Goal: Task Accomplishment & Management: Use online tool/utility

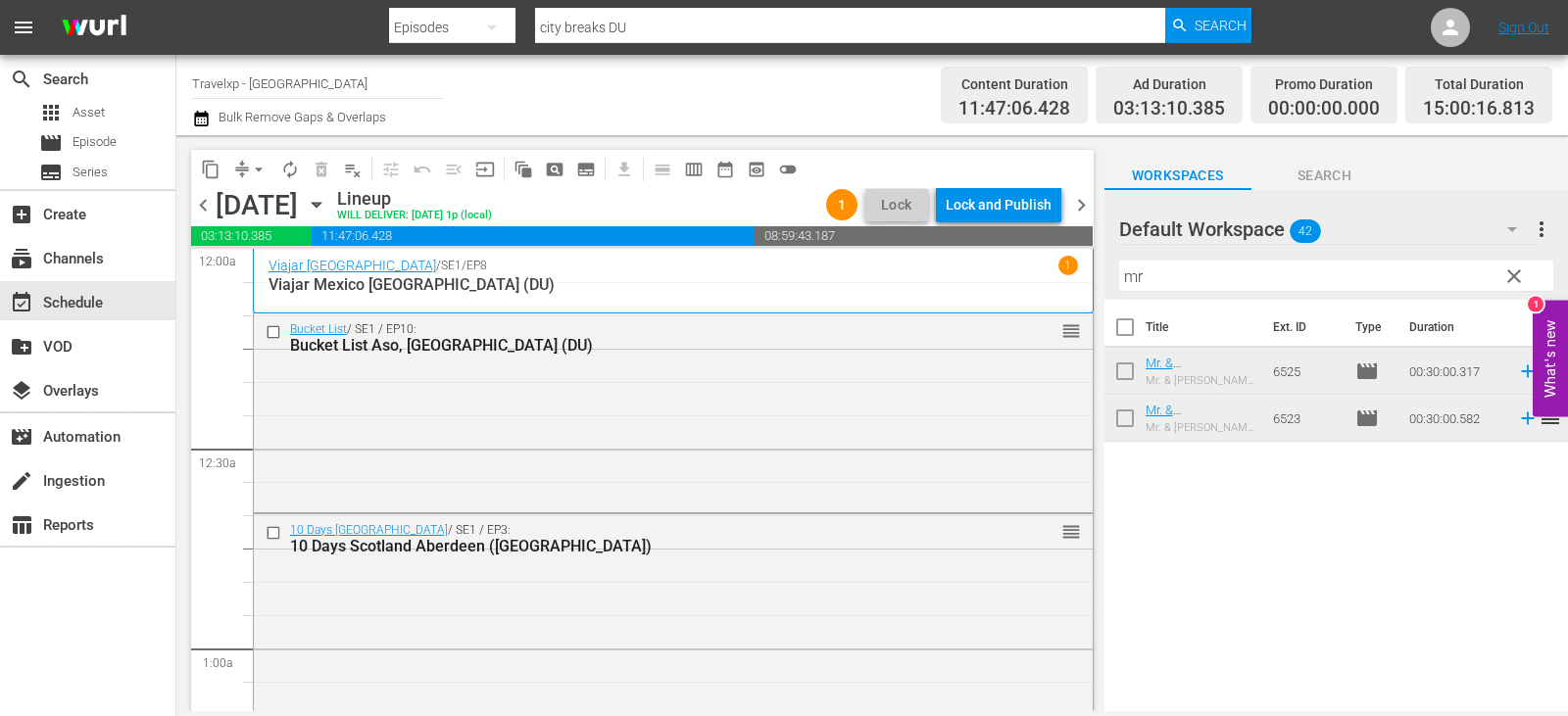
scroll to position [4704, 0]
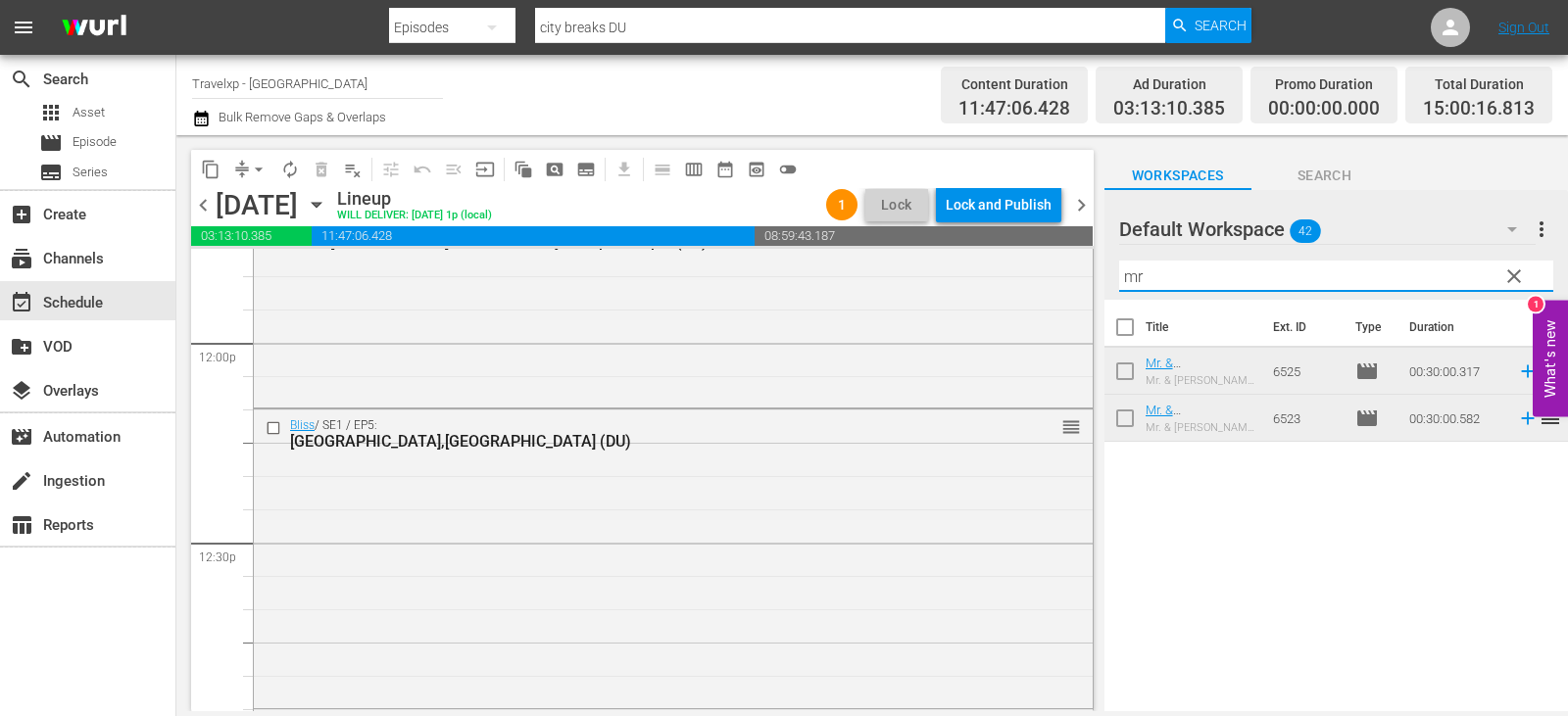
click at [1529, 277] on input "mr" at bounding box center [1336, 276] width 434 height 32
click at [1513, 277] on span "clear" at bounding box center [1514, 276] width 24 height 24
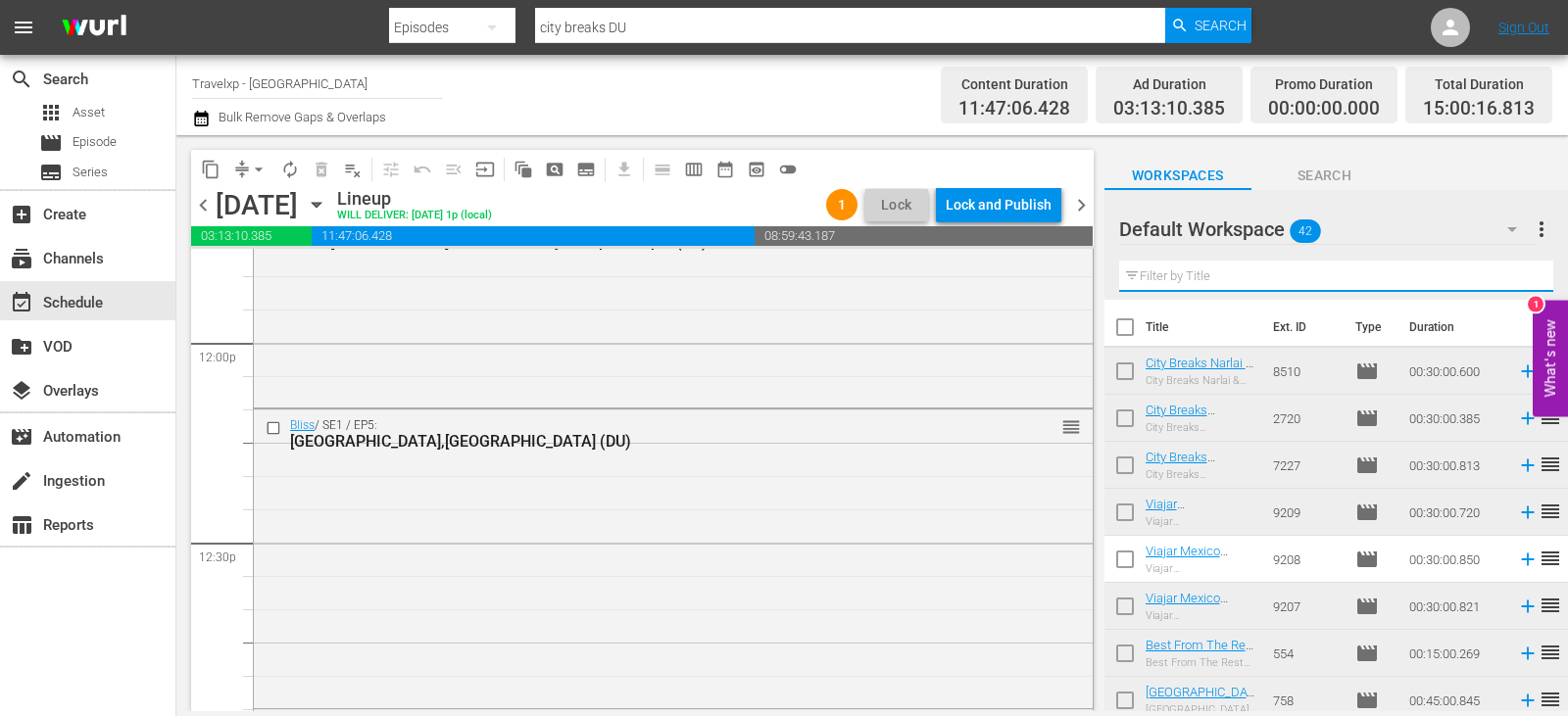
click at [1513, 277] on input "text" at bounding box center [1336, 276] width 434 height 32
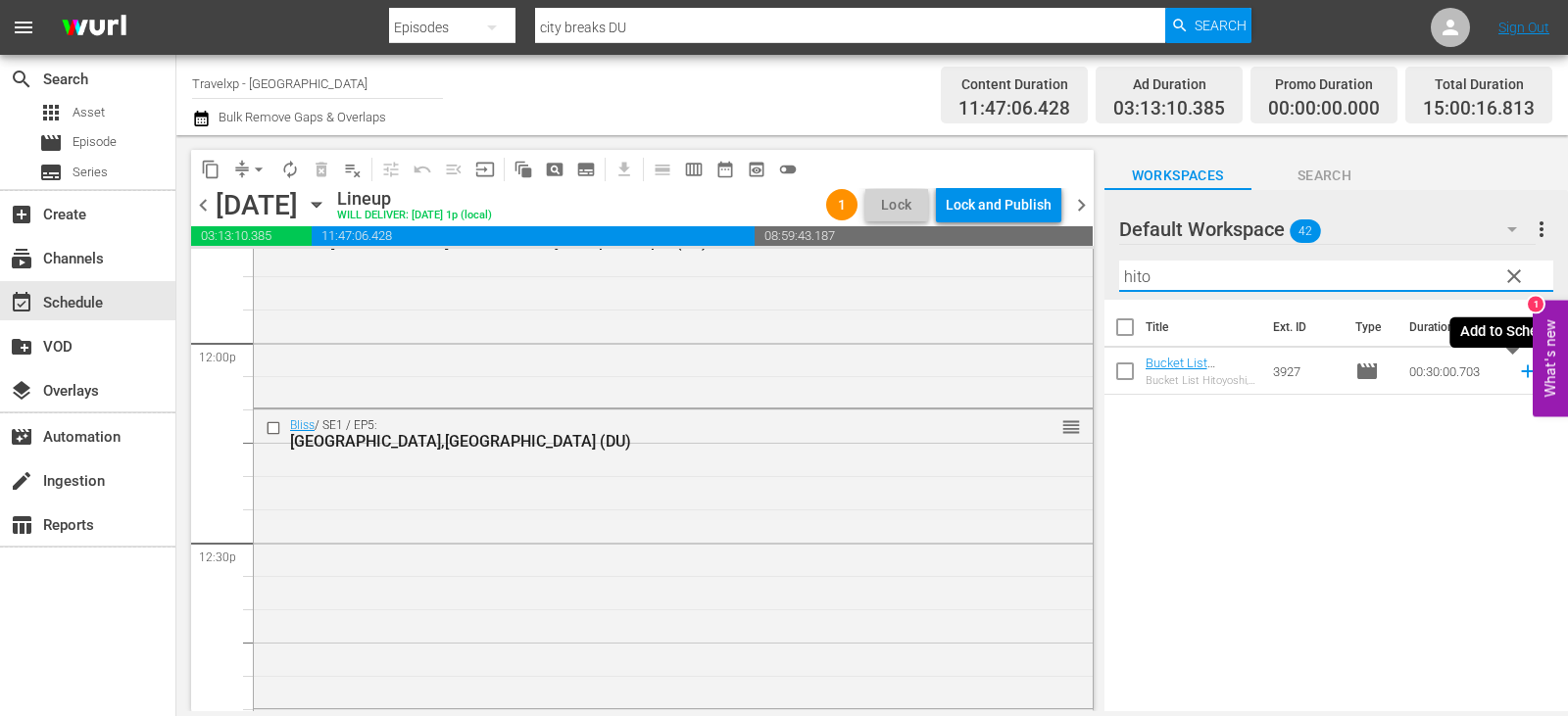
type input "hito"
click at [1521, 373] on icon at bounding box center [1527, 372] width 13 height 13
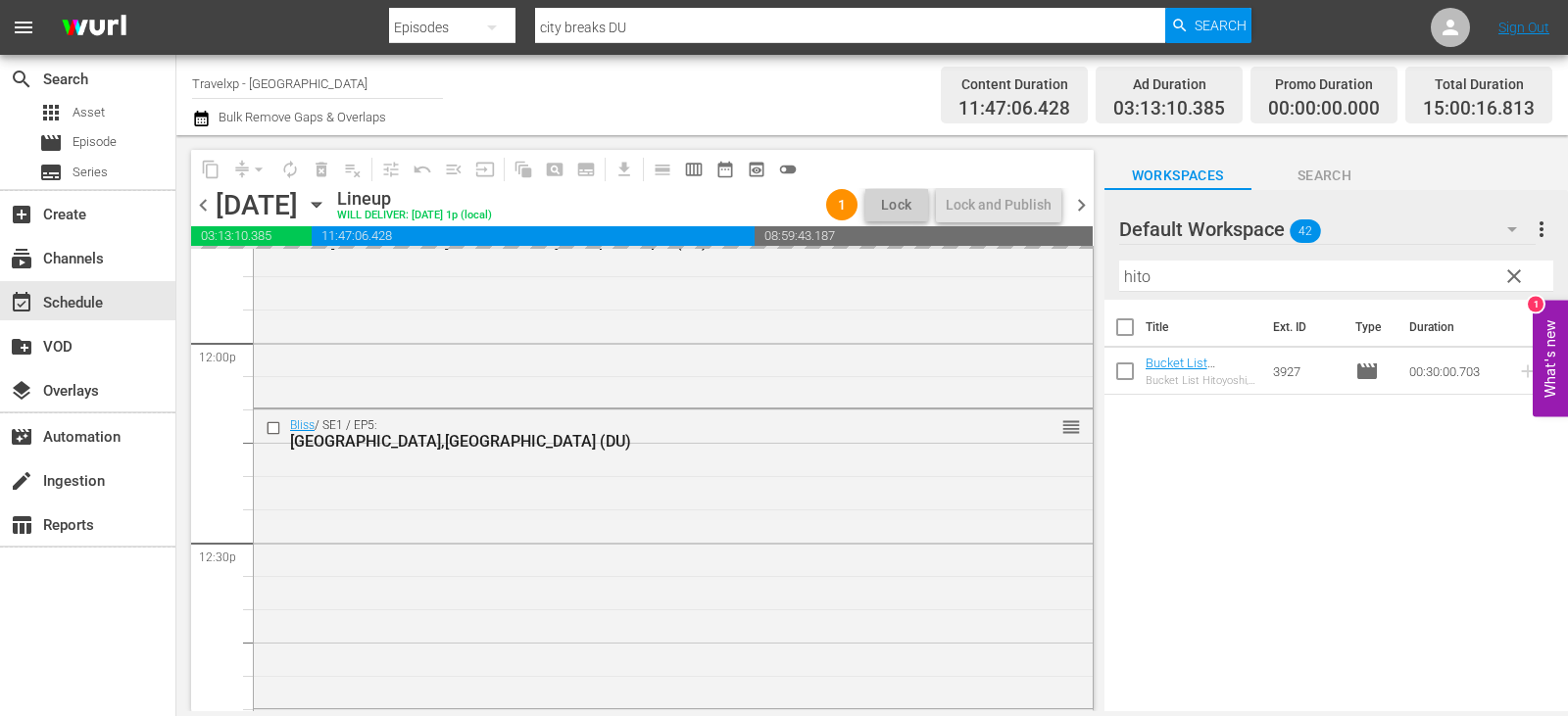
click at [1519, 274] on span "clear" at bounding box center [1514, 276] width 24 height 24
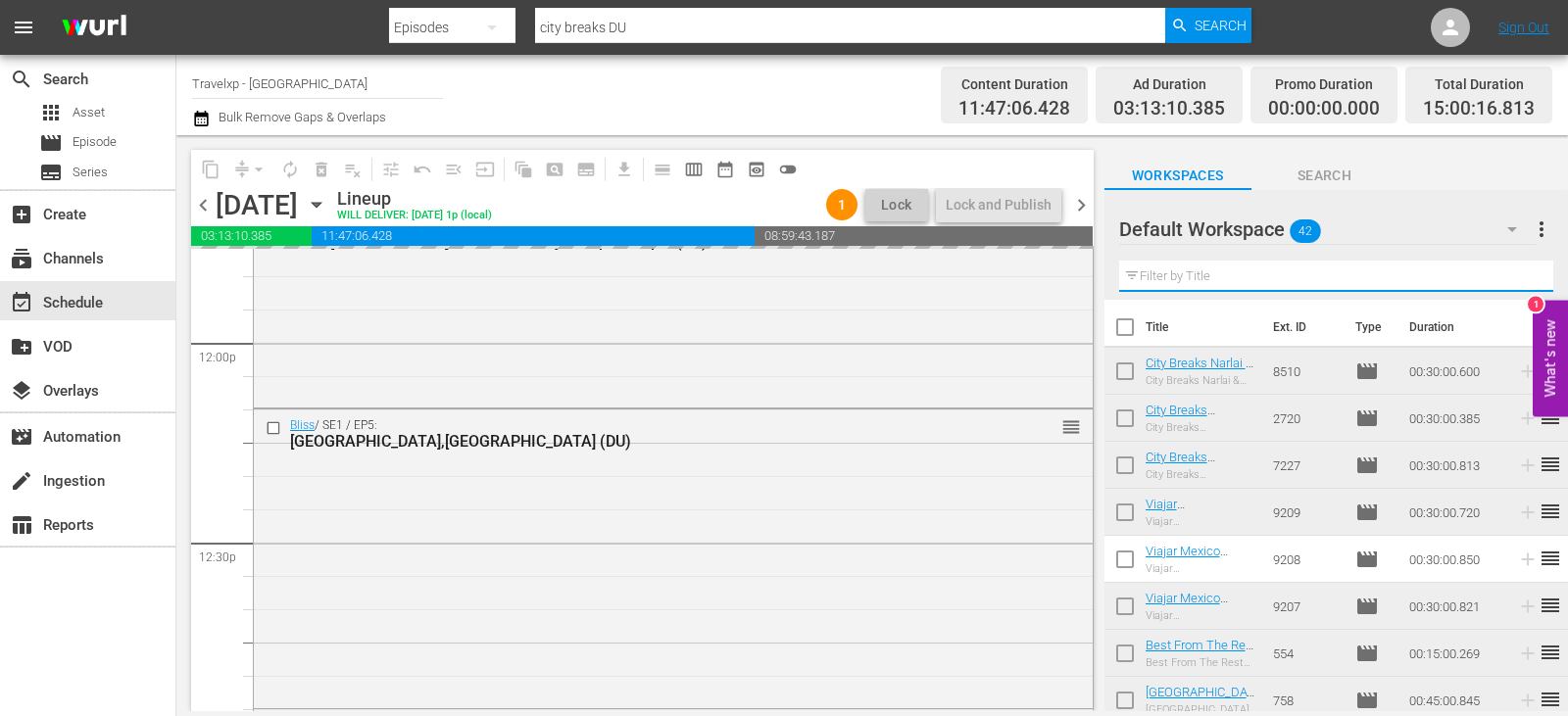
click at [1519, 274] on input "text" at bounding box center [1336, 276] width 434 height 32
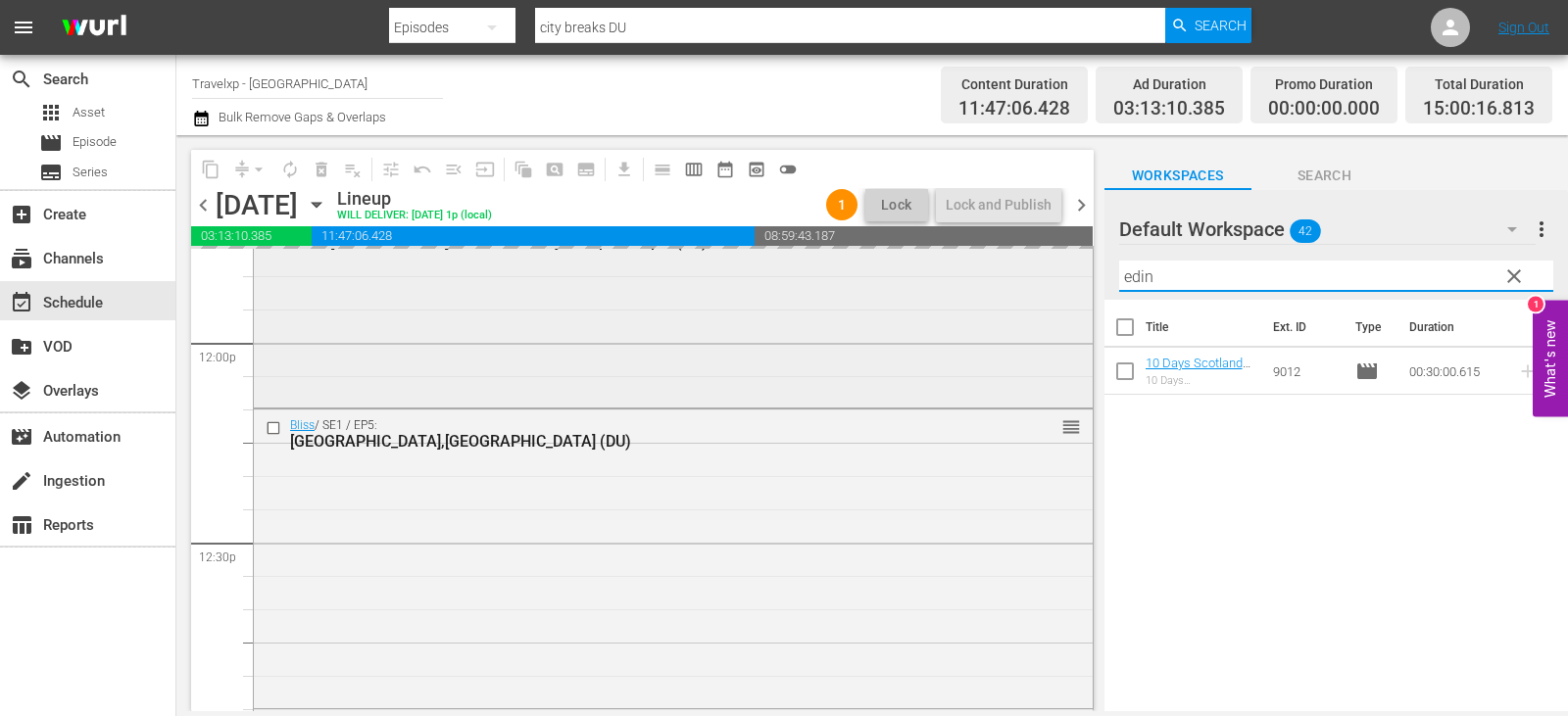
type input "edin"
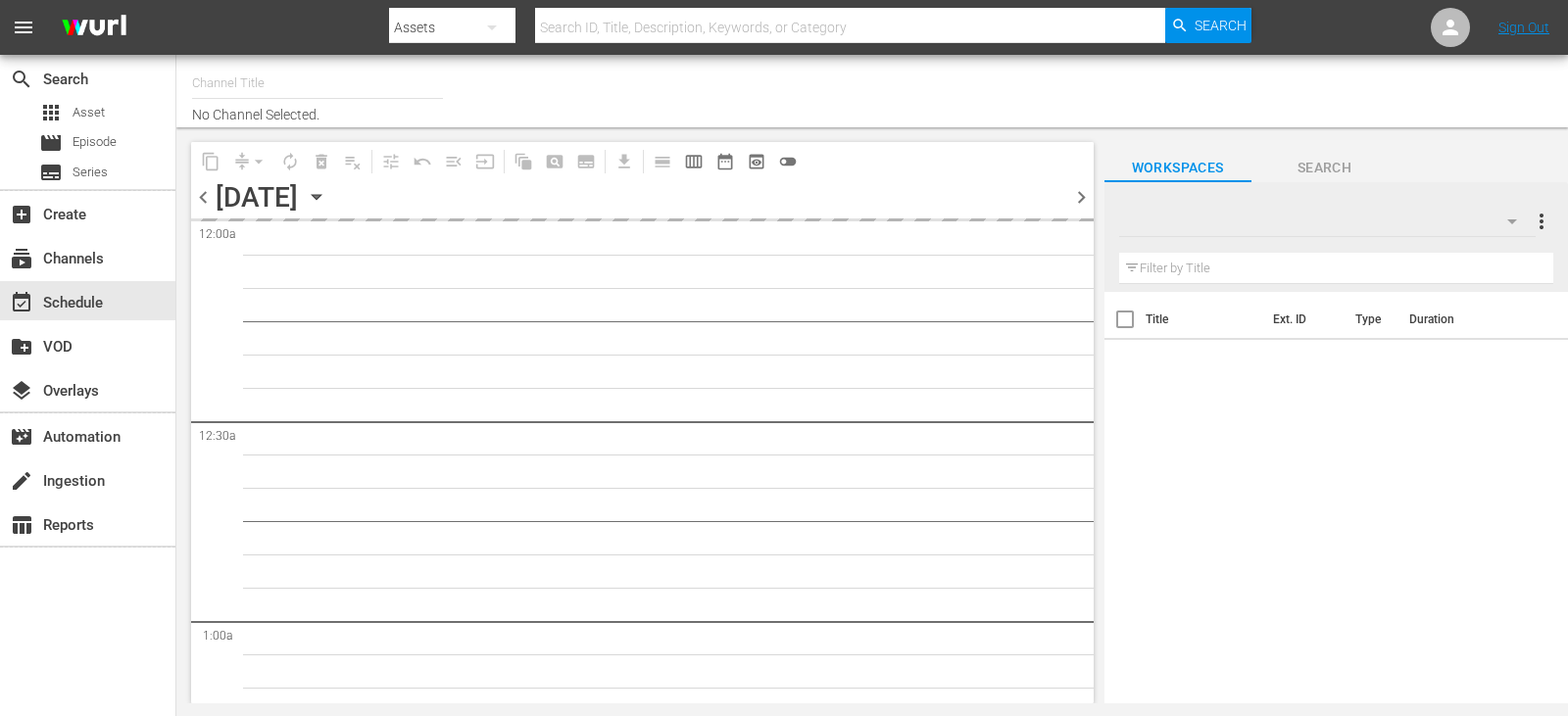
type input "Travelxp - [GEOGRAPHIC_DATA] (788)"
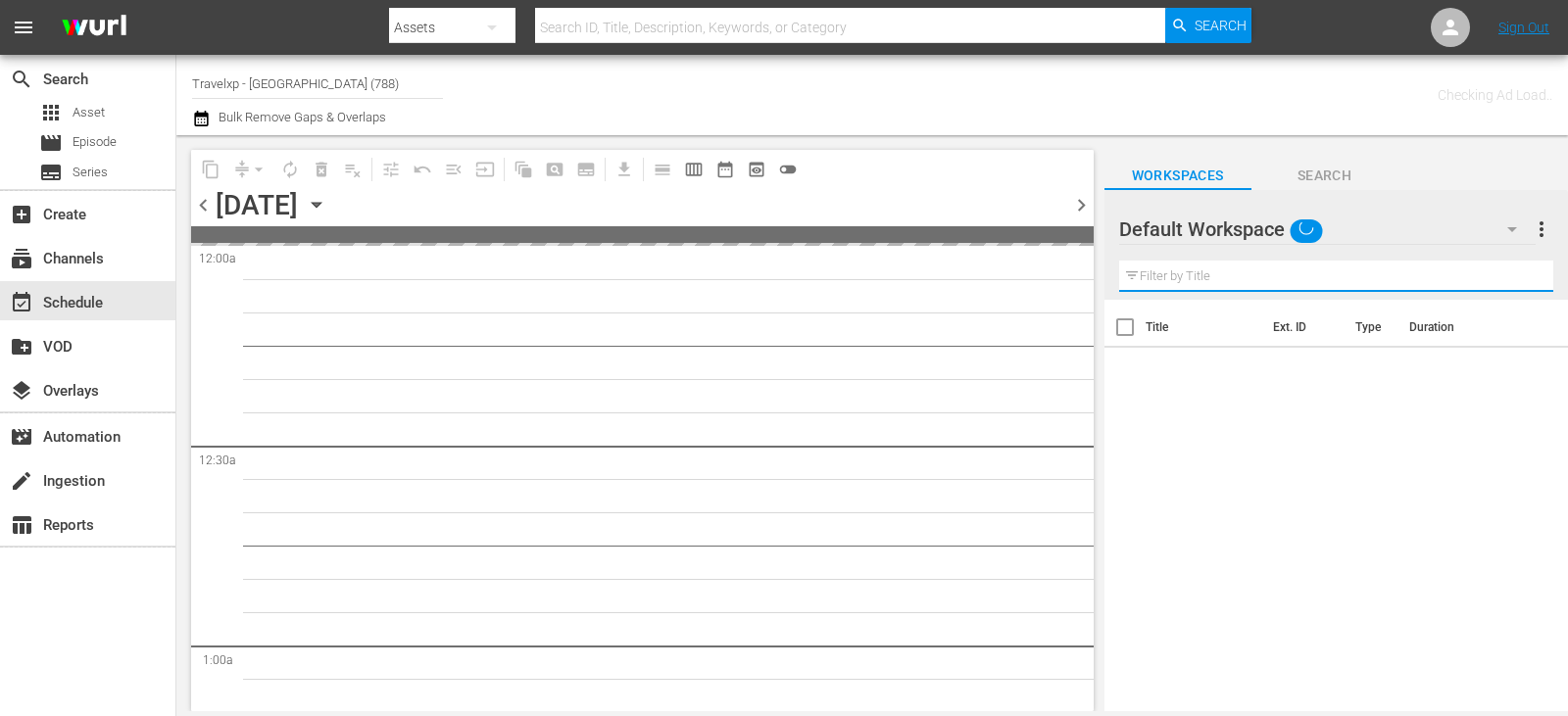
click at [1433, 285] on input "text" at bounding box center [1336, 276] width 434 height 32
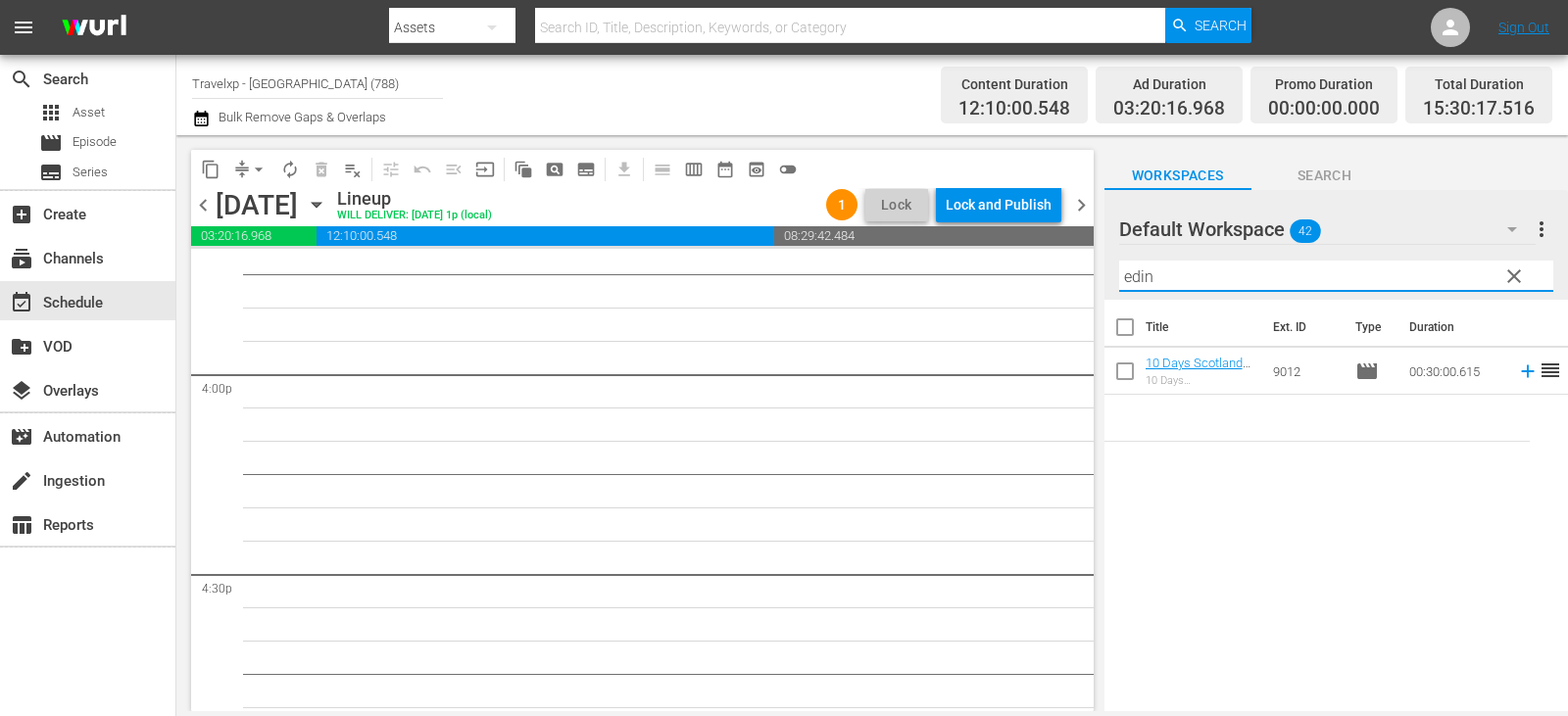
scroll to position [5978, 0]
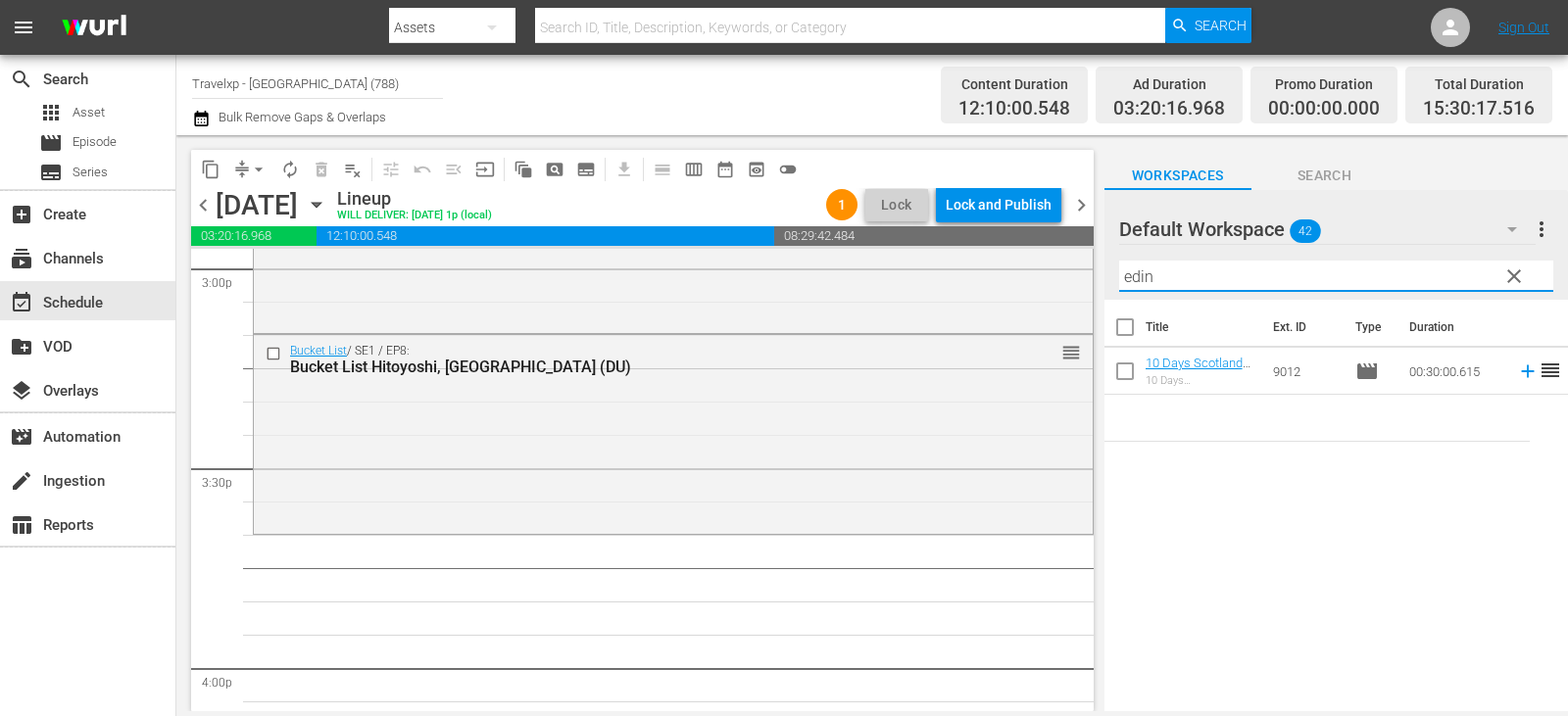
type input "edin"
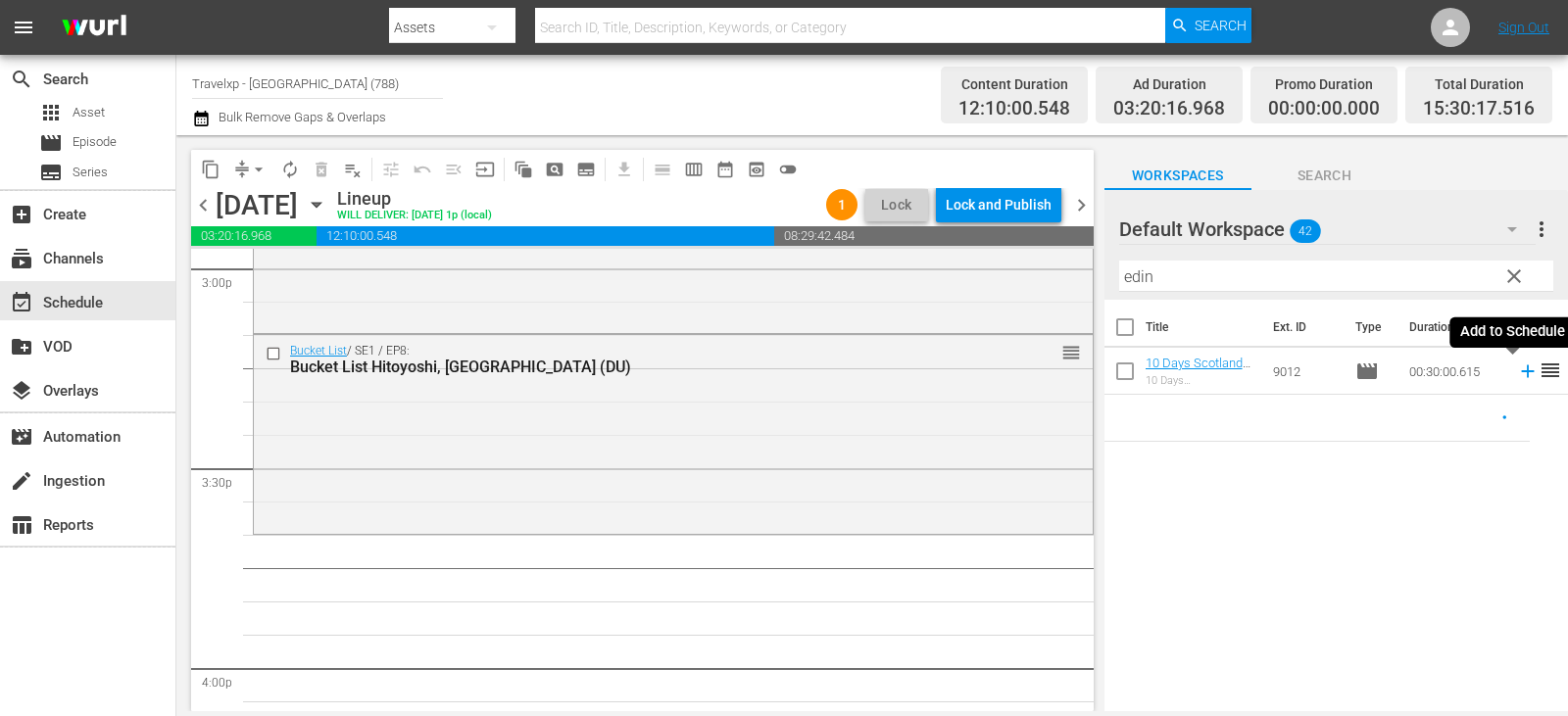
click at [1517, 370] on icon at bounding box center [1528, 372] width 22 height 22
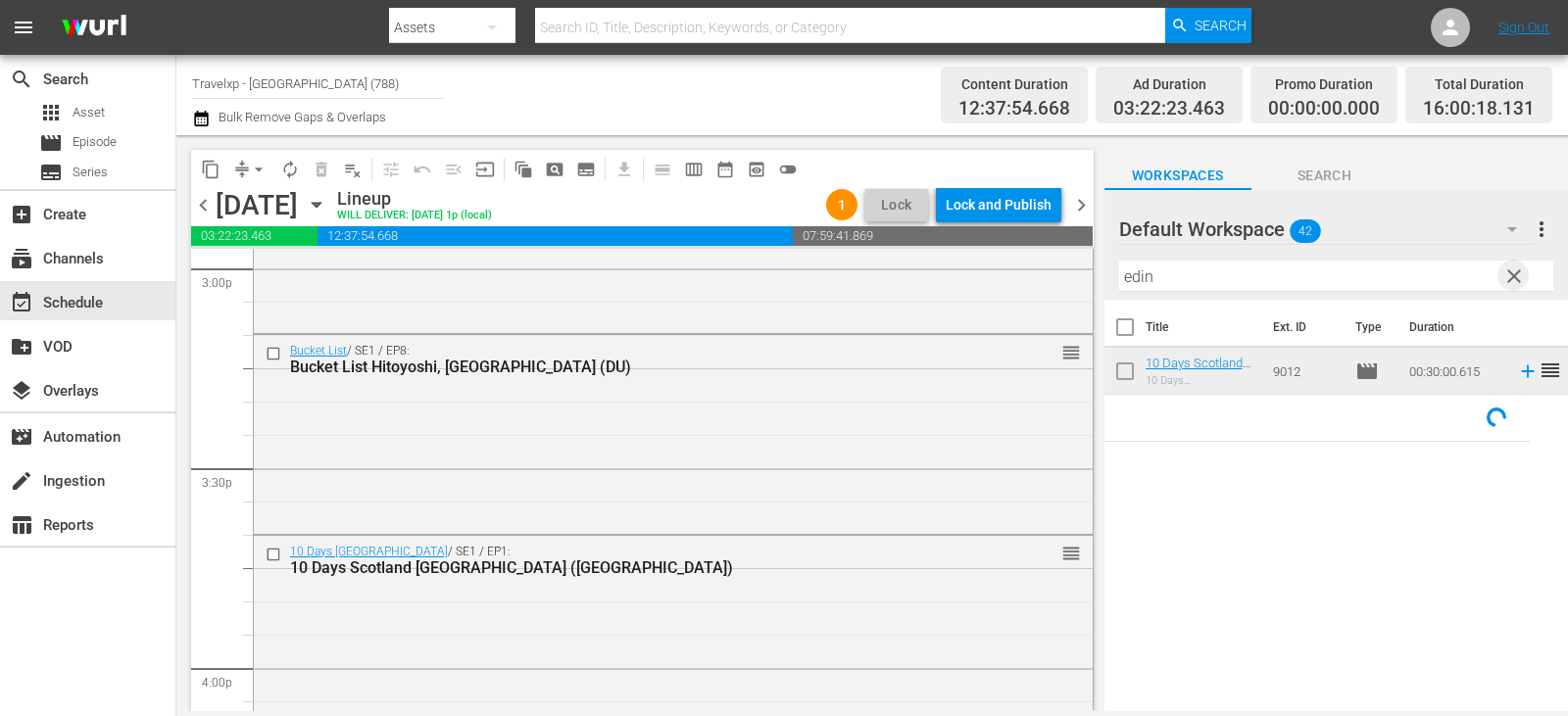
click at [1520, 279] on span "clear" at bounding box center [1514, 276] width 24 height 24
click at [1520, 279] on input "text" at bounding box center [1336, 276] width 434 height 32
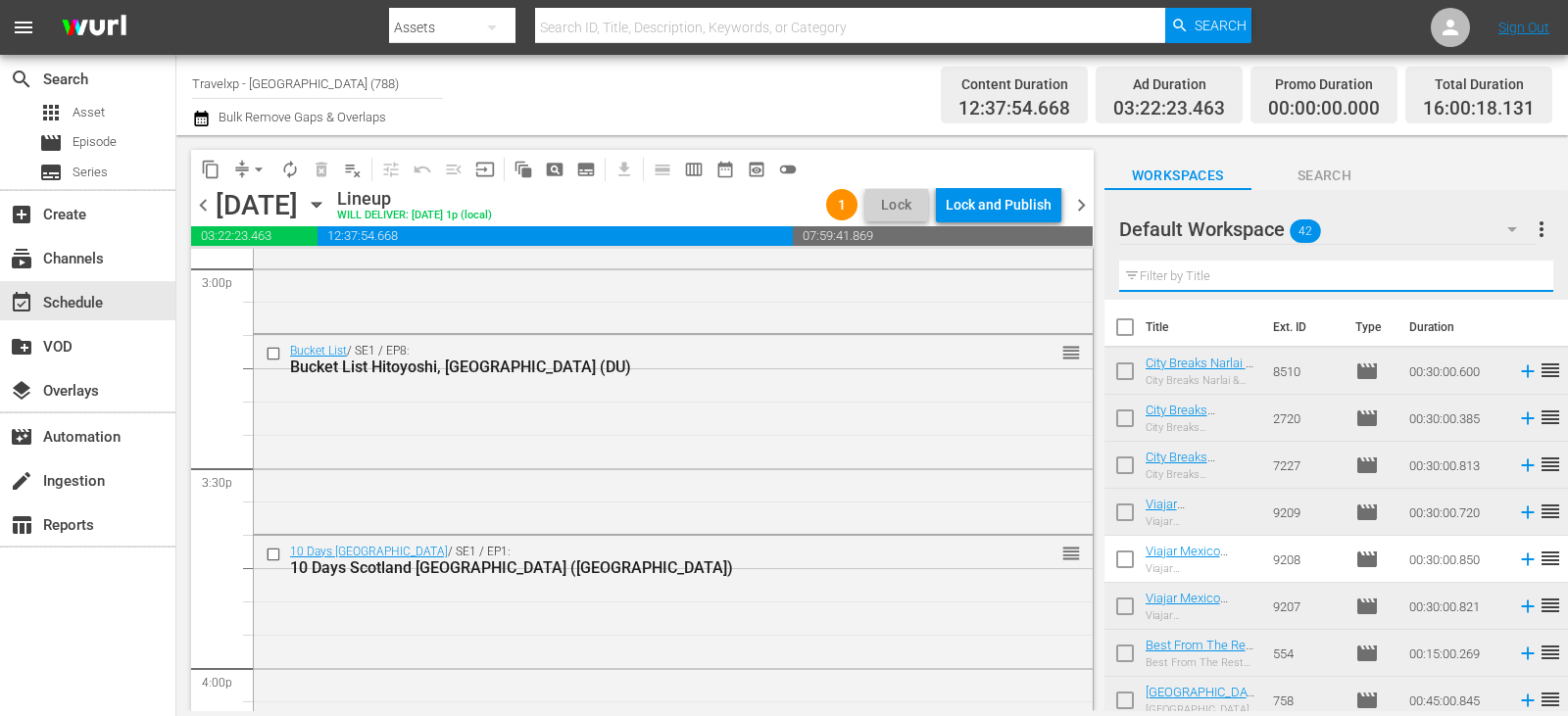
click at [1520, 279] on input "text" at bounding box center [1336, 276] width 434 height 32
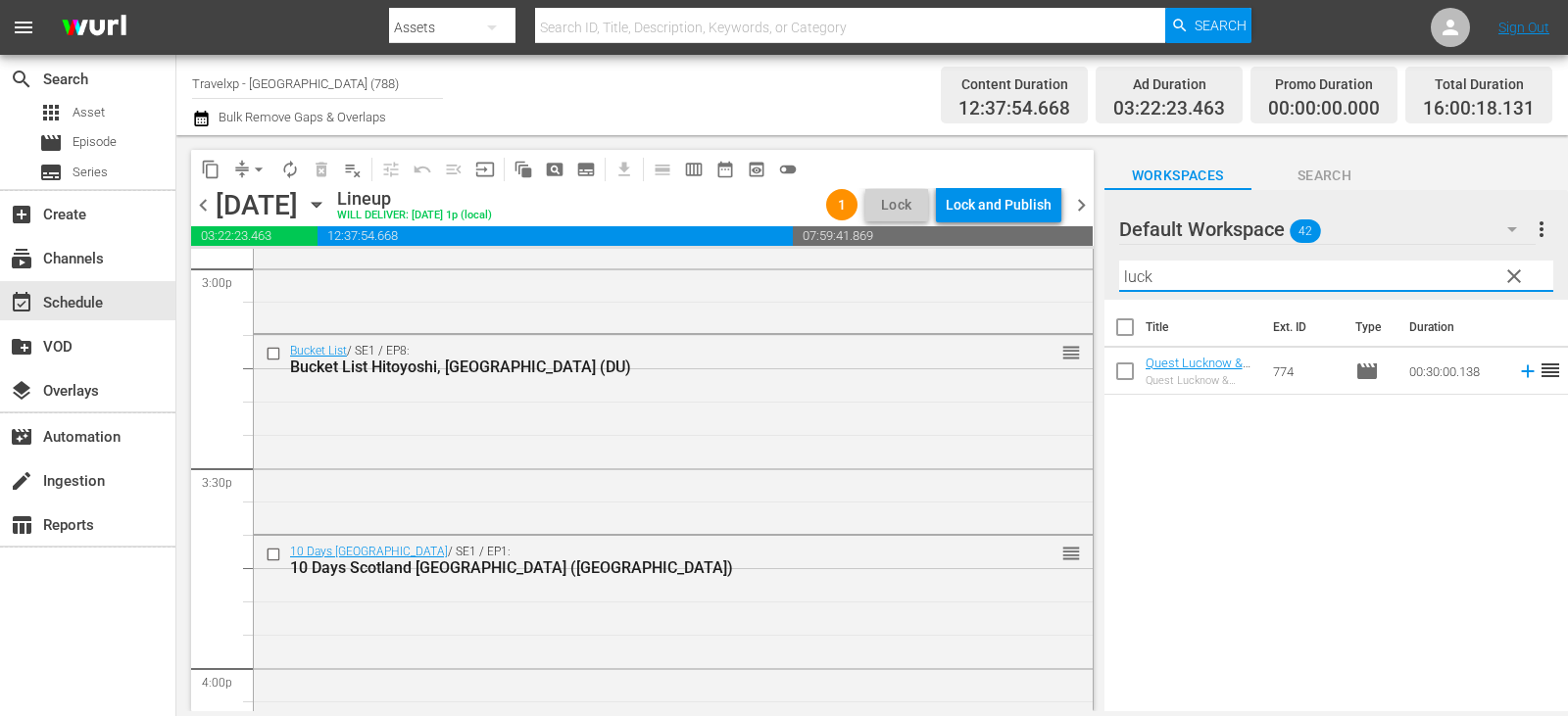
type input "luck"
click at [1260, 480] on div "Title Ext. ID Type Duration Quest Lucknow & Rewa (DU) Quest Lucknow & Rewa 774 …" at bounding box center [1336, 507] width 463 height 414
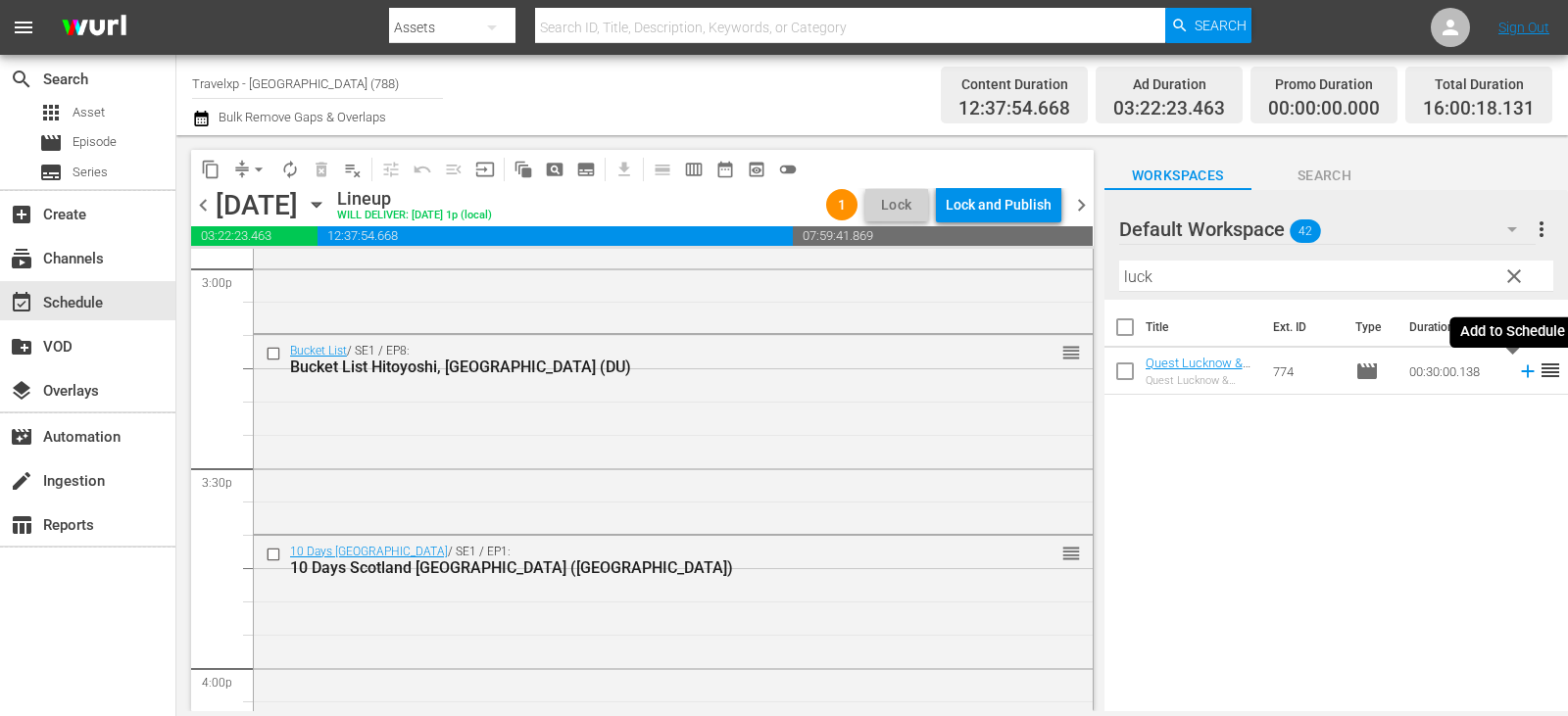
click at [1521, 370] on icon at bounding box center [1527, 372] width 13 height 13
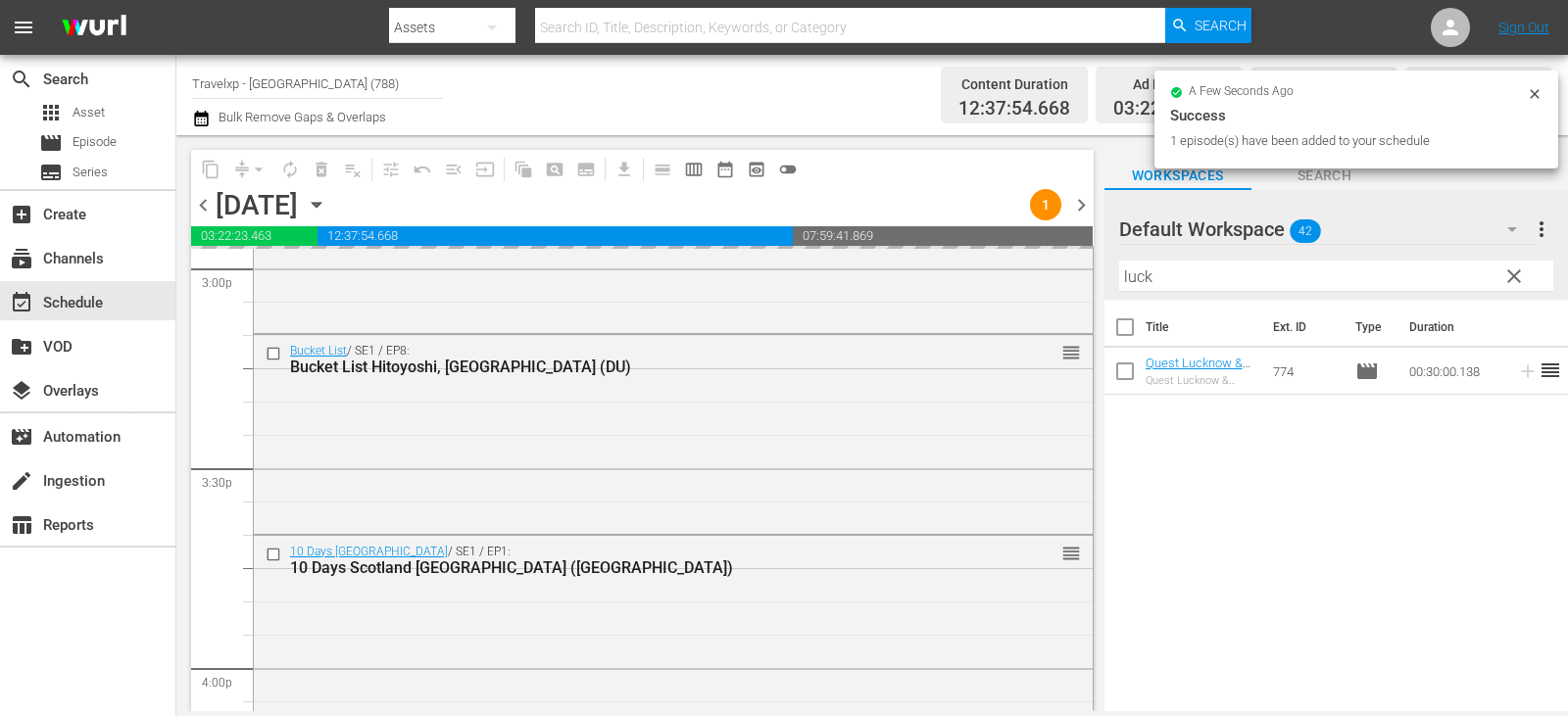
click at [1517, 281] on span "clear" at bounding box center [1514, 276] width 24 height 24
click at [1517, 281] on input "luck" at bounding box center [1336, 276] width 434 height 32
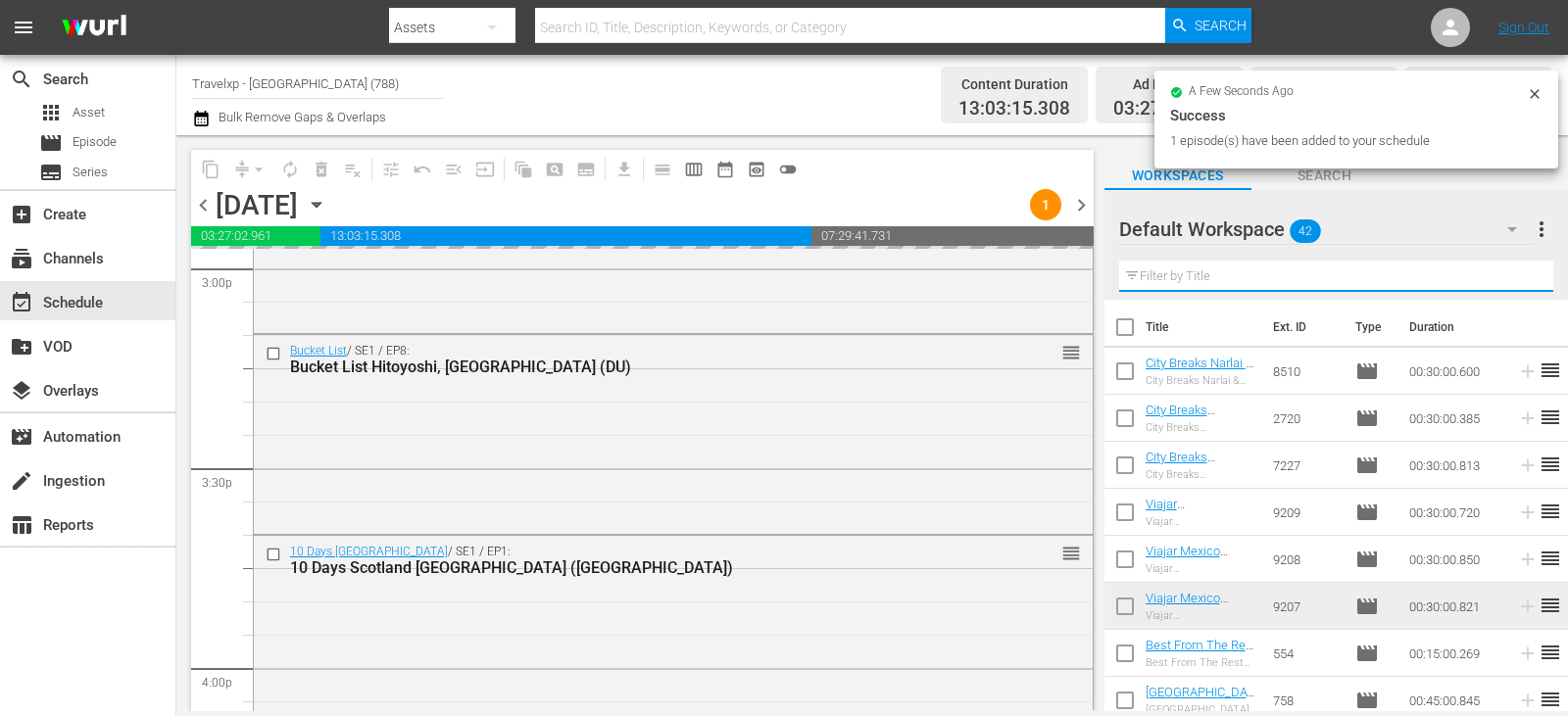
click at [1517, 281] on input "text" at bounding box center [1336, 276] width 434 height 32
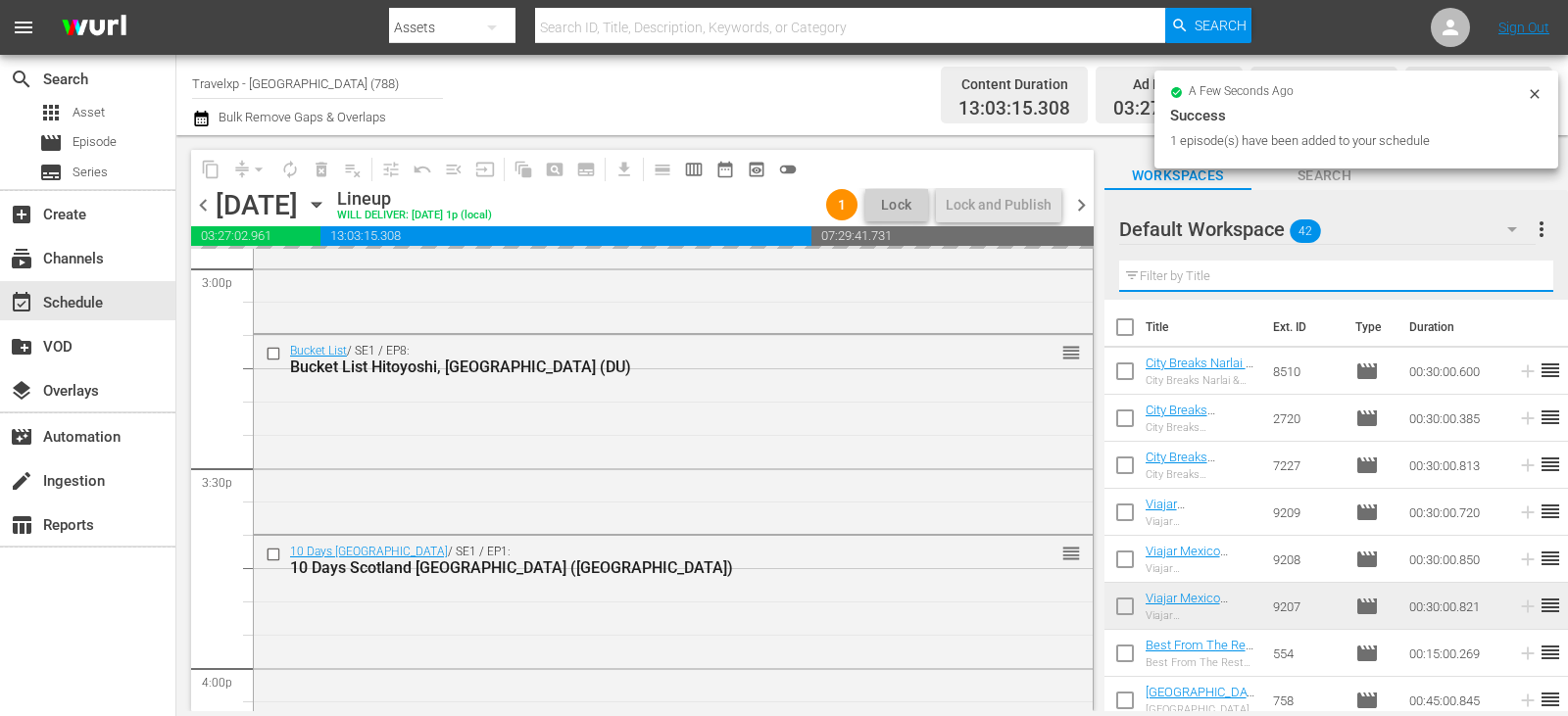
click at [1517, 280] on input "text" at bounding box center [1336, 276] width 434 height 32
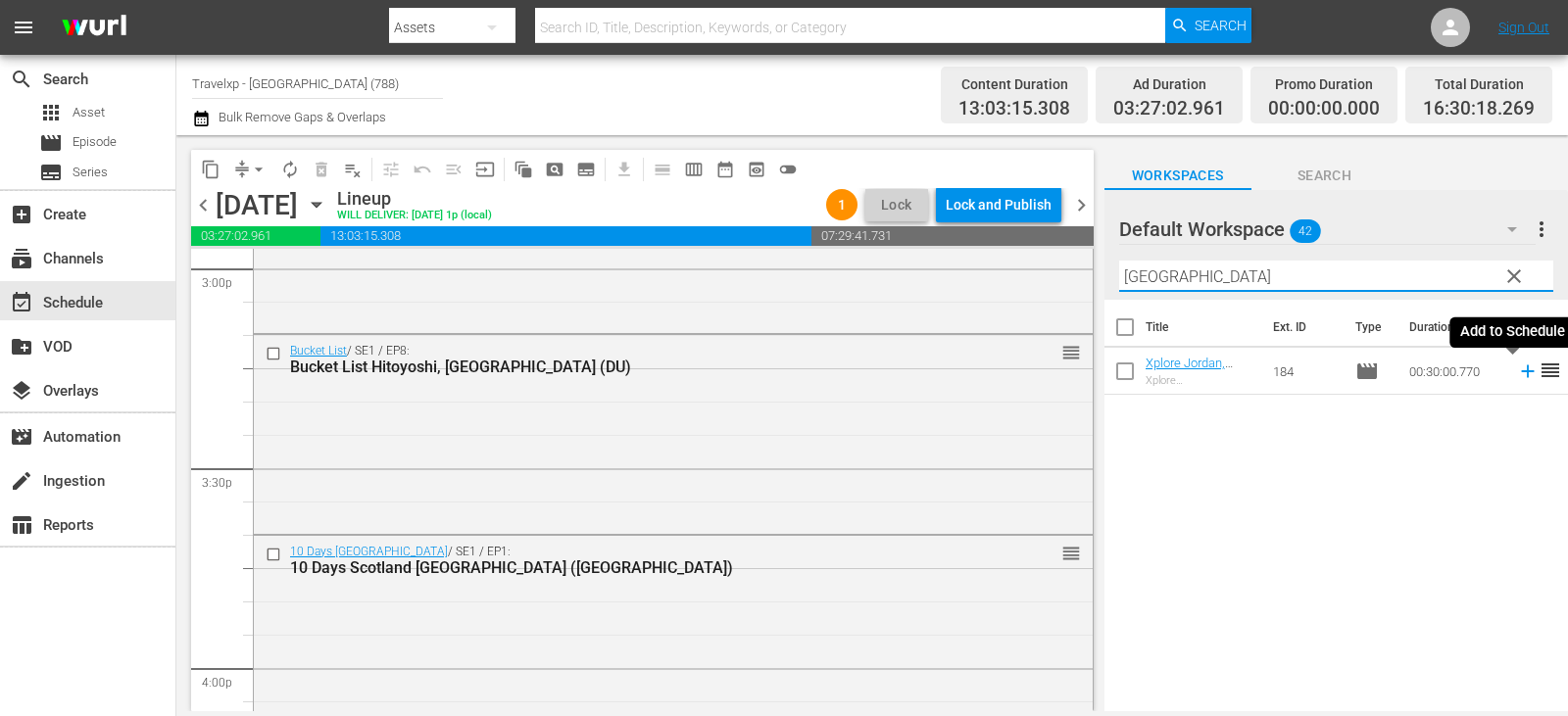
type input "[GEOGRAPHIC_DATA]"
click at [1521, 372] on icon at bounding box center [1527, 372] width 13 height 13
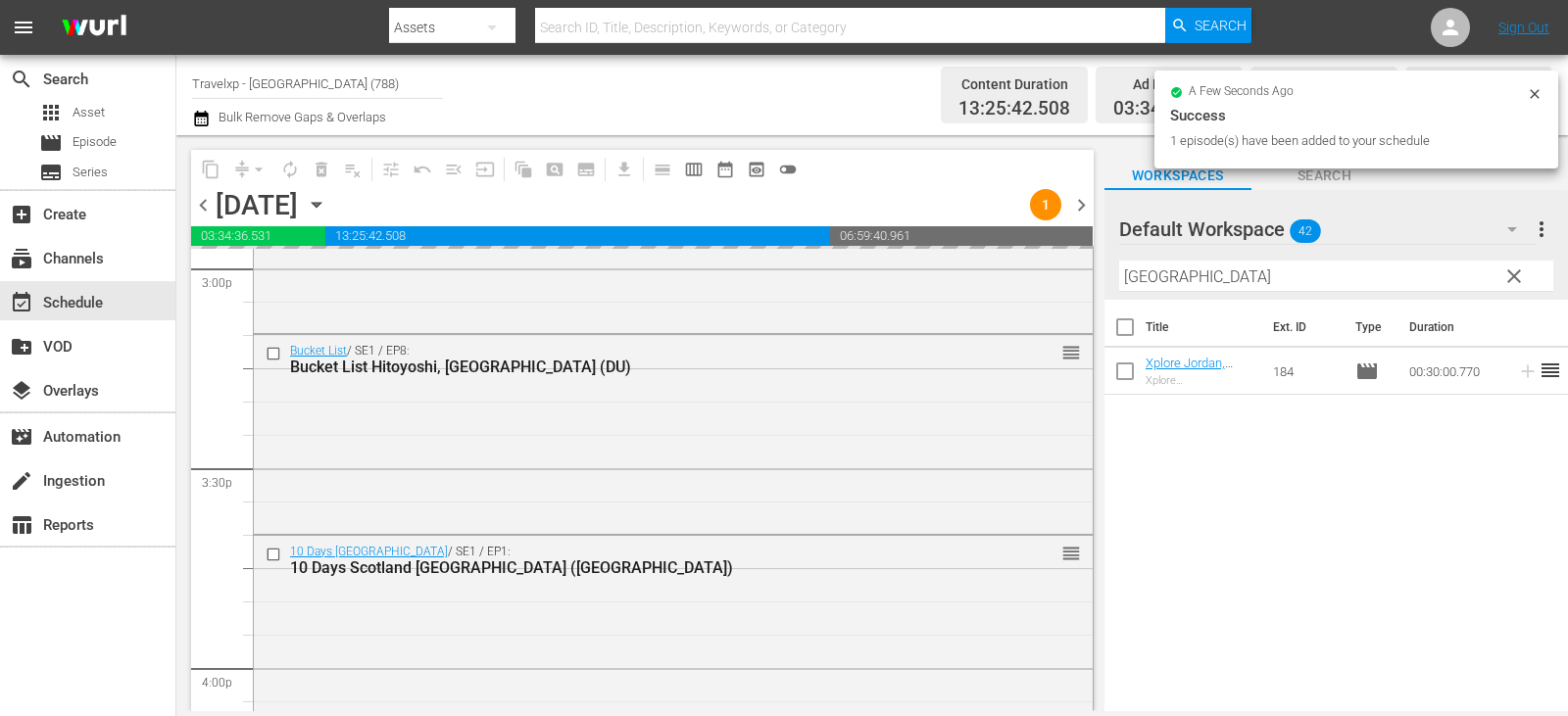
click at [1522, 270] on span "clear" at bounding box center [1514, 276] width 24 height 24
click at [1522, 270] on input "[GEOGRAPHIC_DATA]" at bounding box center [1336, 276] width 434 height 32
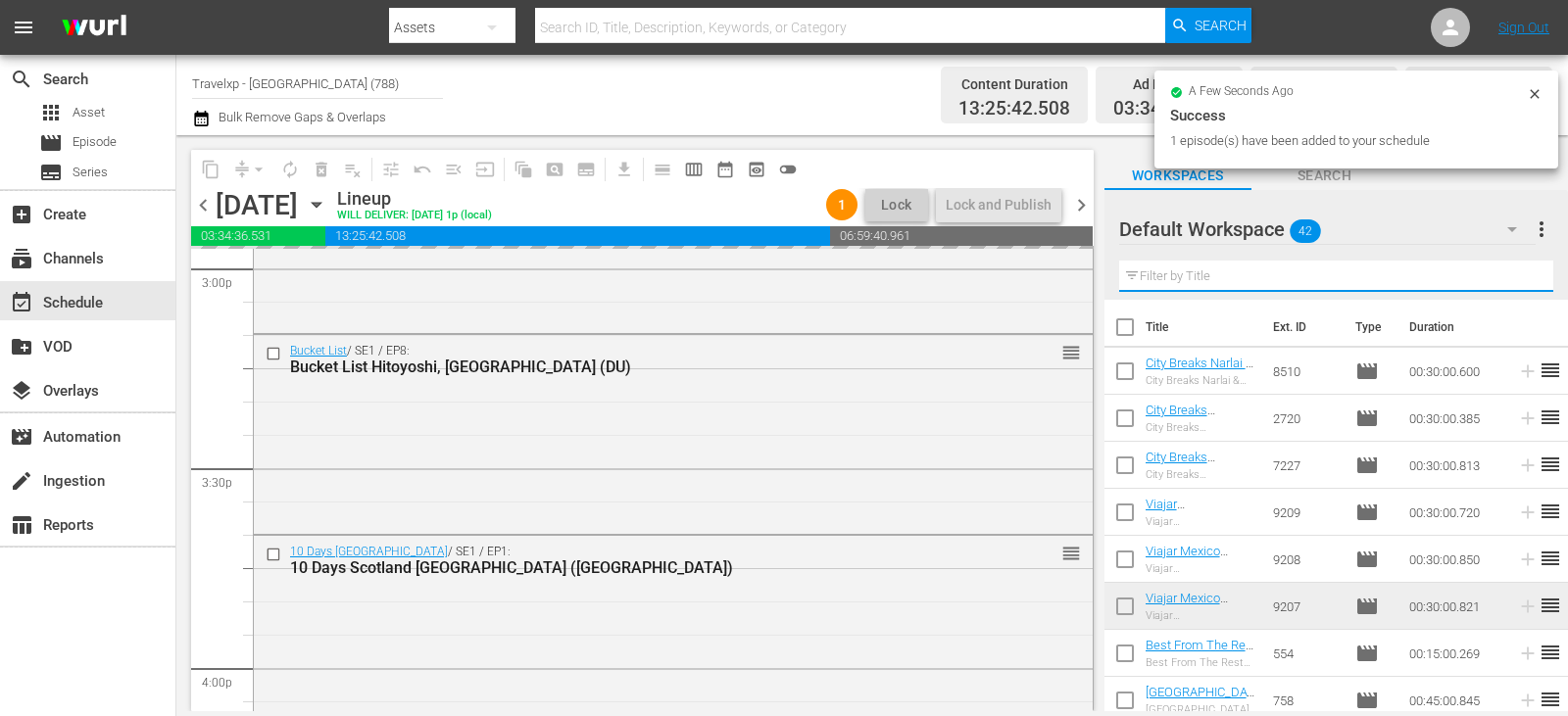
click at [1522, 270] on input "text" at bounding box center [1336, 276] width 434 height 32
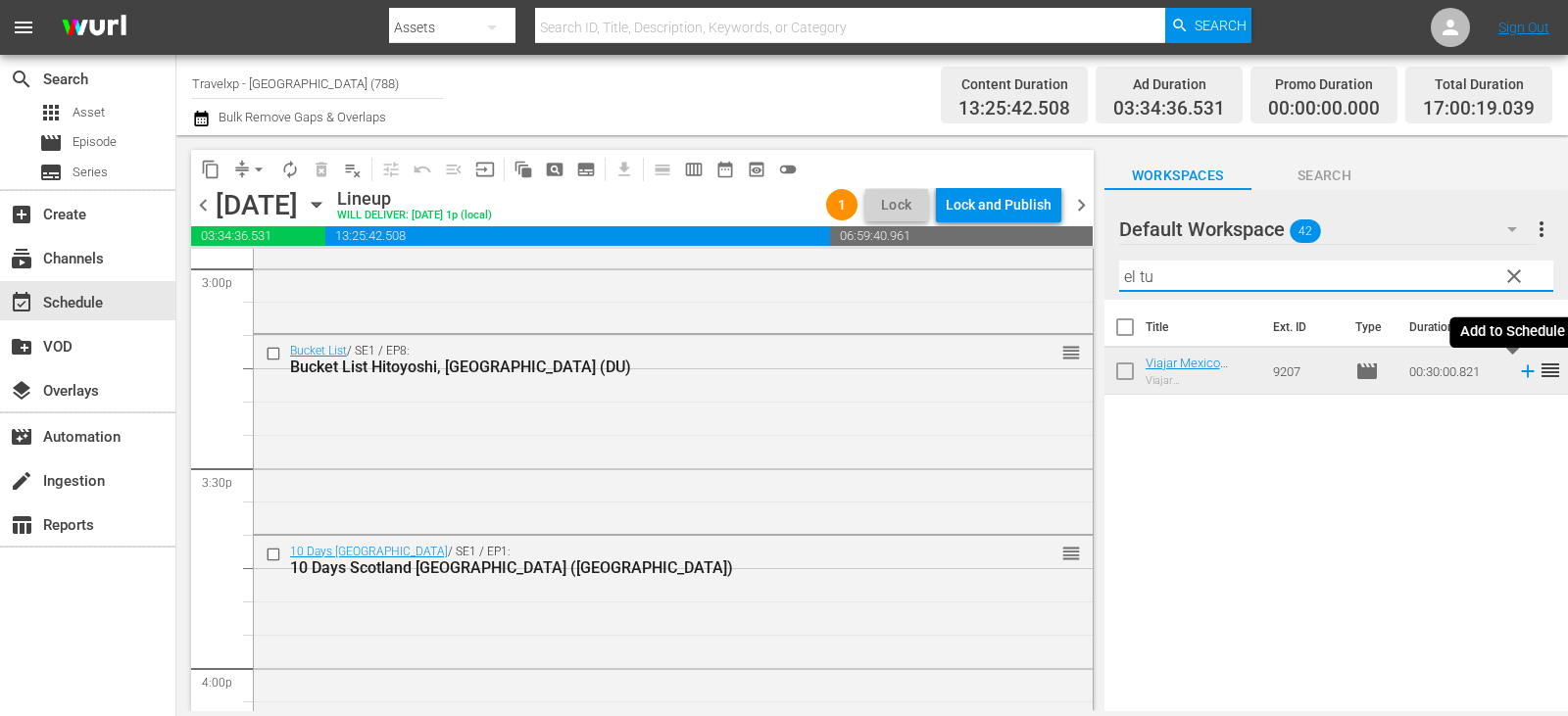
type input "el tu"
click at [1517, 378] on icon at bounding box center [1528, 372] width 22 height 22
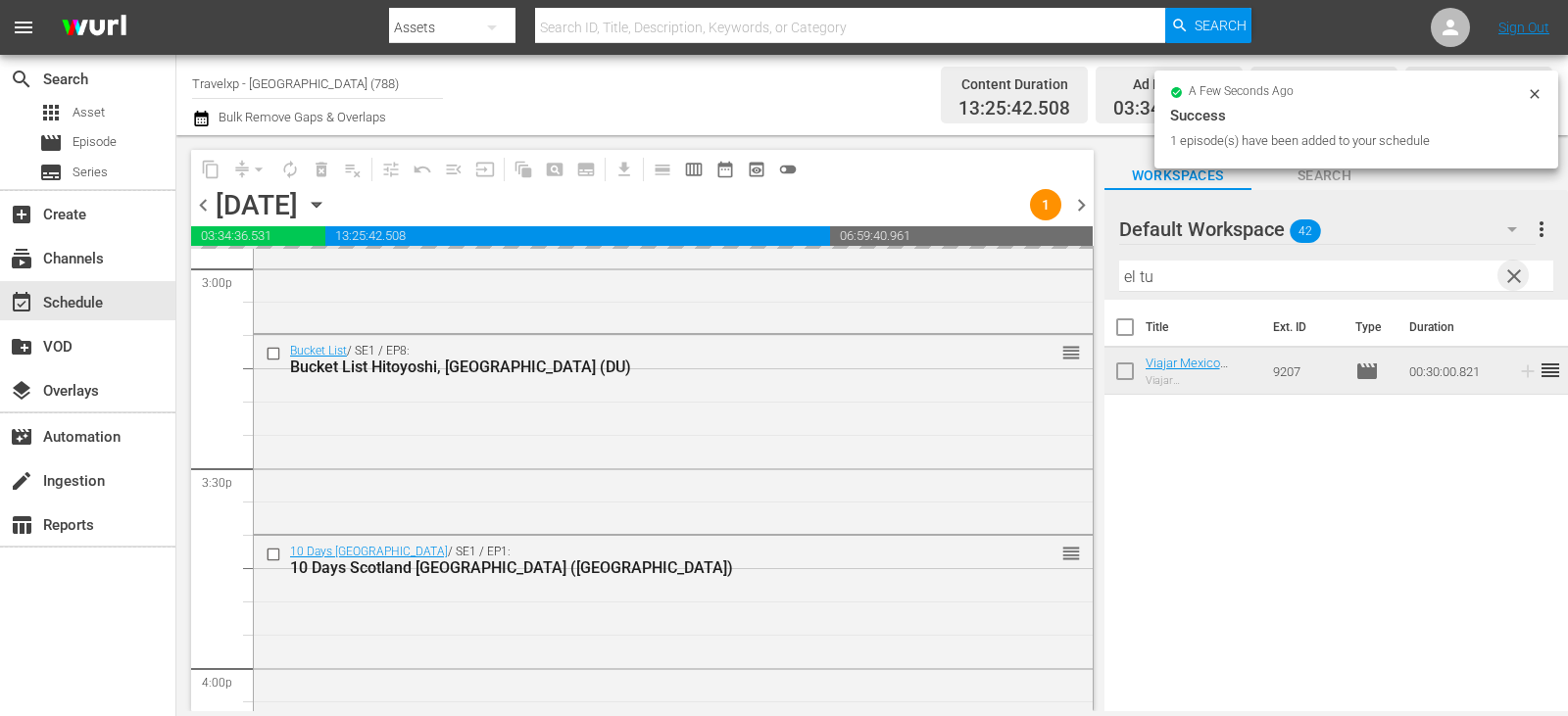
click at [1524, 279] on span "clear" at bounding box center [1514, 276] width 24 height 24
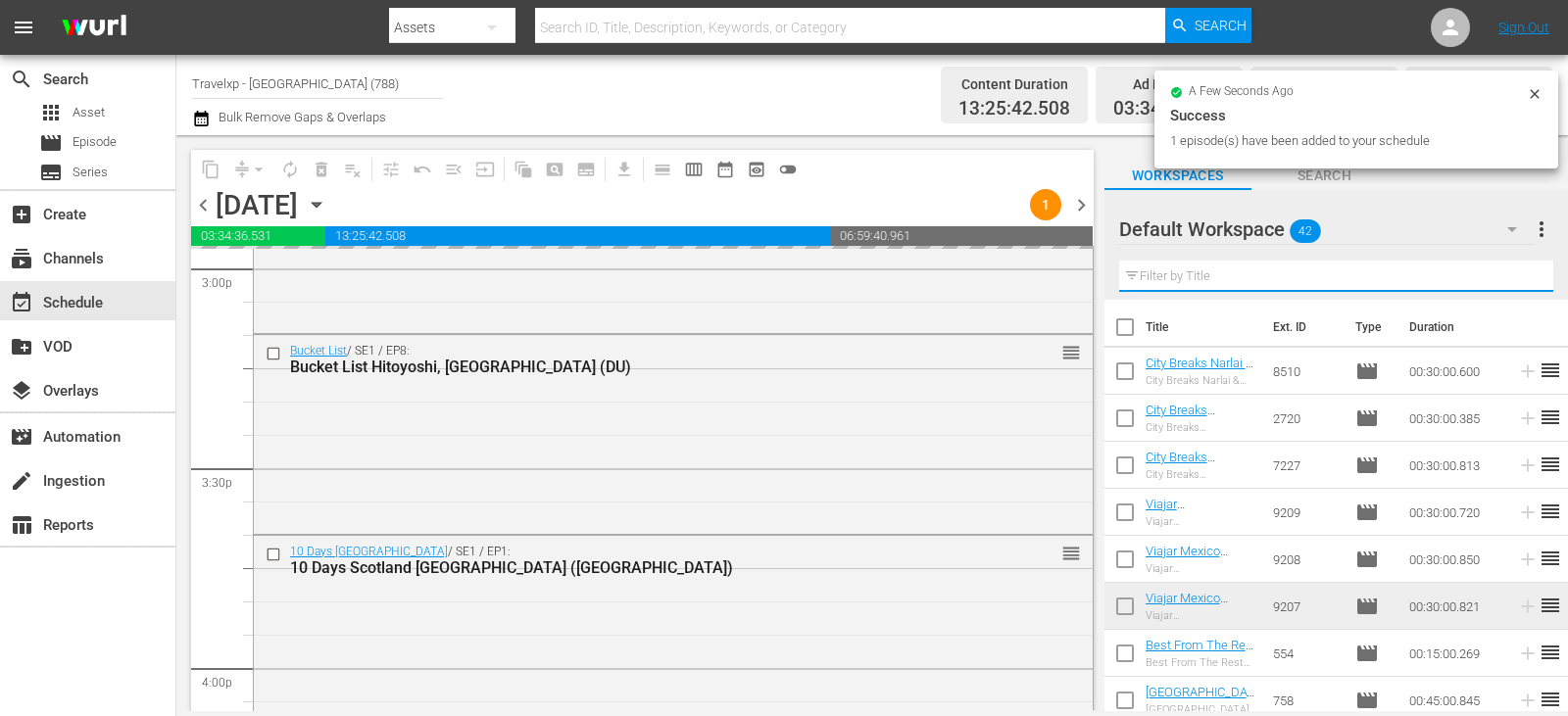
click at [1524, 279] on input "text" at bounding box center [1336, 276] width 434 height 32
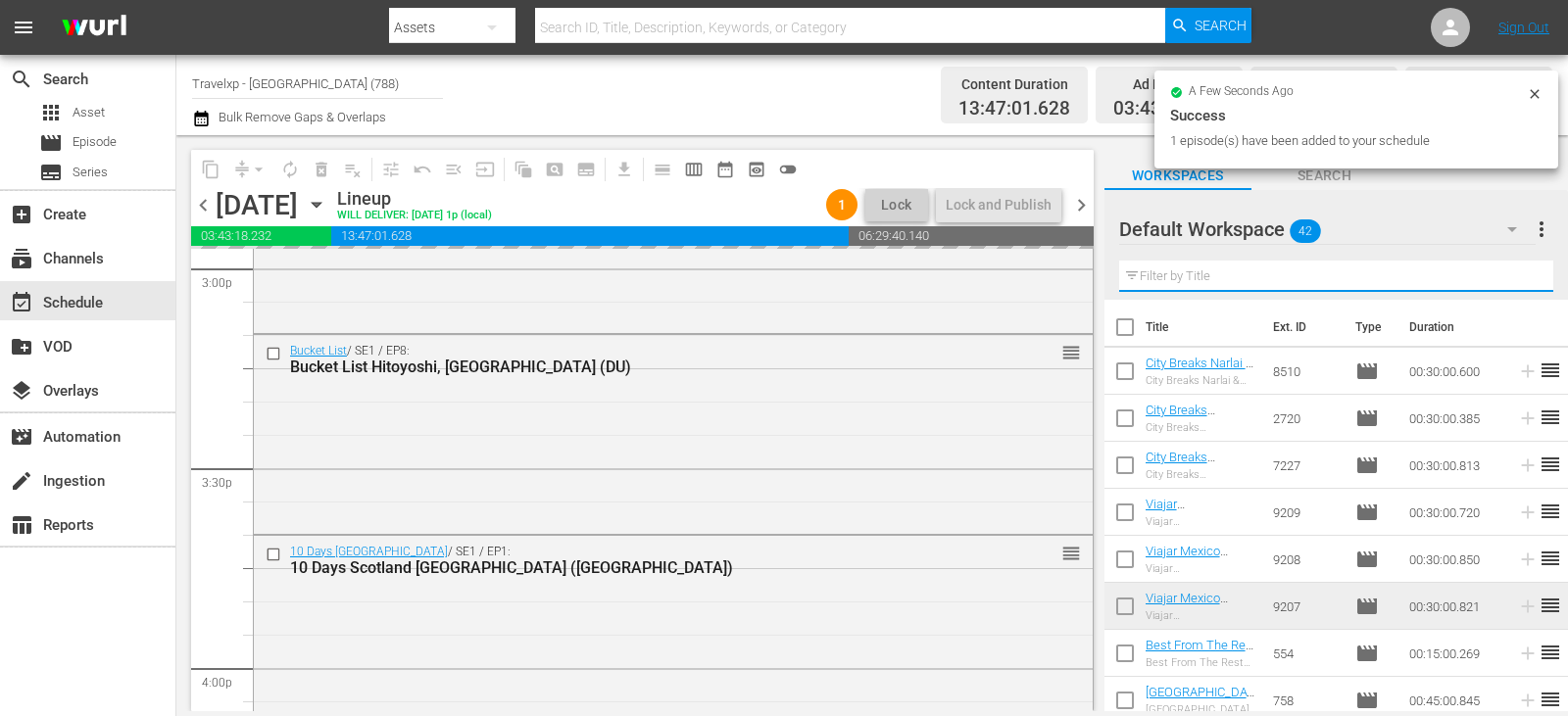
click at [1524, 279] on input "text" at bounding box center [1336, 276] width 434 height 32
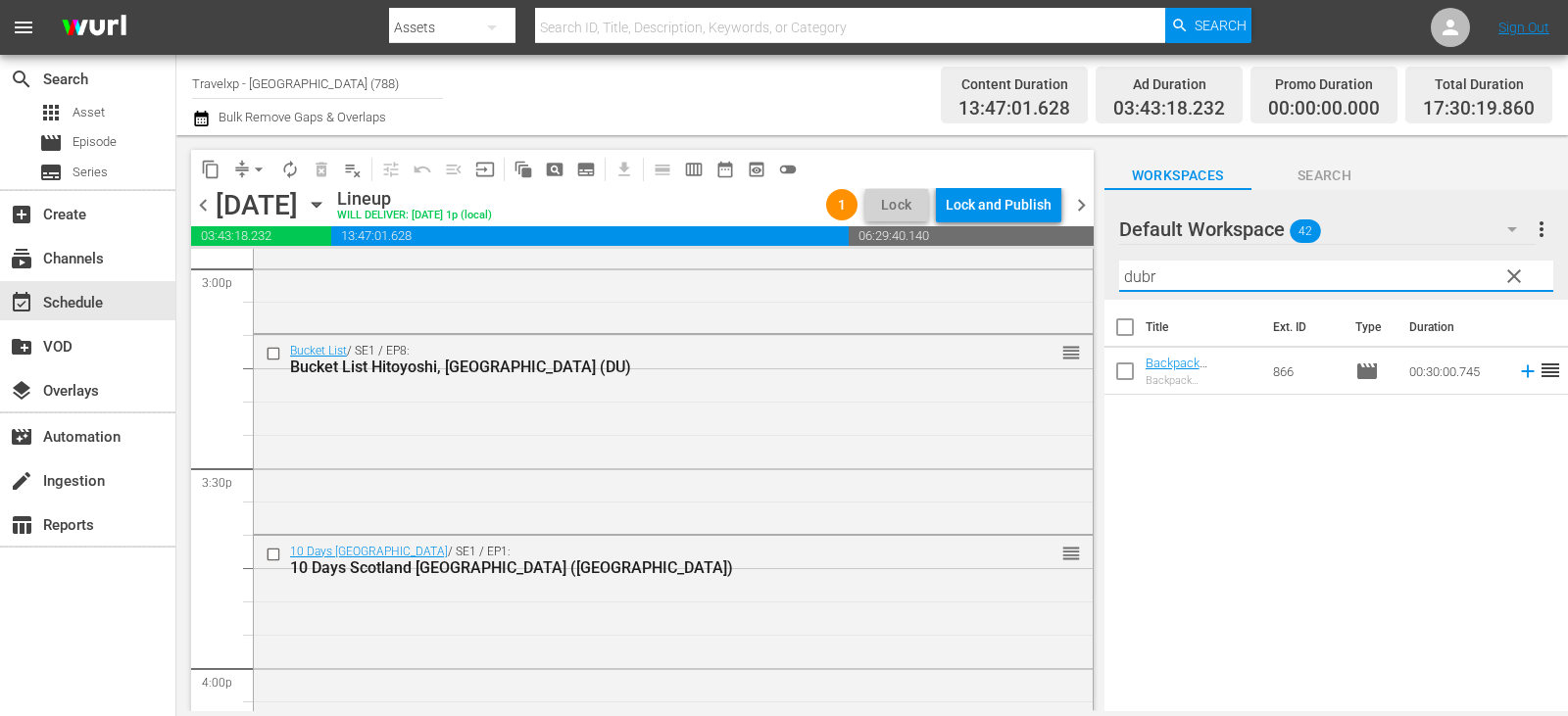
type input "dubr"
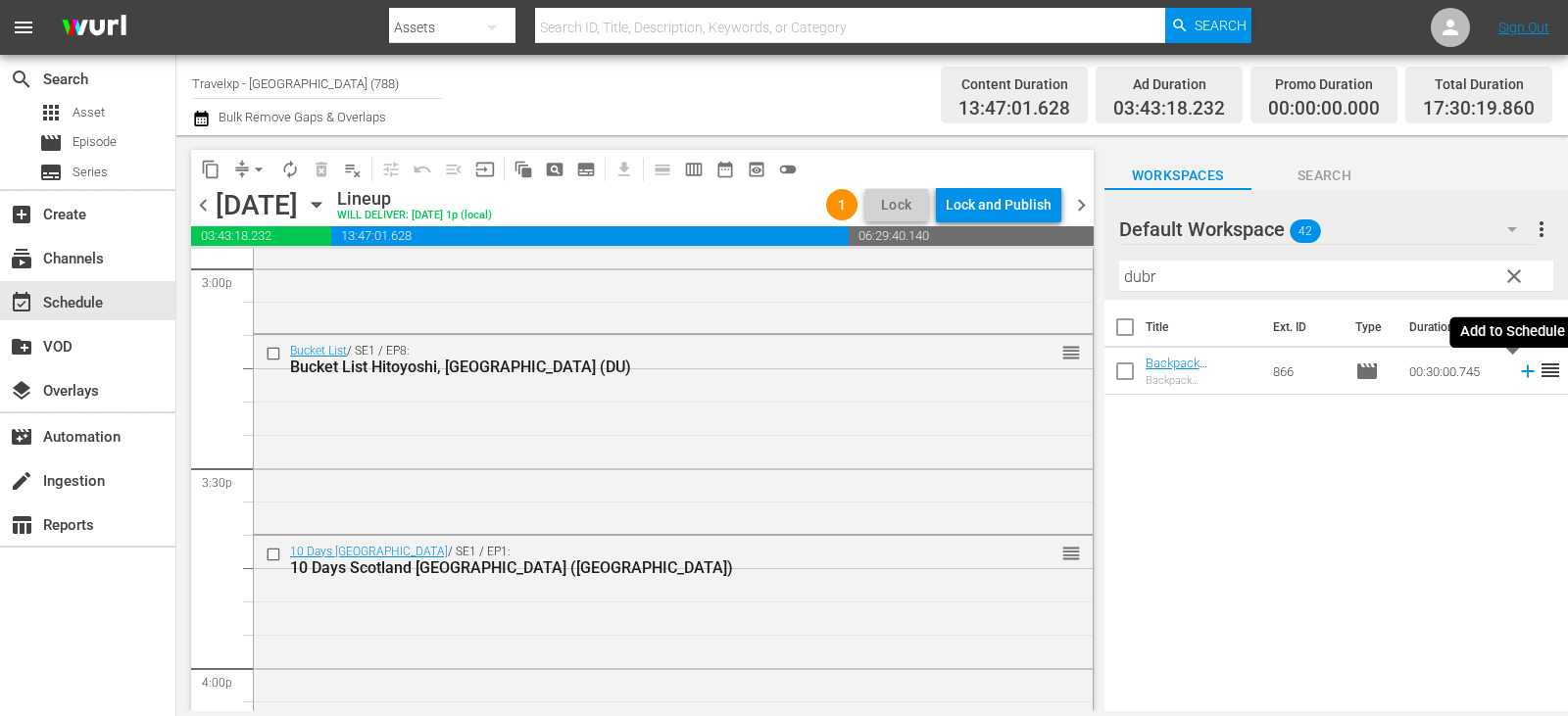
click at [1517, 377] on icon at bounding box center [1528, 372] width 22 height 22
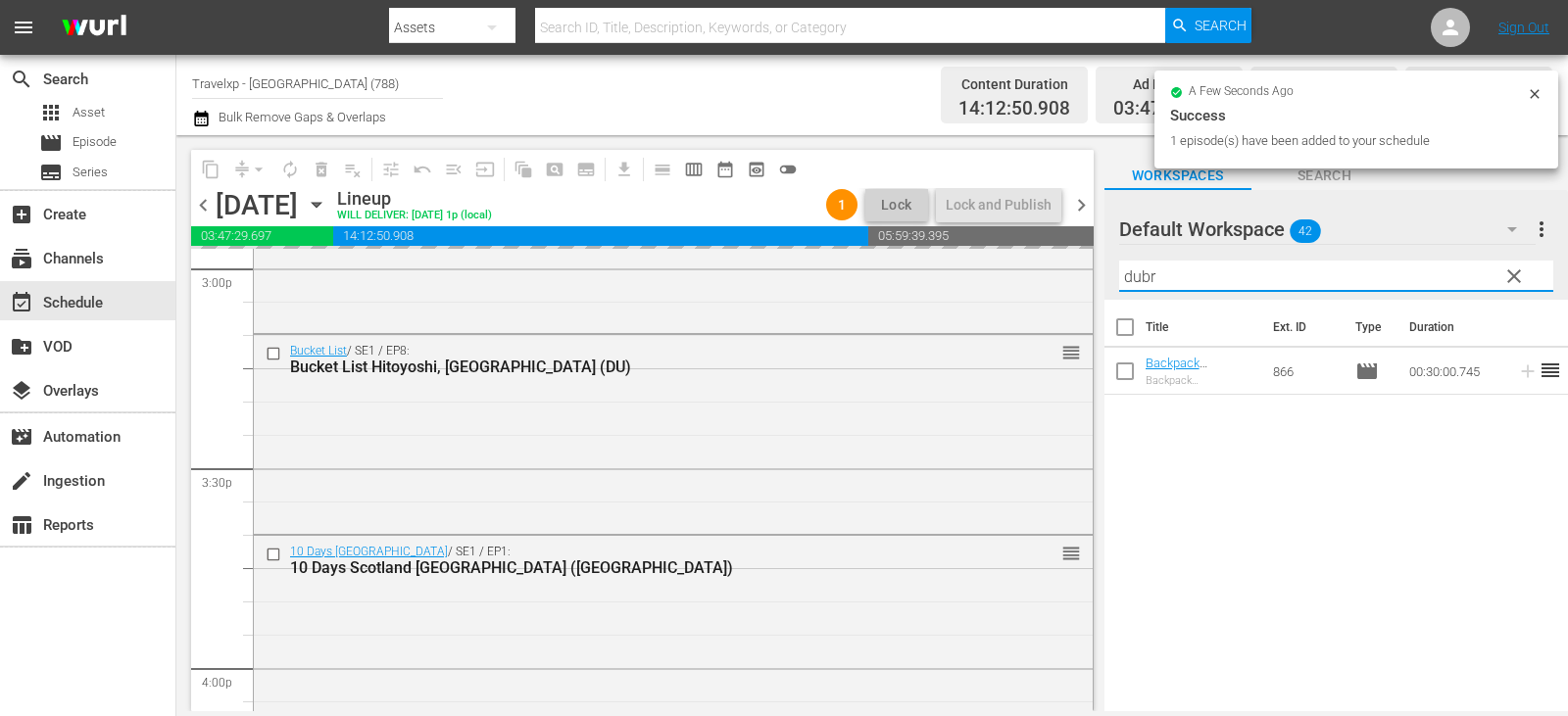
click at [1530, 276] on input "dubr" at bounding box center [1336, 276] width 434 height 32
click at [1517, 280] on span "clear" at bounding box center [1514, 276] width 24 height 24
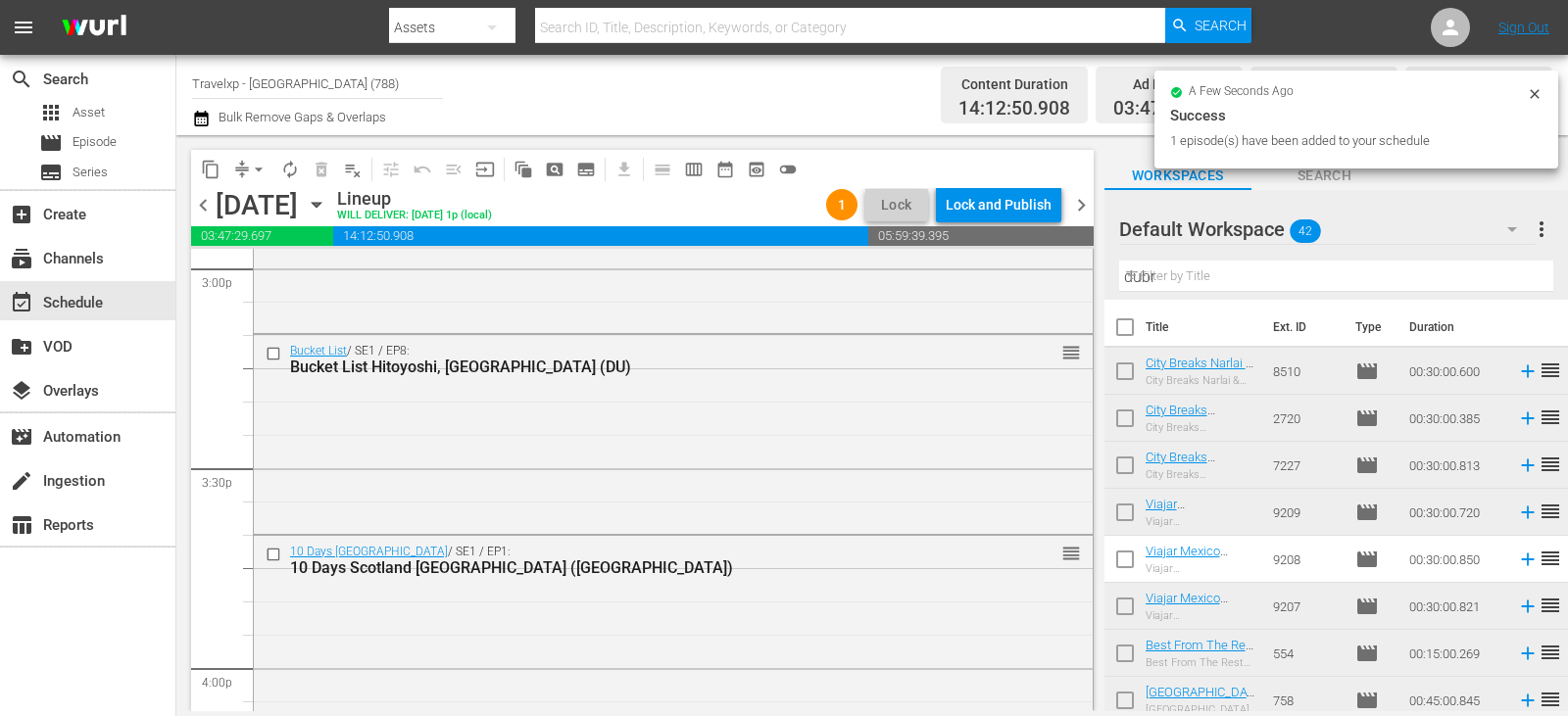
click at [1517, 280] on input "dubr" at bounding box center [1336, 276] width 434 height 32
click at [1517, 280] on input "text" at bounding box center [1336, 276] width 434 height 32
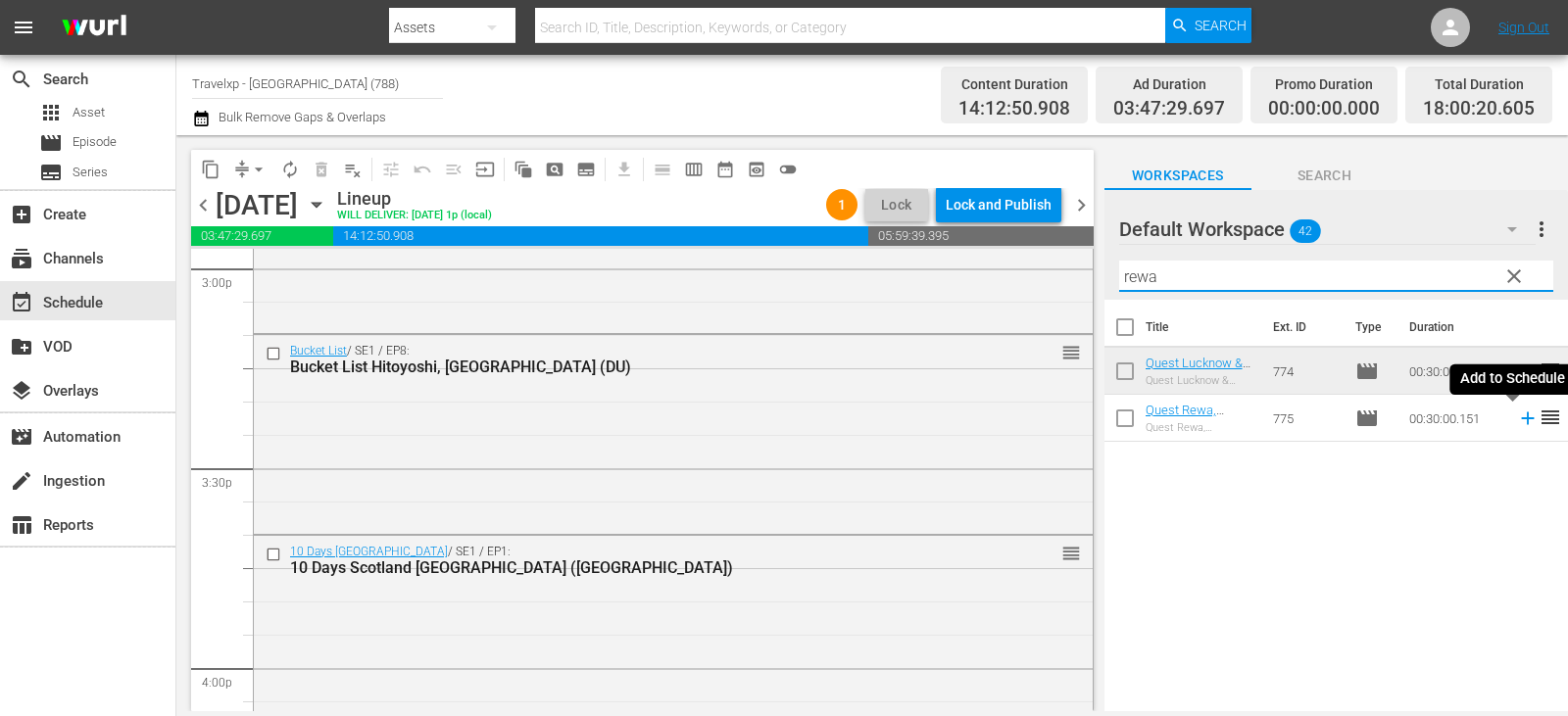
type input "rewa"
click at [1517, 415] on icon at bounding box center [1528, 418] width 22 height 22
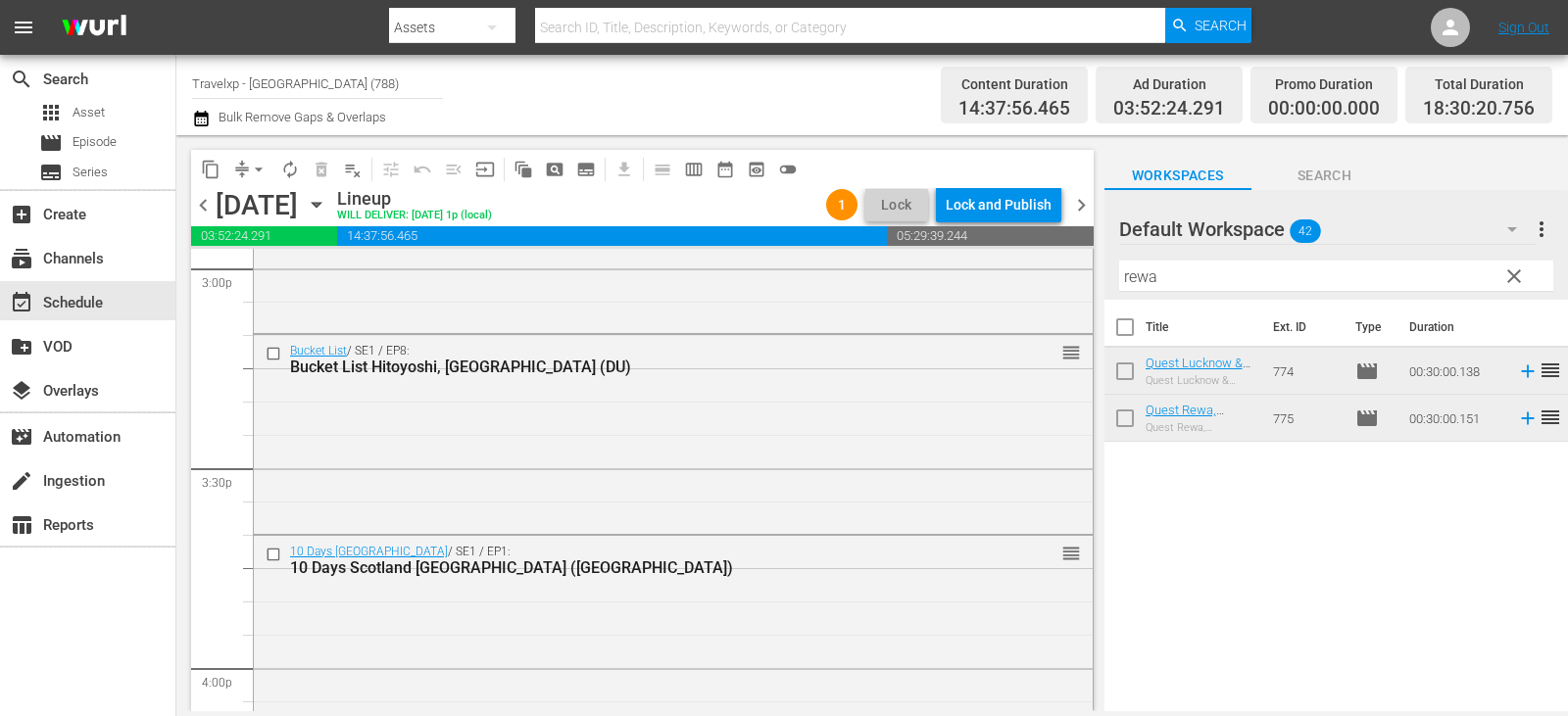
click at [1518, 280] on span "clear" at bounding box center [1514, 276] width 24 height 24
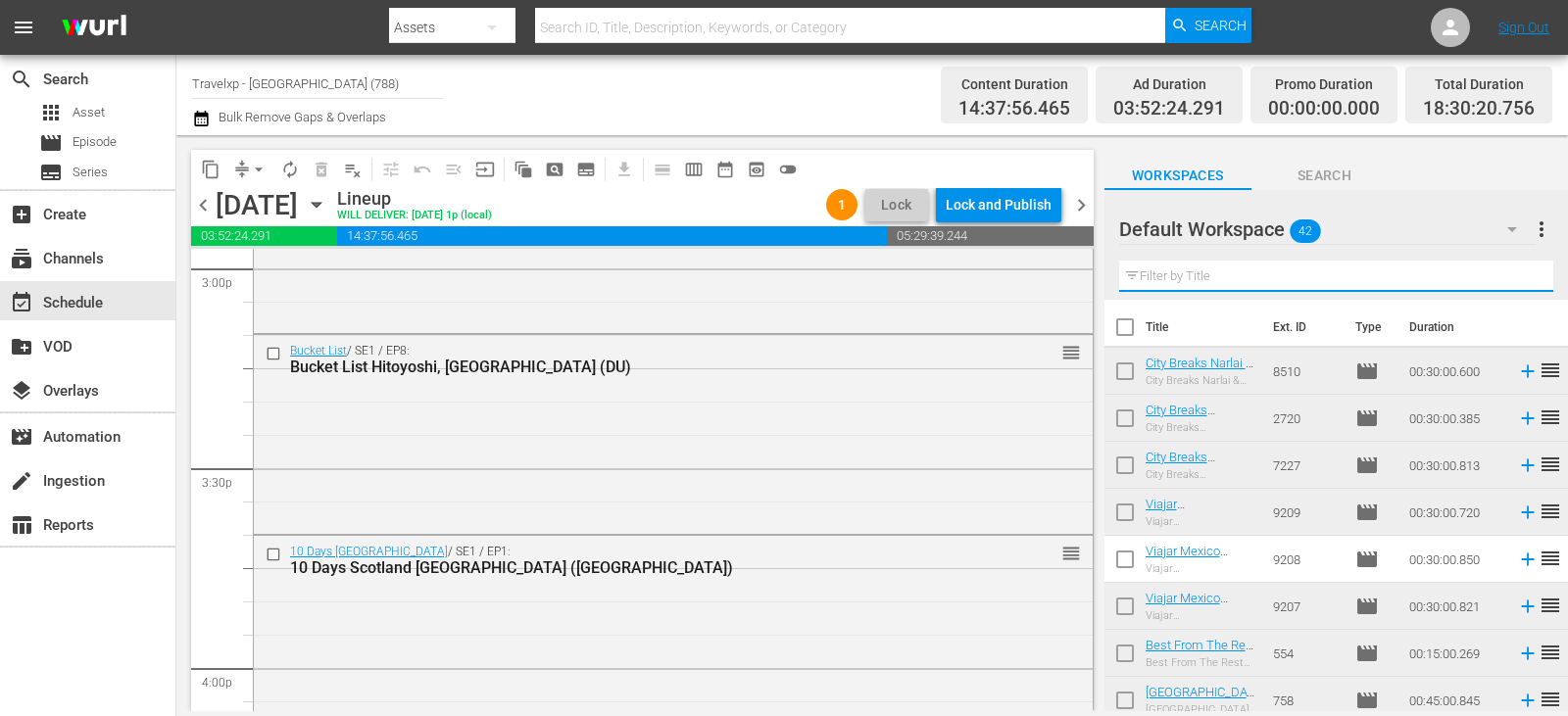
click at [1518, 280] on input "text" at bounding box center [1336, 276] width 434 height 32
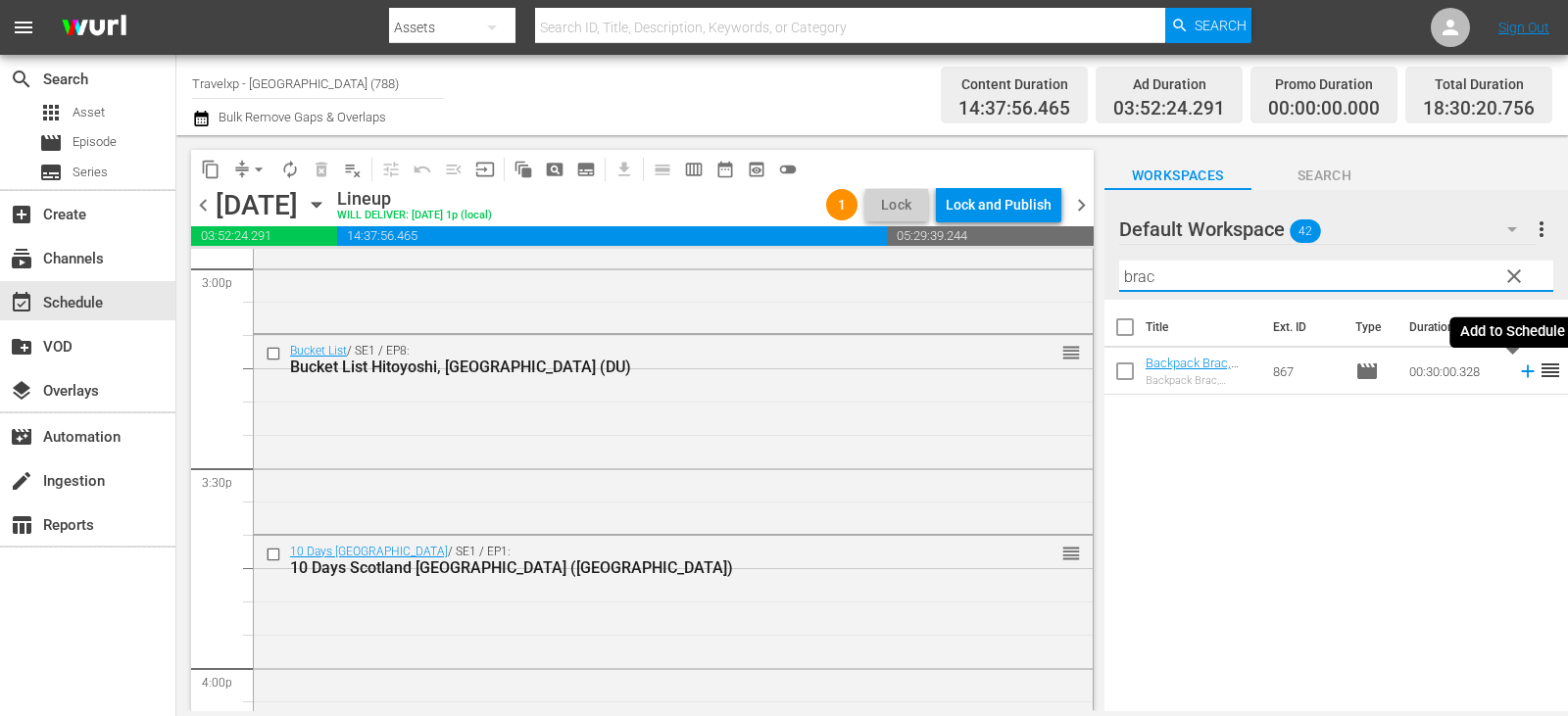
type input "brac"
click at [1521, 373] on icon at bounding box center [1527, 372] width 13 height 13
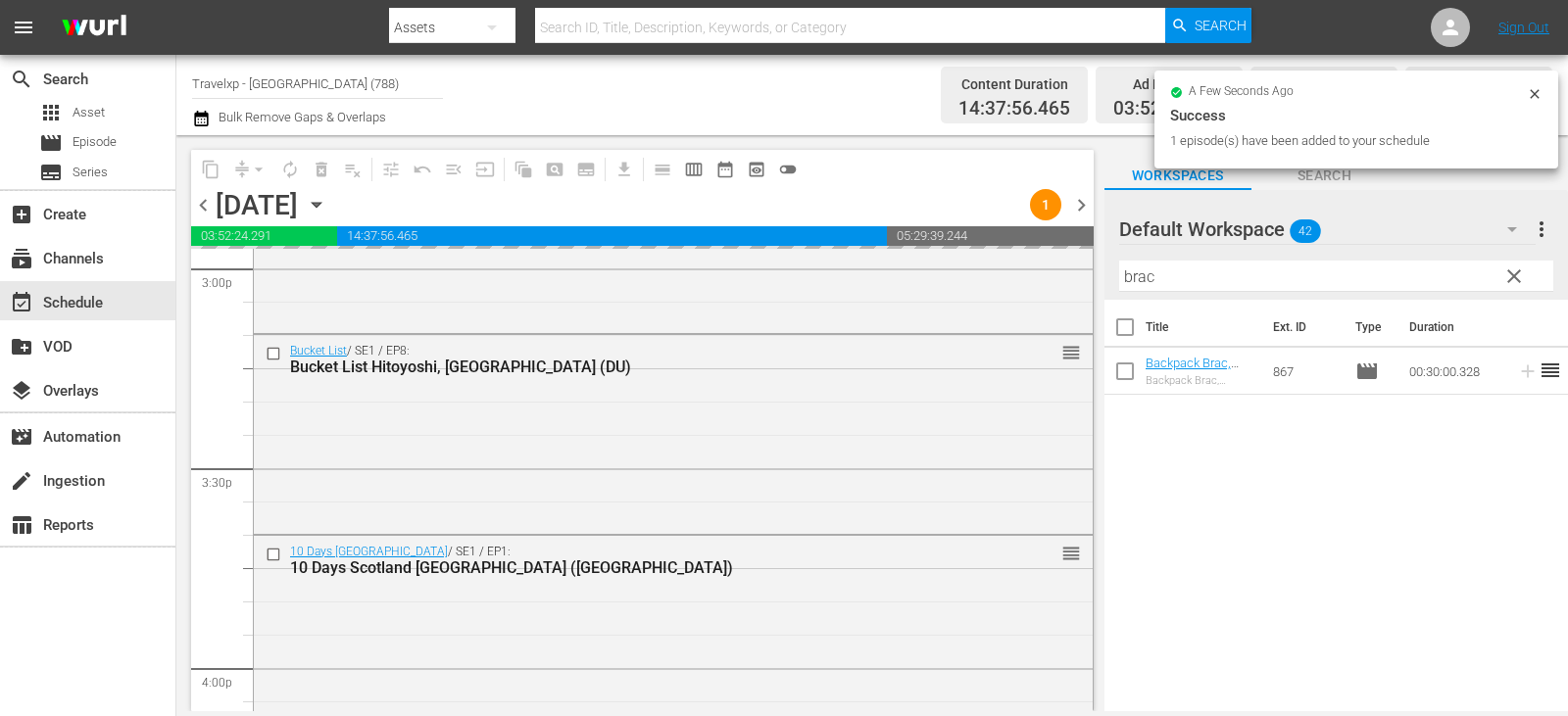
click at [1502, 276] on span "clear" at bounding box center [1514, 276] width 24 height 24
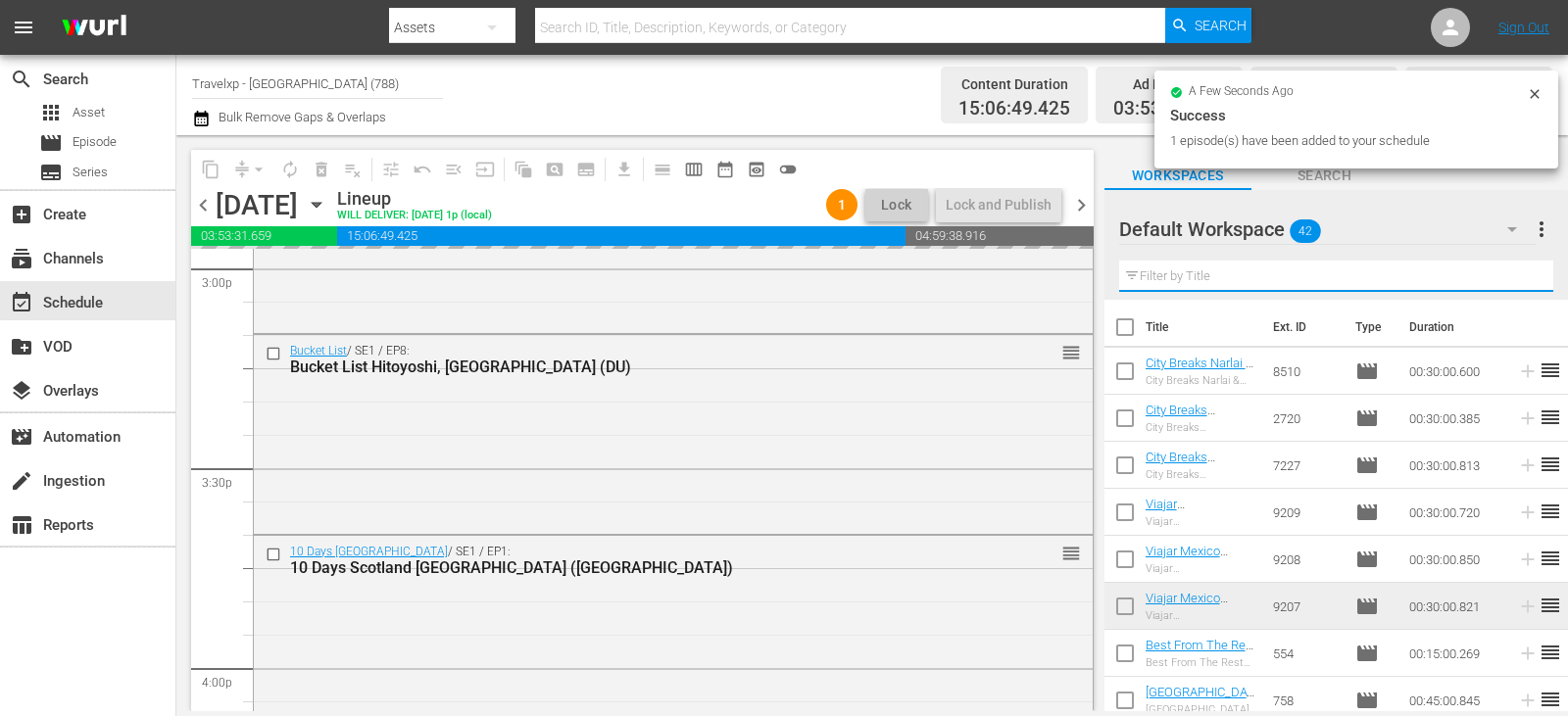
click at [1502, 276] on input "text" at bounding box center [1336, 276] width 434 height 32
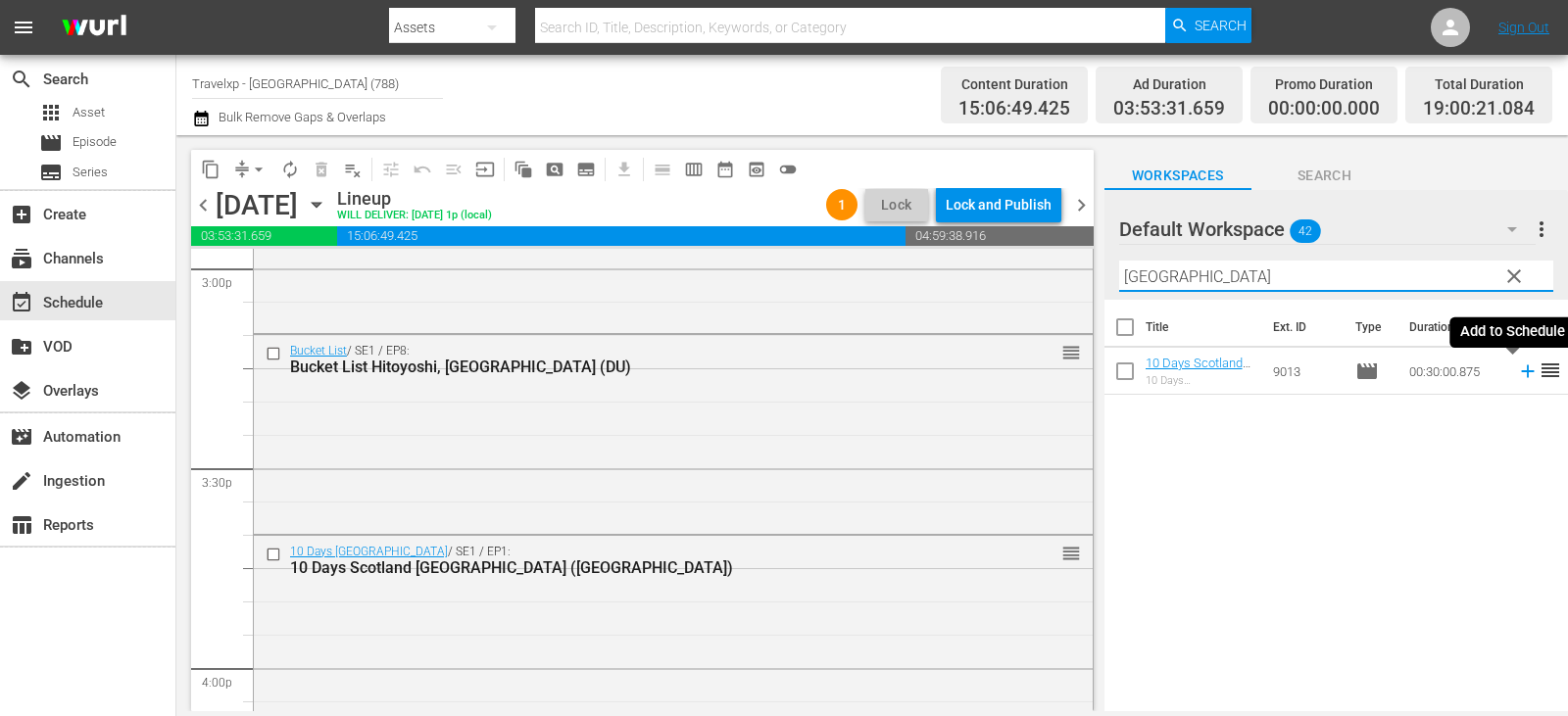
type input "[GEOGRAPHIC_DATA]"
click at [1517, 374] on icon at bounding box center [1528, 372] width 22 height 22
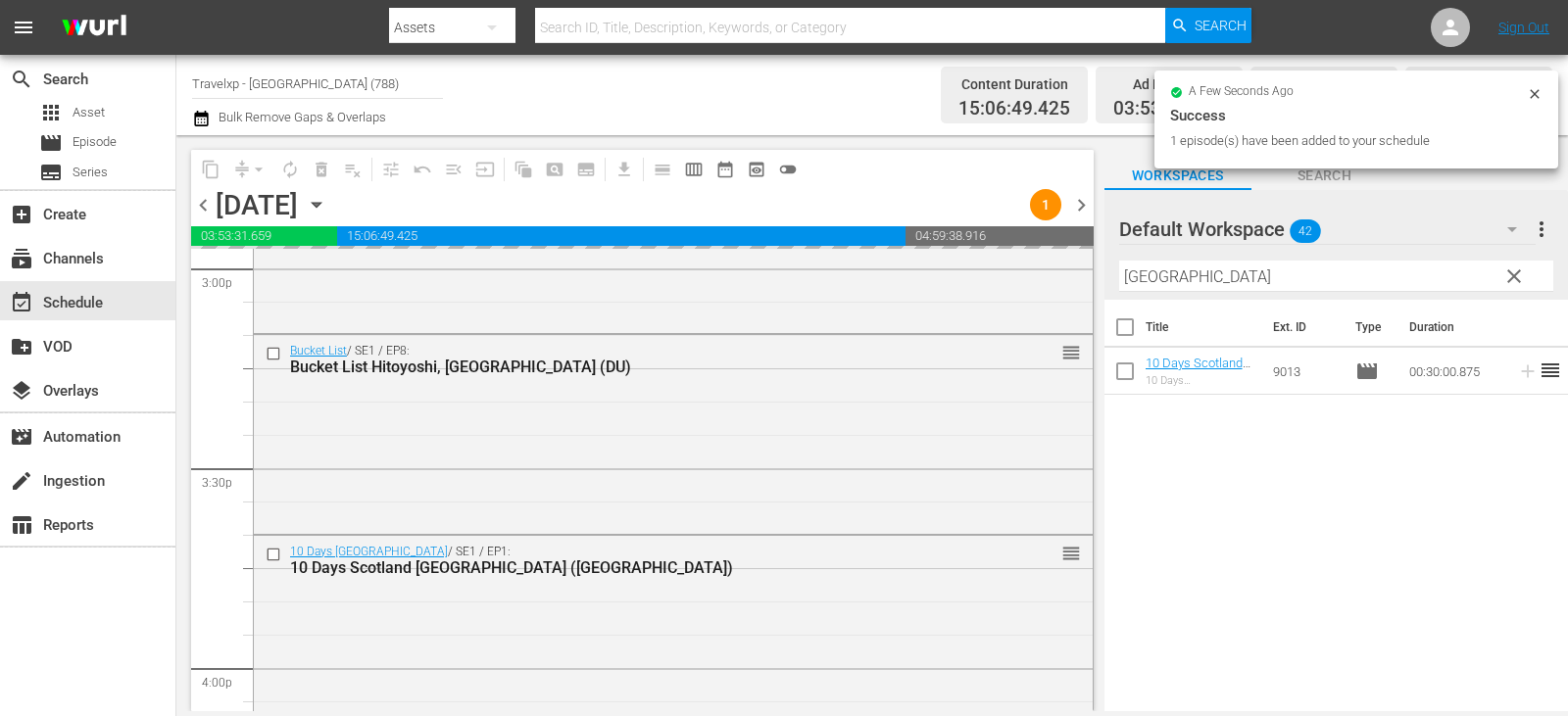
click at [1515, 280] on span "clear" at bounding box center [1514, 276] width 24 height 24
click at [1515, 280] on input "[GEOGRAPHIC_DATA]" at bounding box center [1336, 276] width 434 height 32
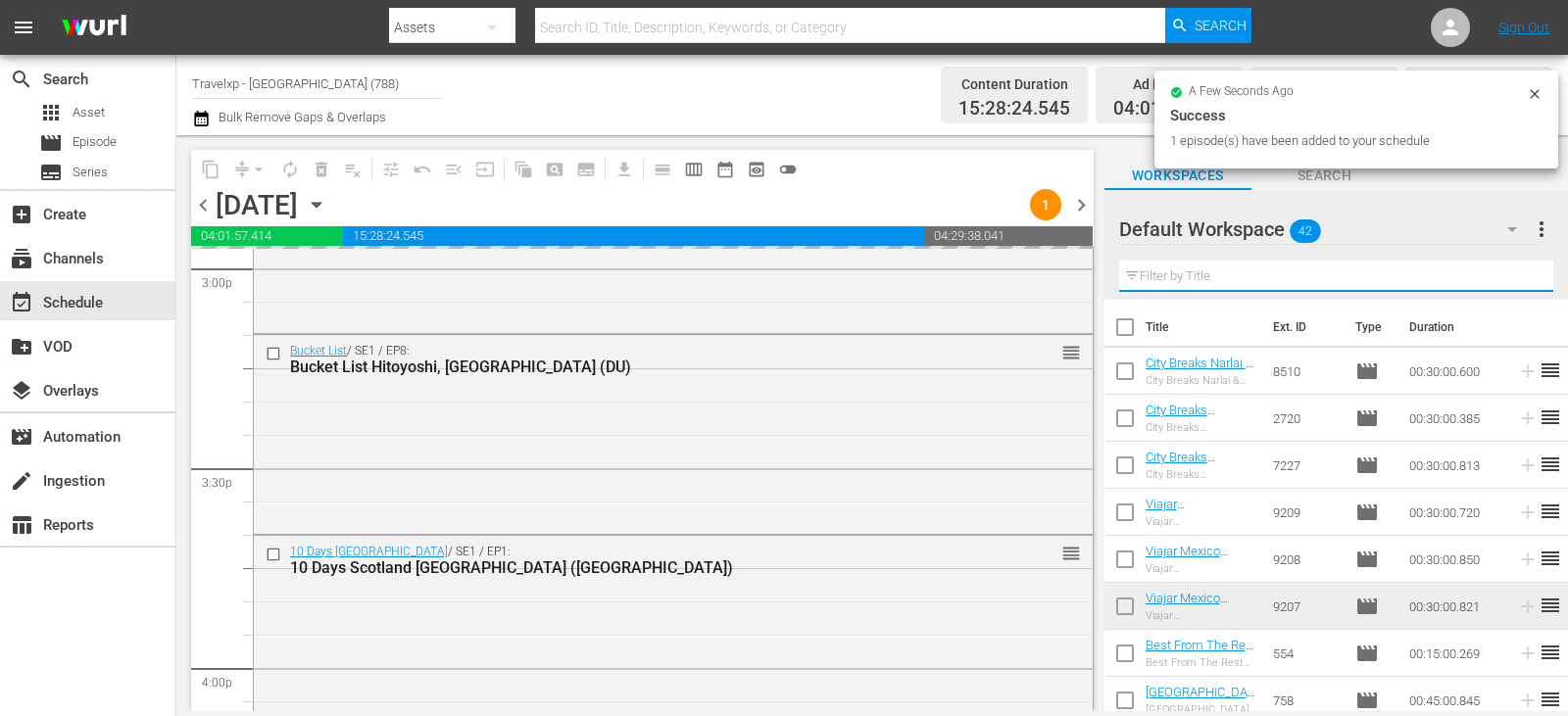
click at [1515, 280] on input "text" at bounding box center [1336, 276] width 434 height 32
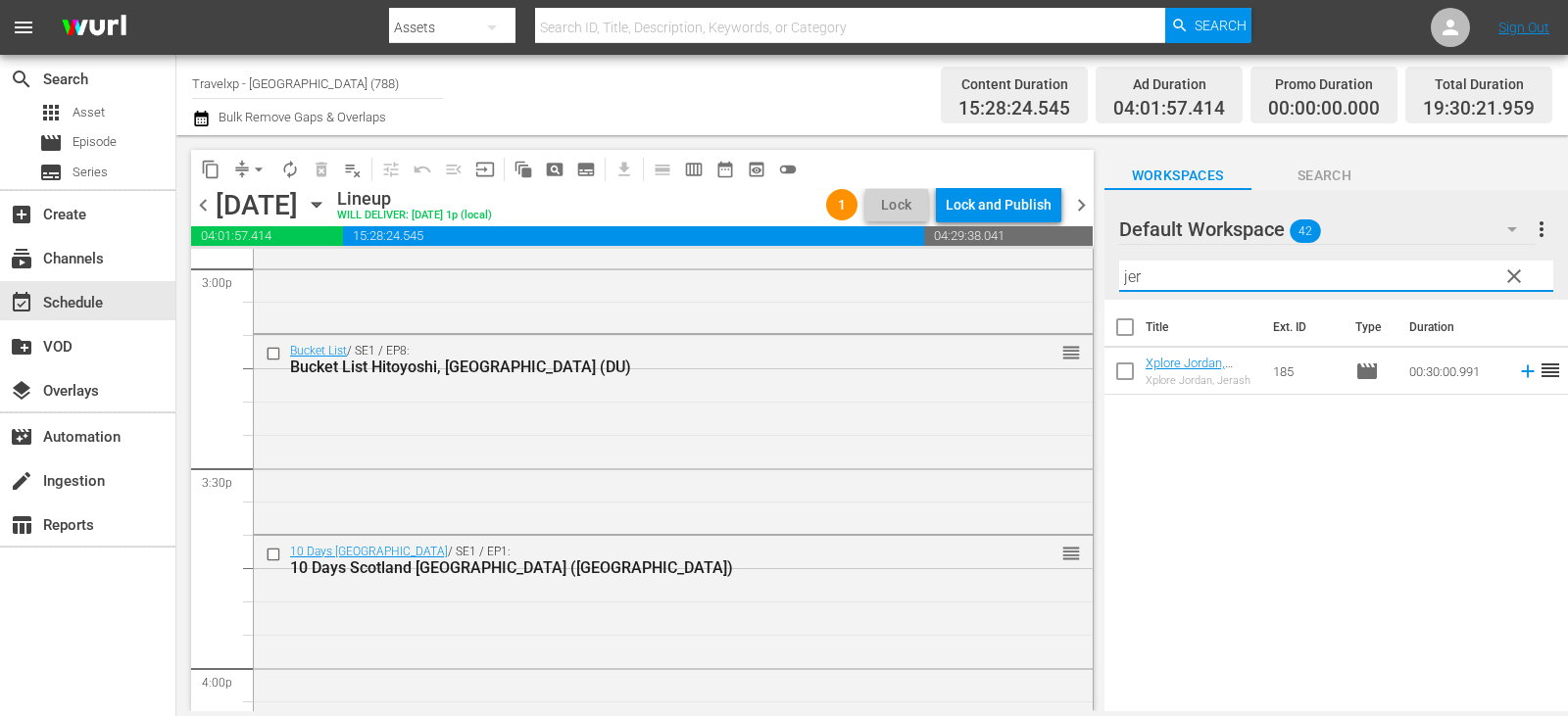
type input "jer"
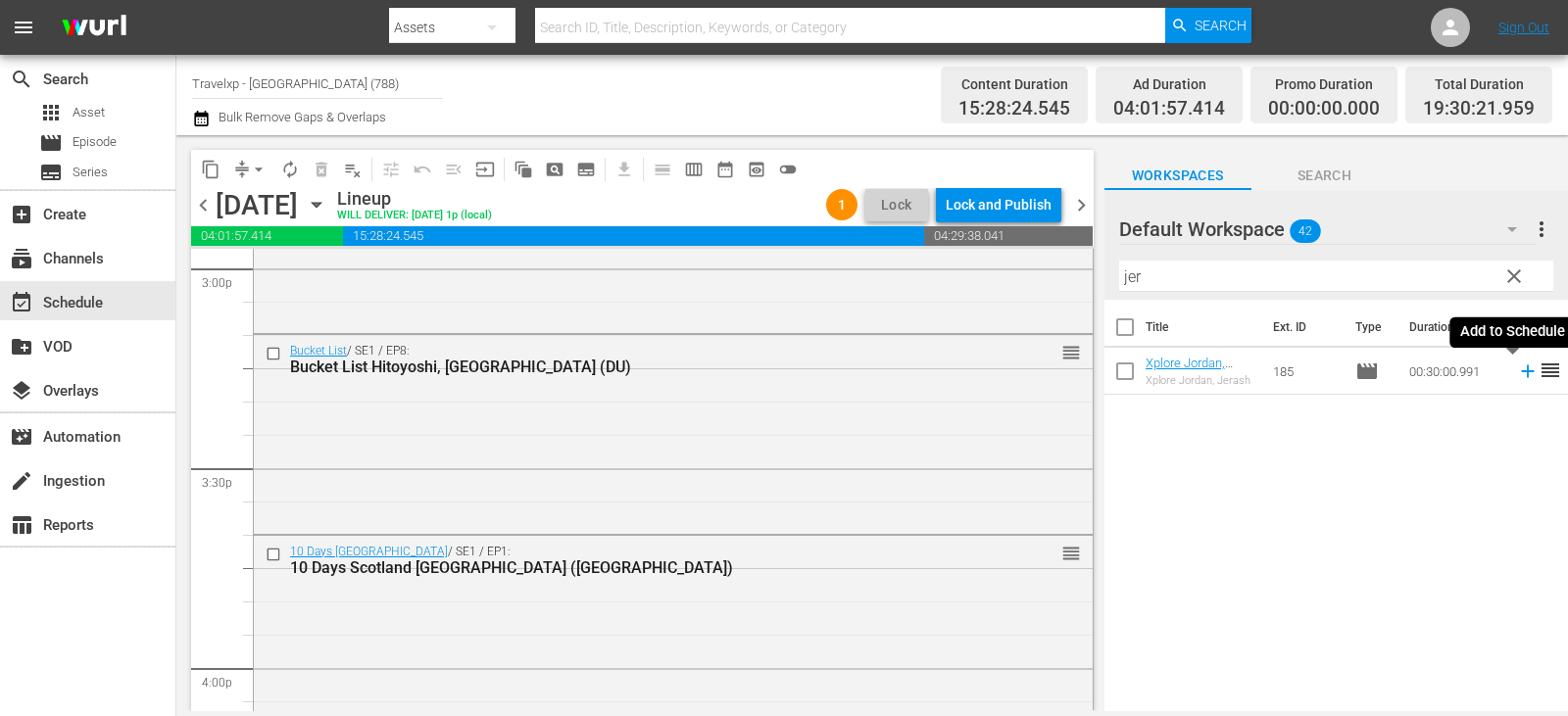
click at [1517, 379] on icon at bounding box center [1528, 372] width 22 height 22
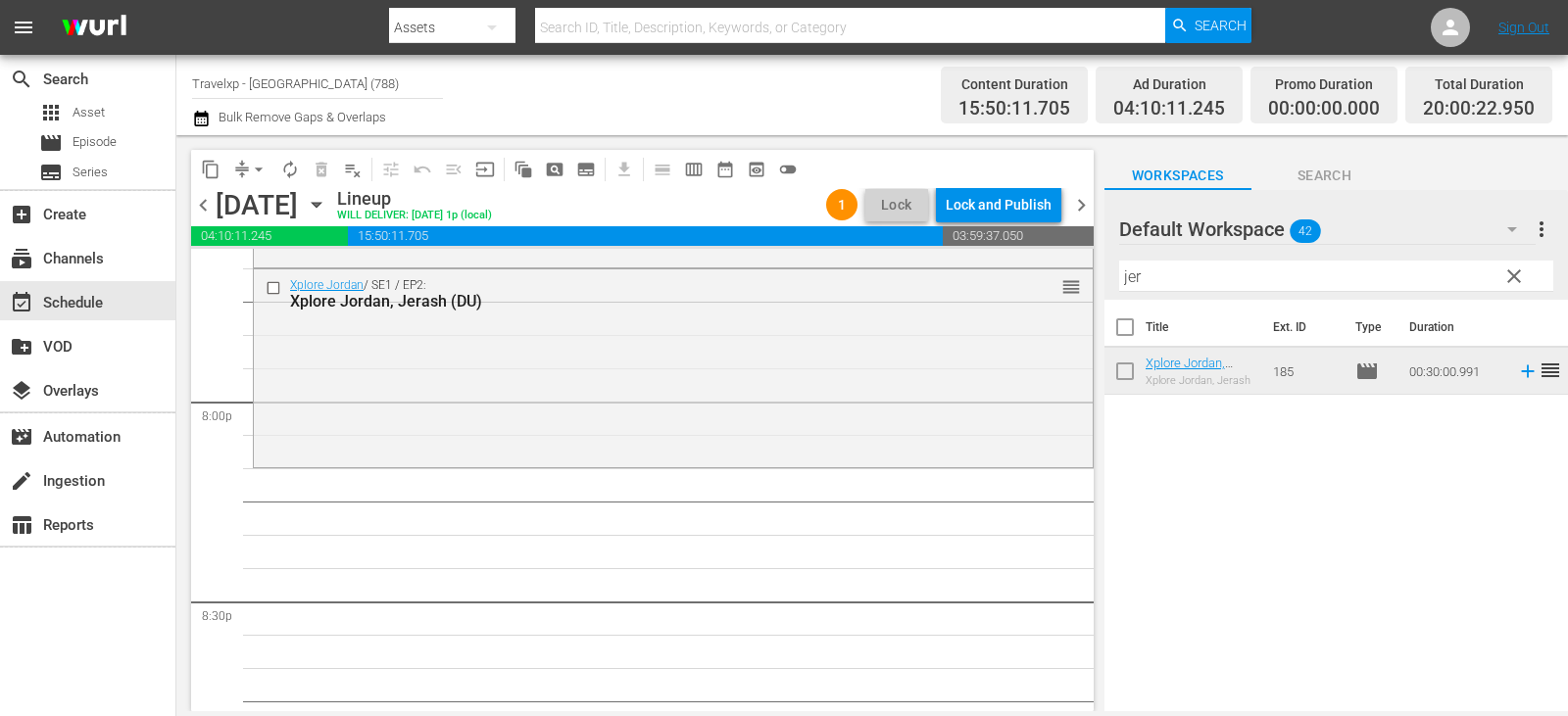
scroll to position [7840, 0]
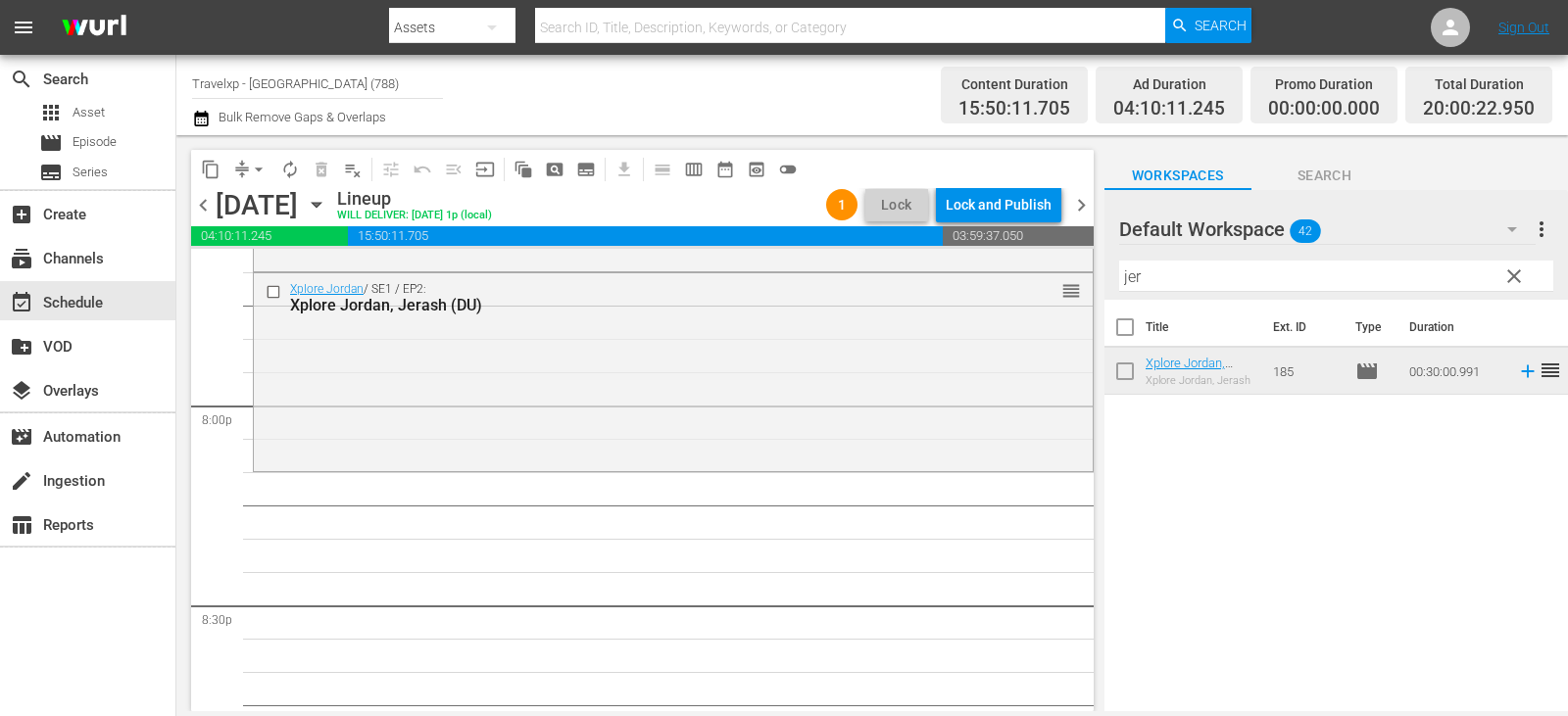
click at [1508, 270] on span "clear" at bounding box center [1514, 276] width 24 height 24
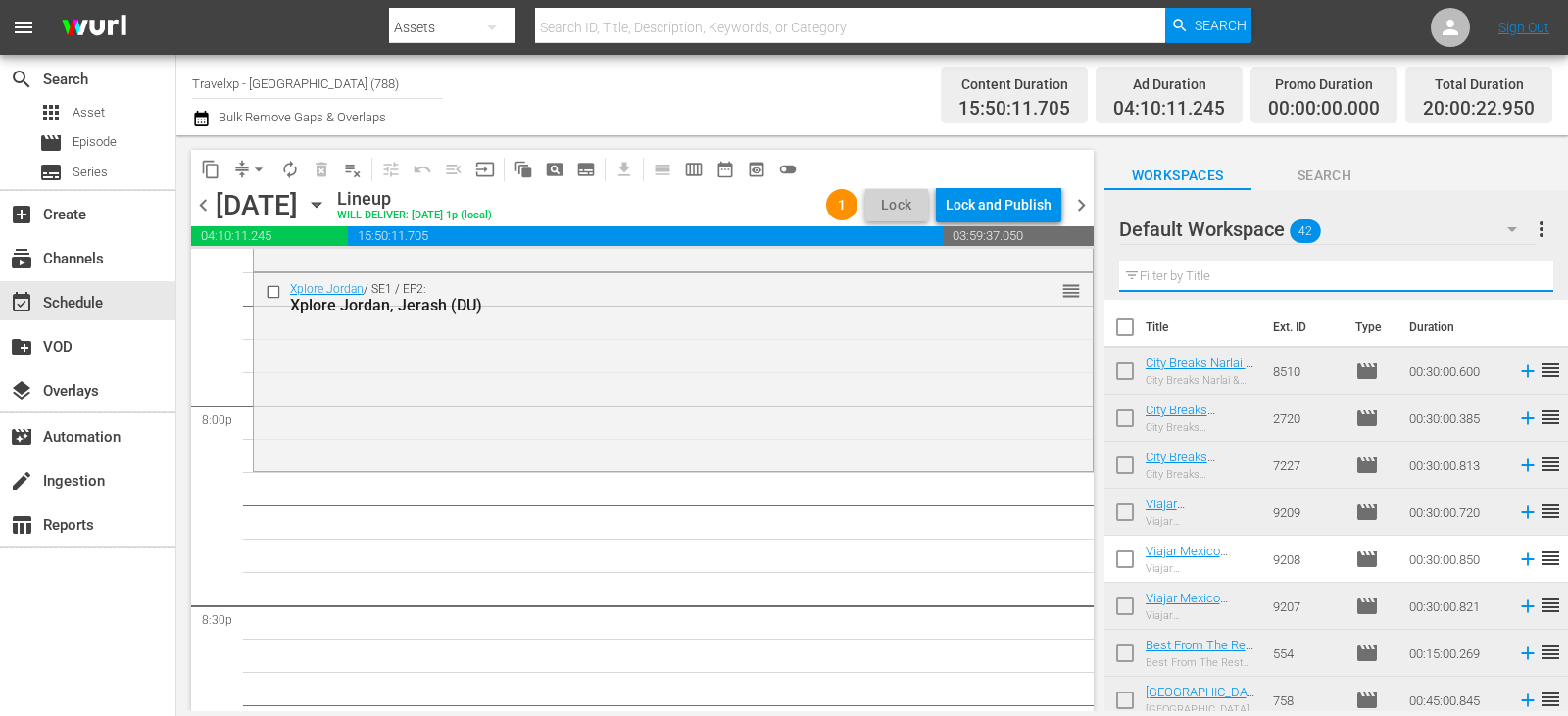
click at [1508, 270] on input "text" at bounding box center [1336, 276] width 434 height 32
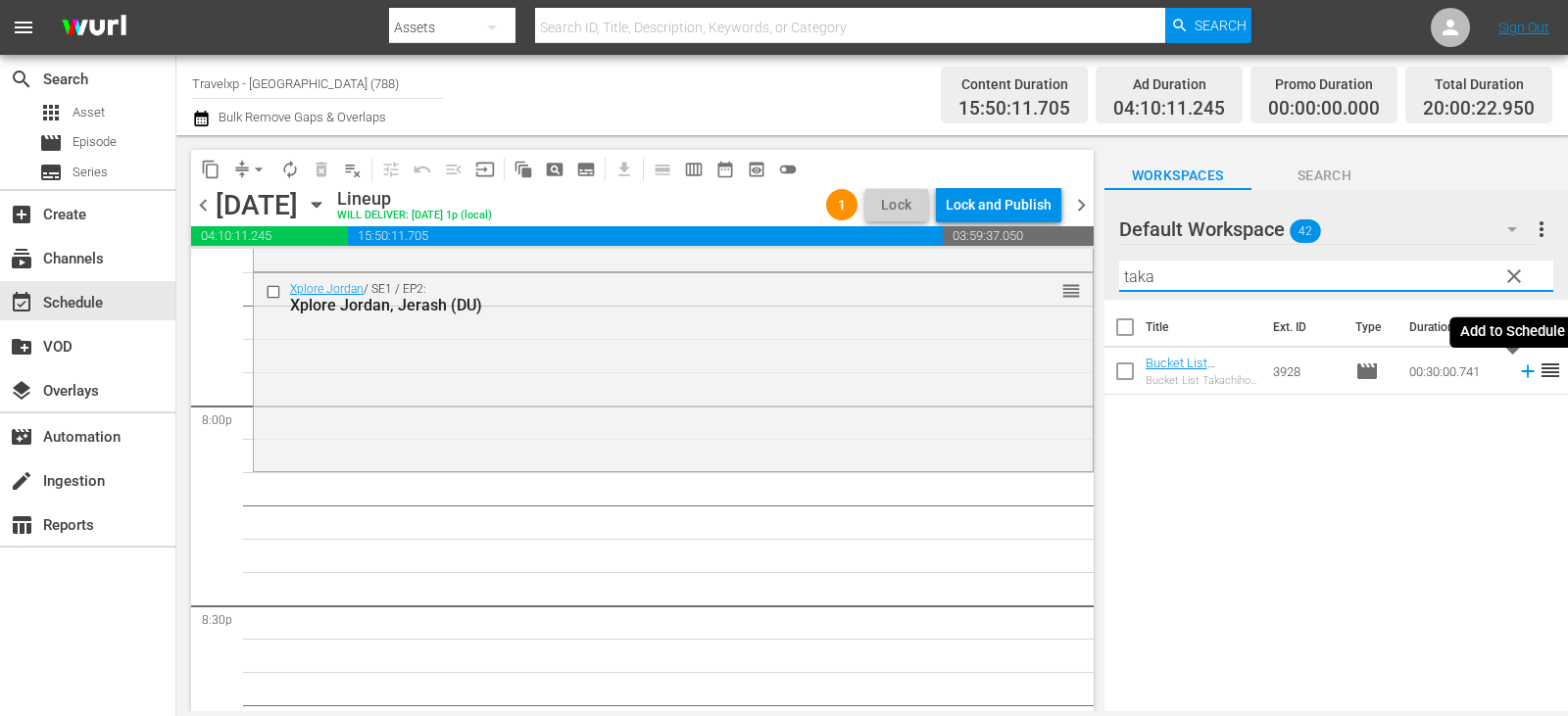
type input "taka"
click at [1521, 372] on icon at bounding box center [1527, 372] width 13 height 13
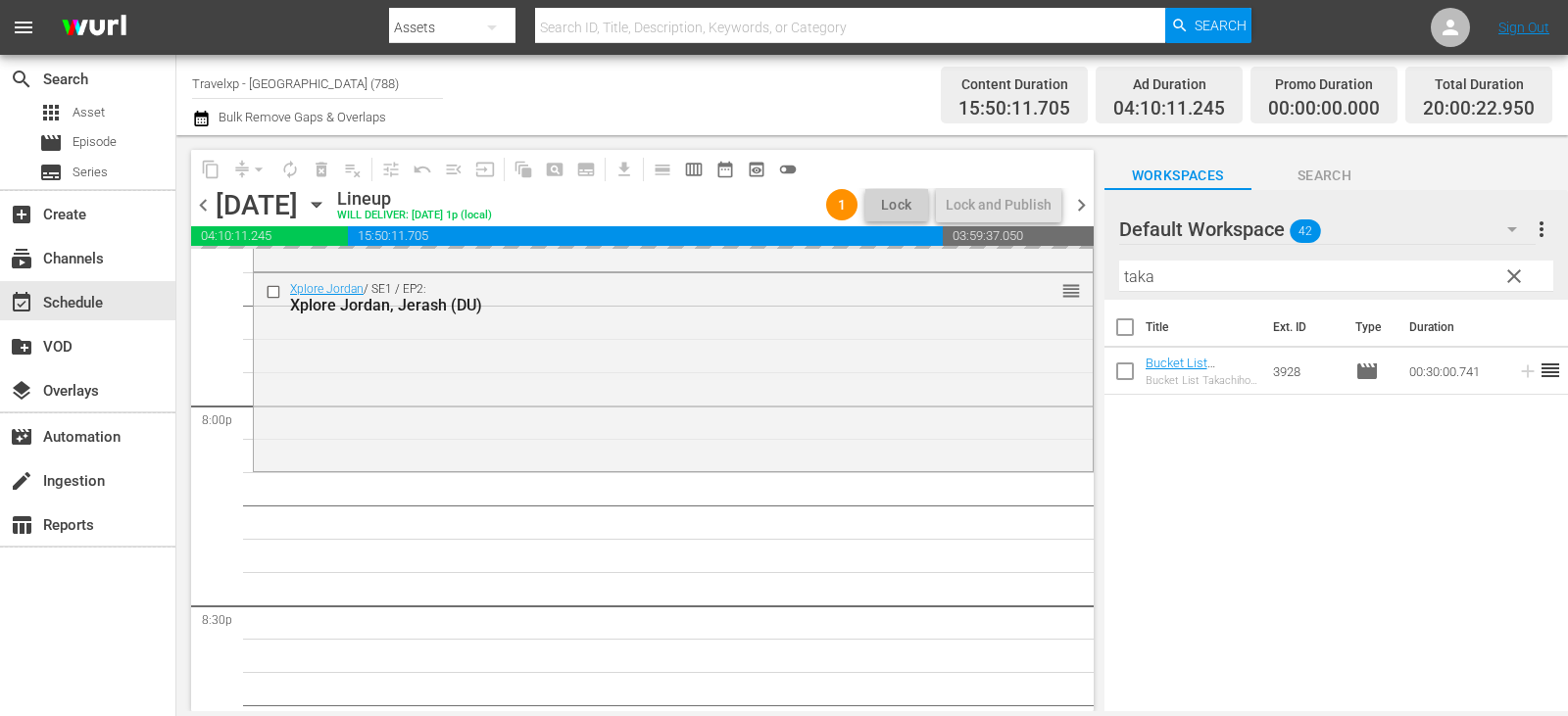
click at [1514, 268] on span "clear" at bounding box center [1514, 276] width 24 height 24
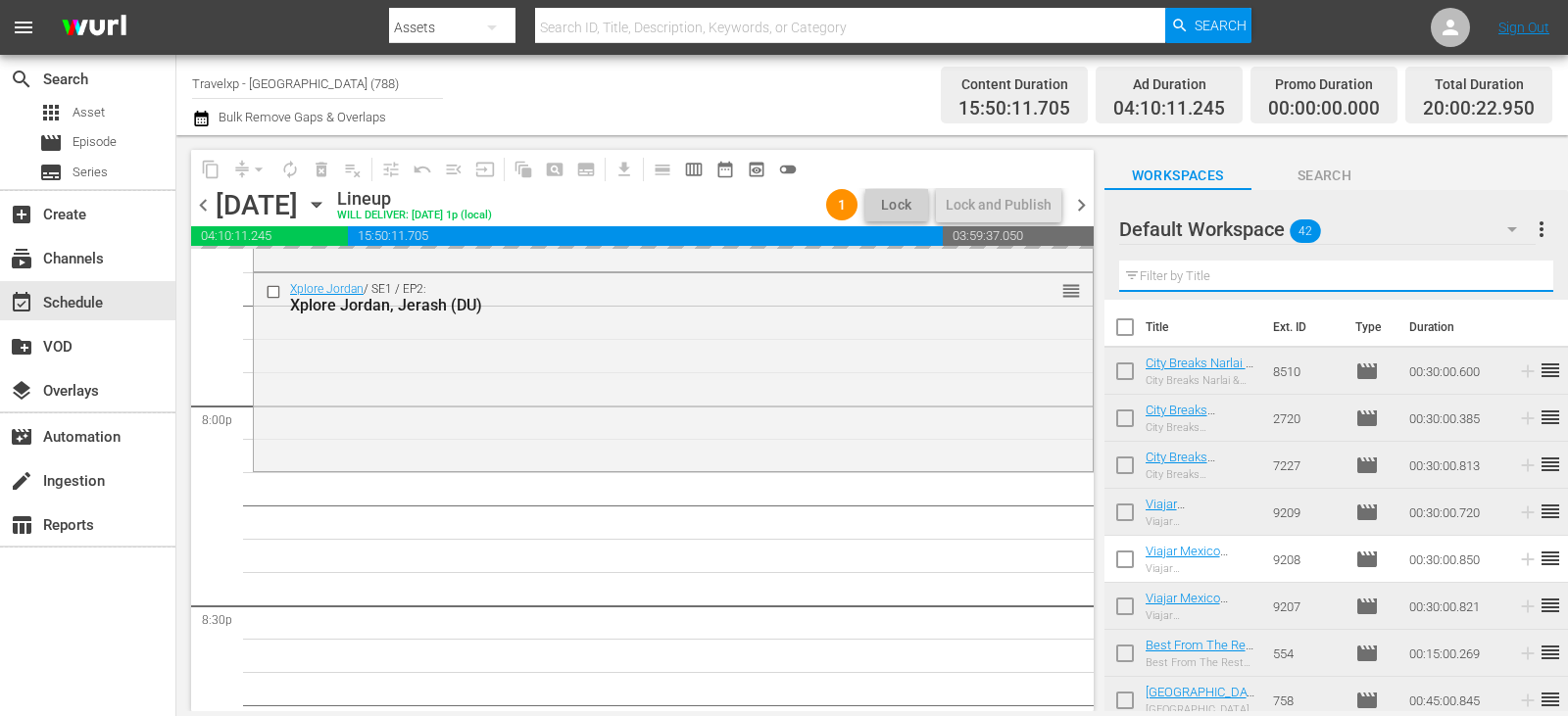
click at [1515, 268] on input "text" at bounding box center [1336, 276] width 434 height 32
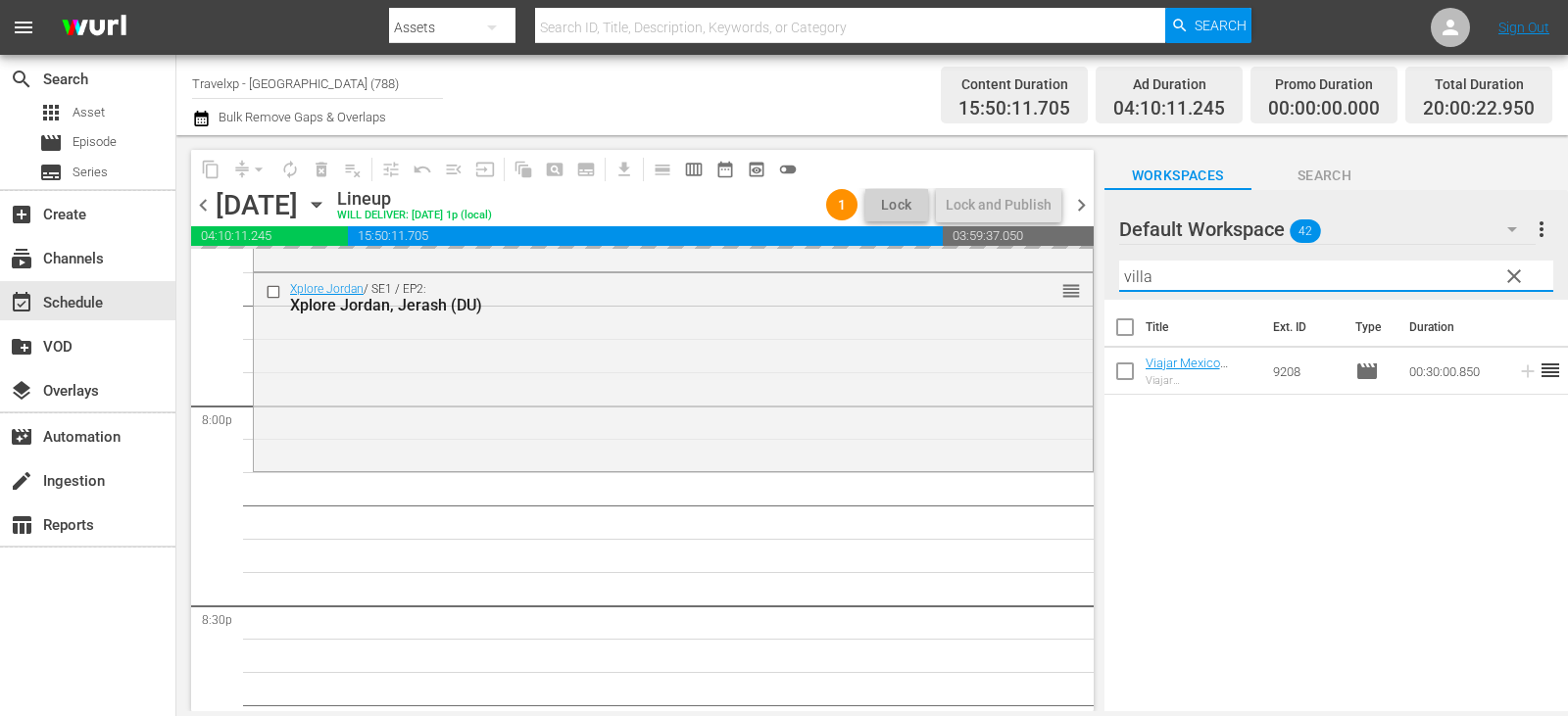
type input "villa"
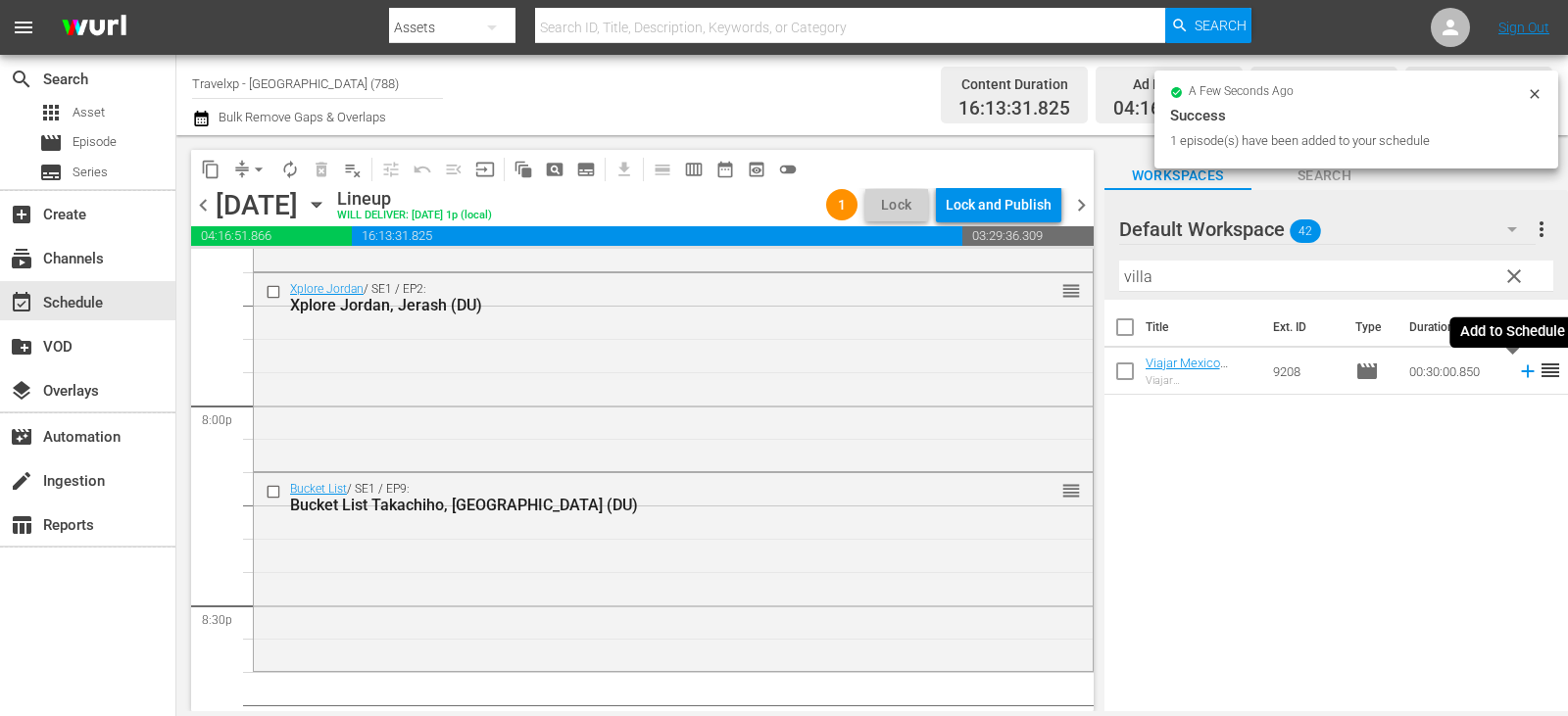
click at [1517, 372] on icon at bounding box center [1528, 372] width 22 height 22
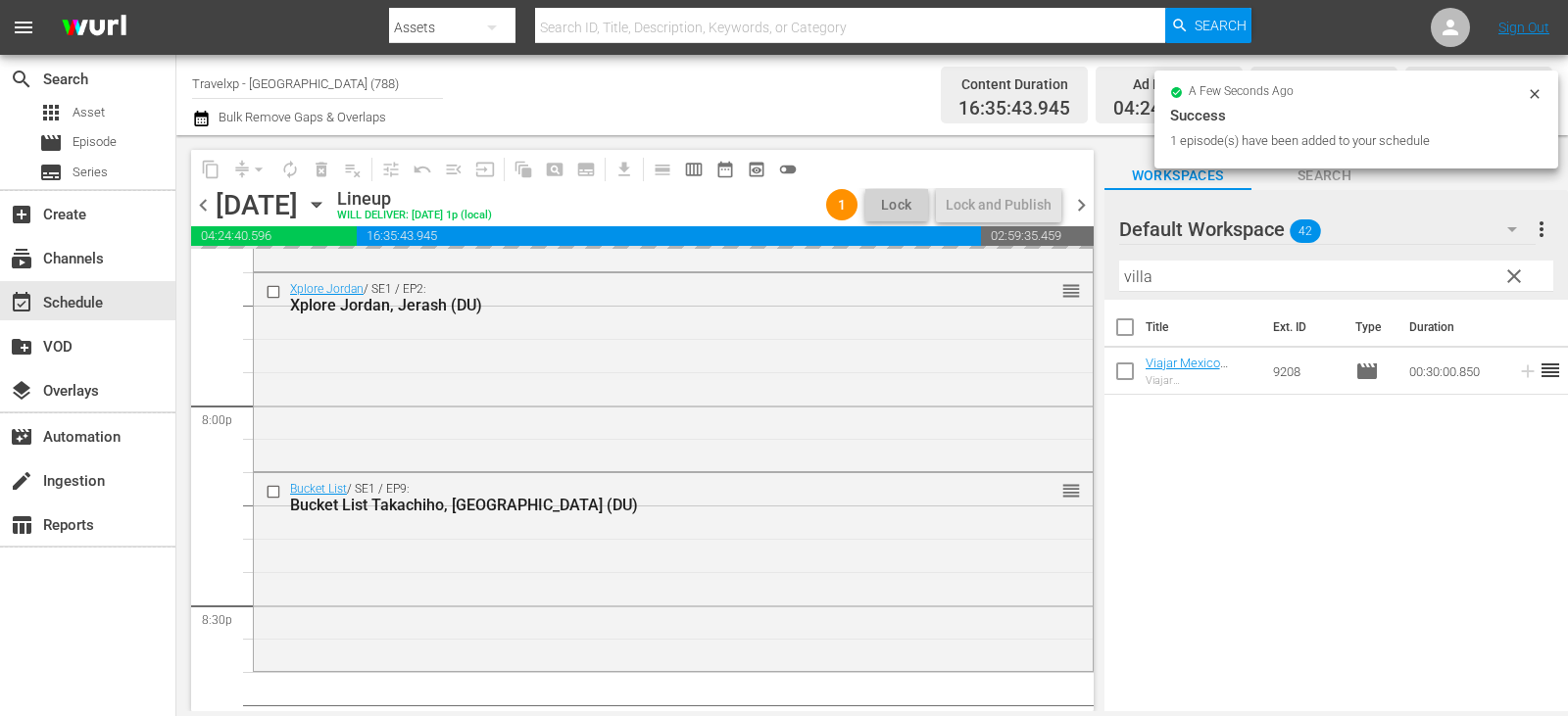
click at [1499, 272] on div "Default Workspace 42 Default more_vert clear Filter by Title villa" at bounding box center [1336, 245] width 463 height 109
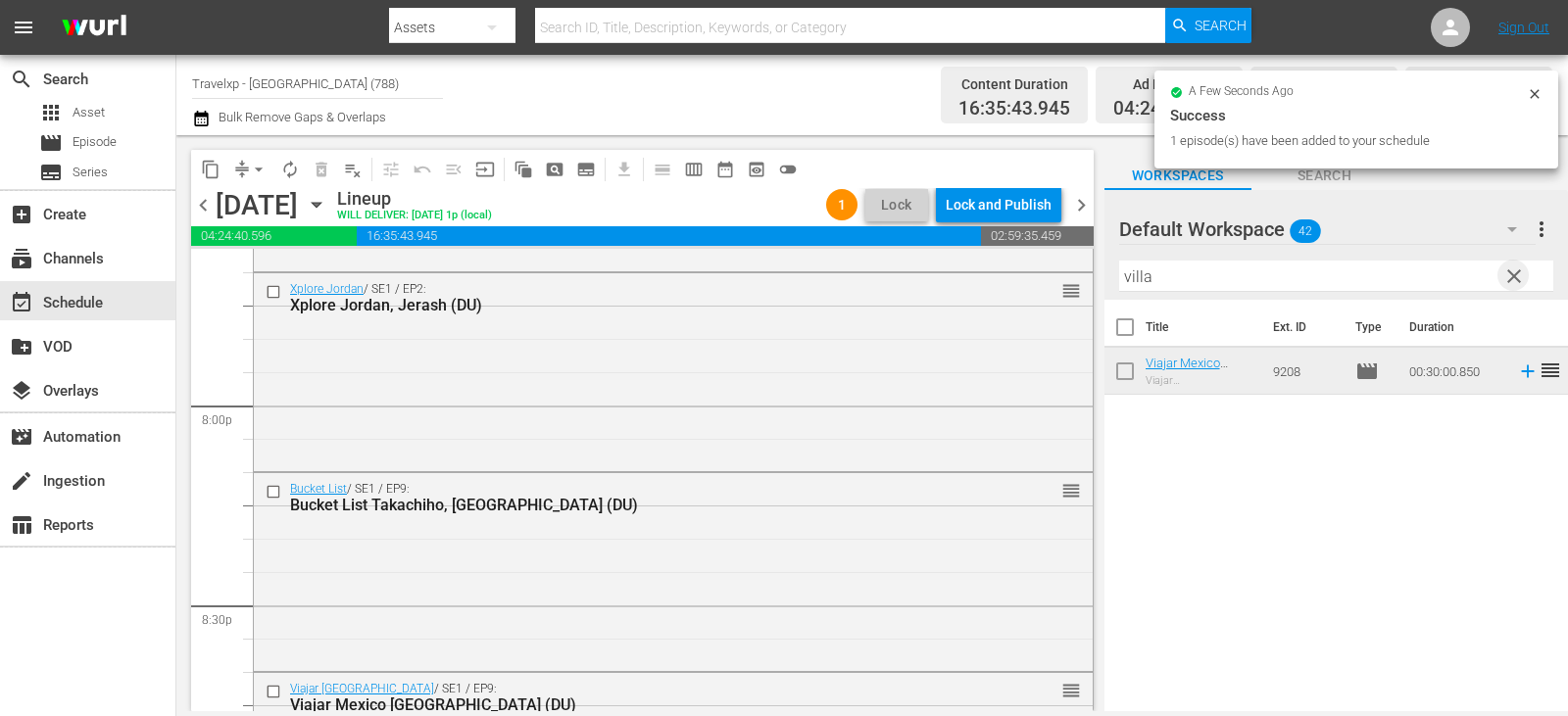
click at [1509, 274] on span "clear" at bounding box center [1514, 276] width 24 height 24
click at [1509, 274] on input "text" at bounding box center [1336, 276] width 434 height 32
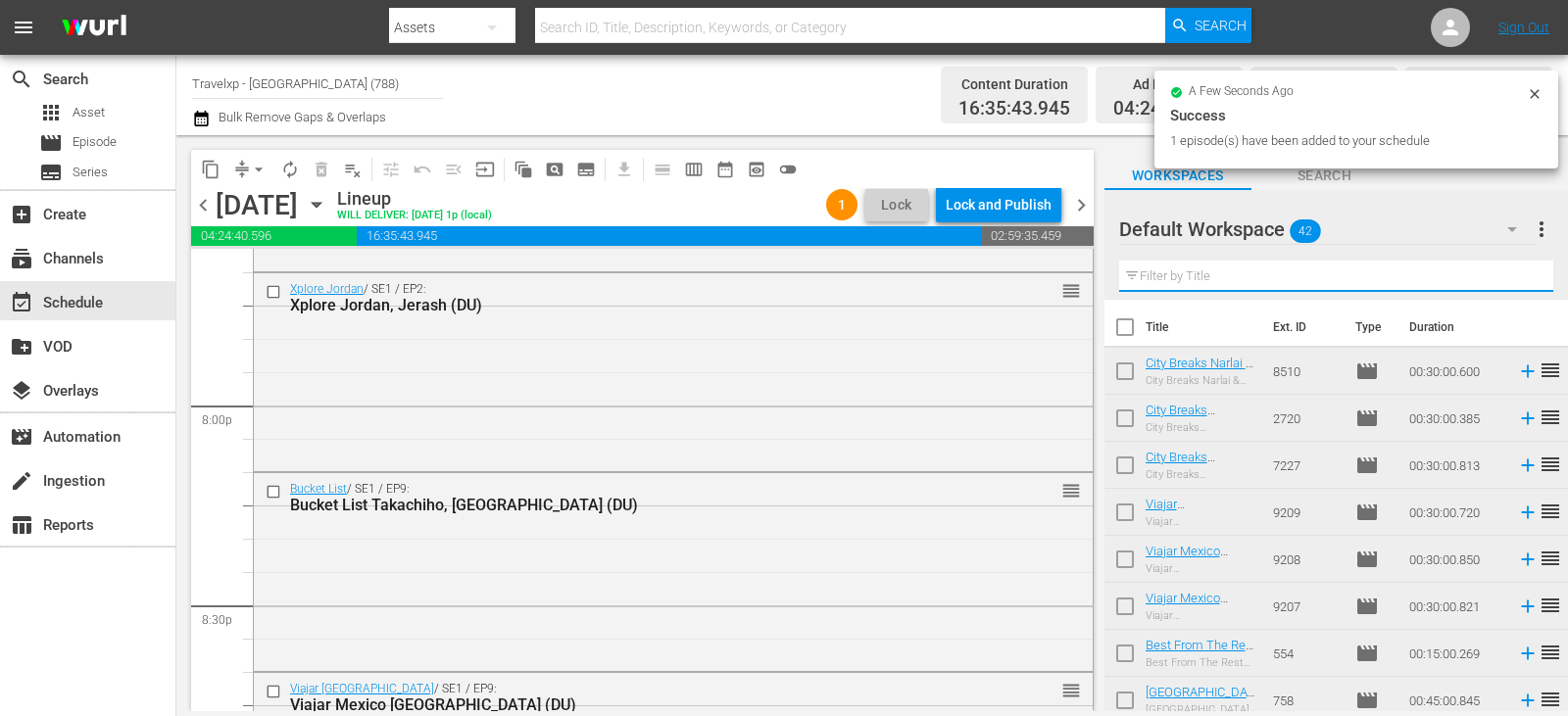
click at [1509, 274] on input "text" at bounding box center [1336, 276] width 434 height 32
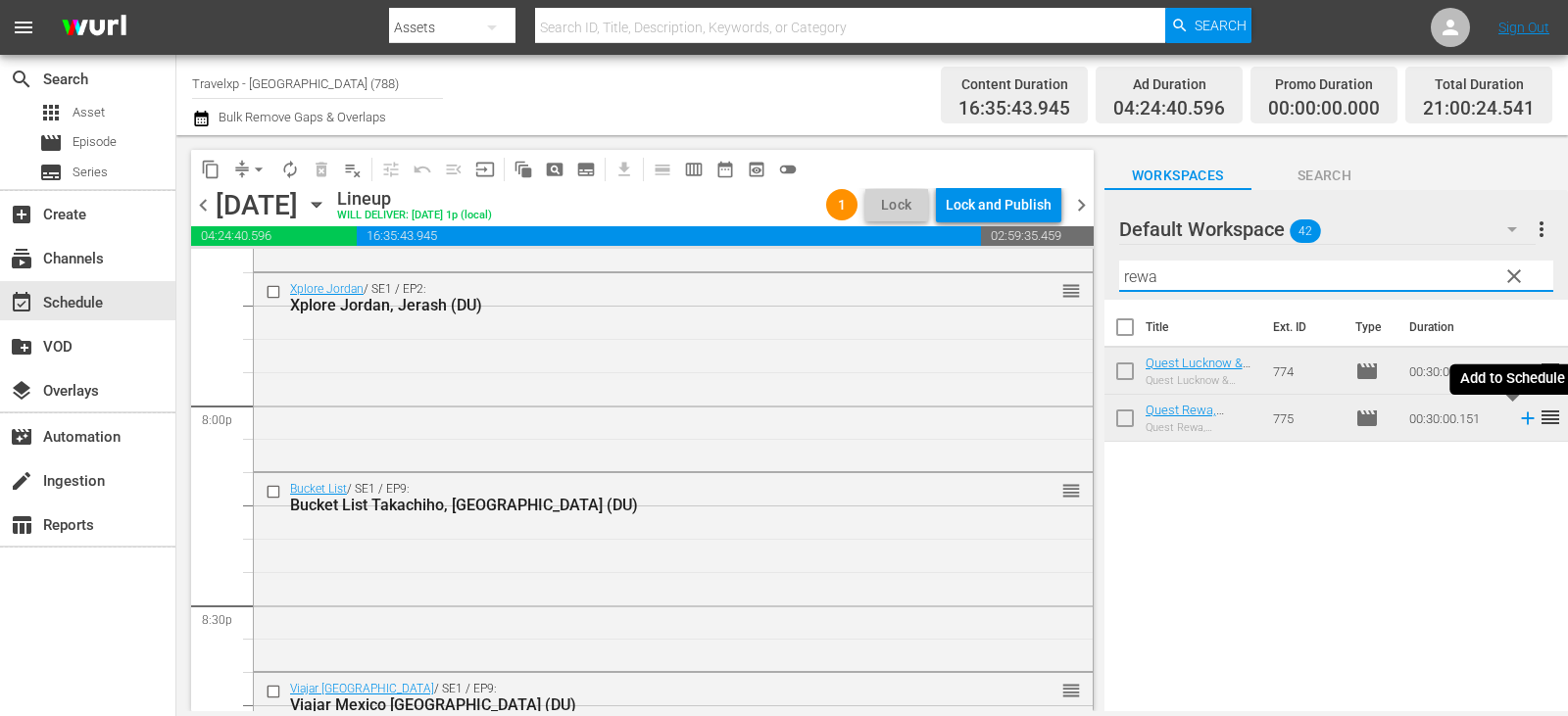
type input "rewa"
click at [1521, 419] on icon at bounding box center [1527, 418] width 13 height 13
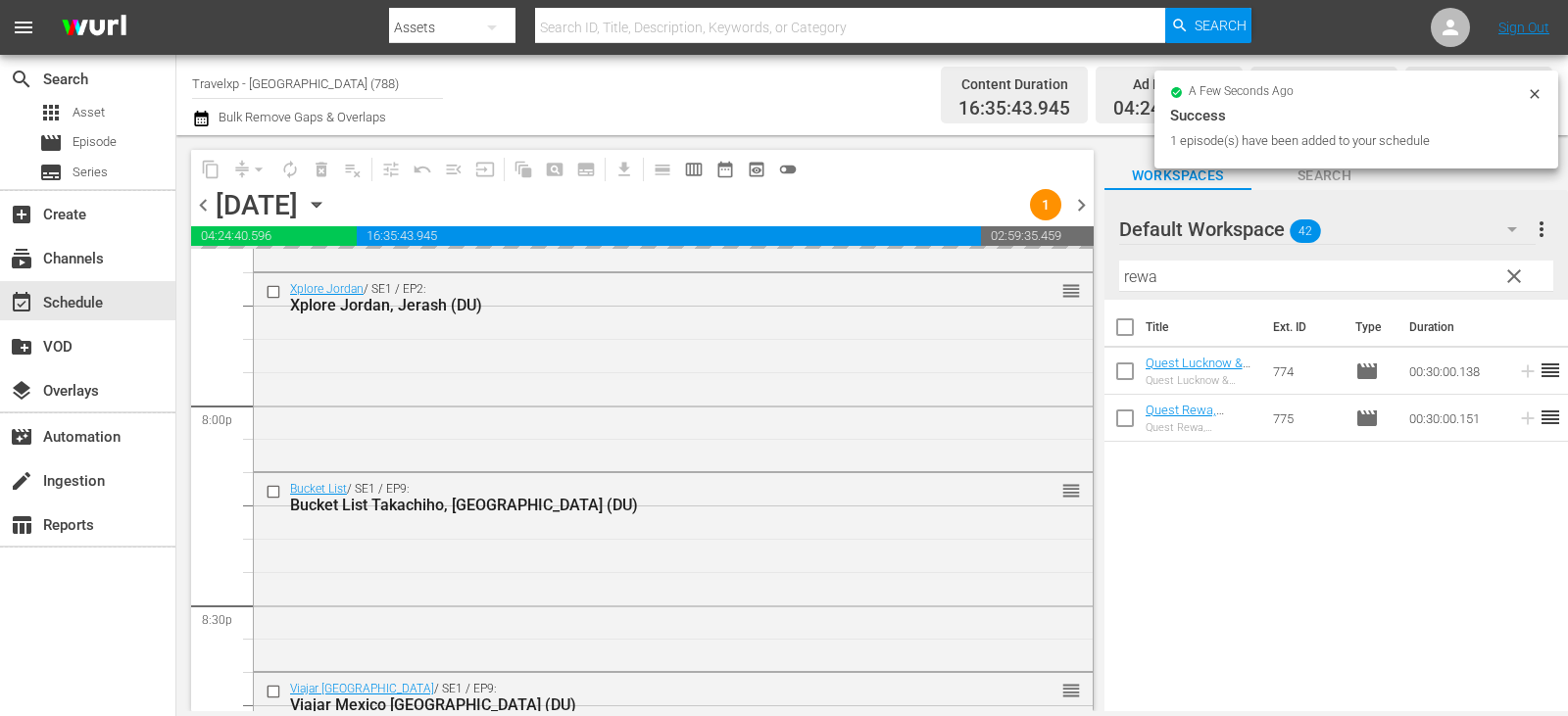
click at [1525, 280] on span "clear" at bounding box center [1514, 276] width 24 height 24
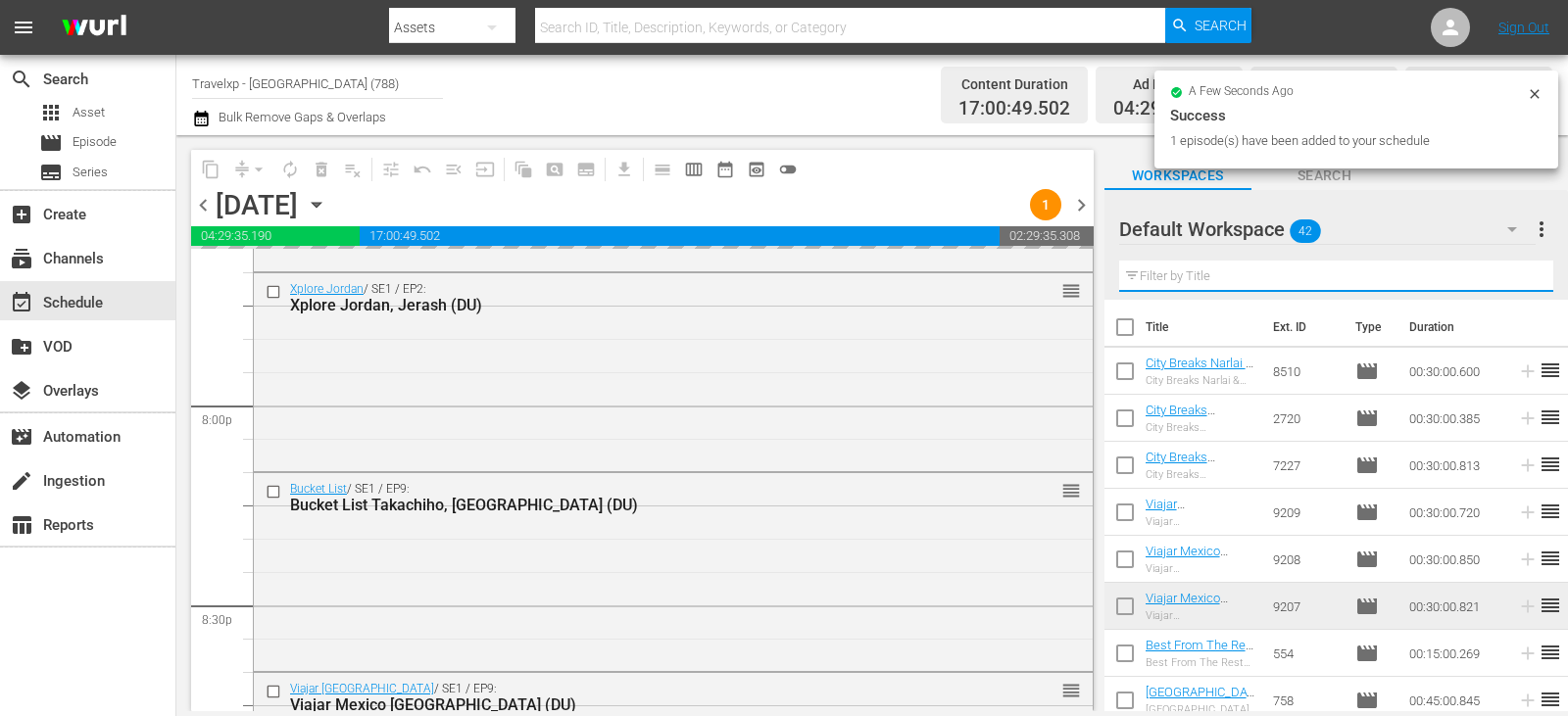
click at [1525, 280] on input "text" at bounding box center [1336, 276] width 434 height 32
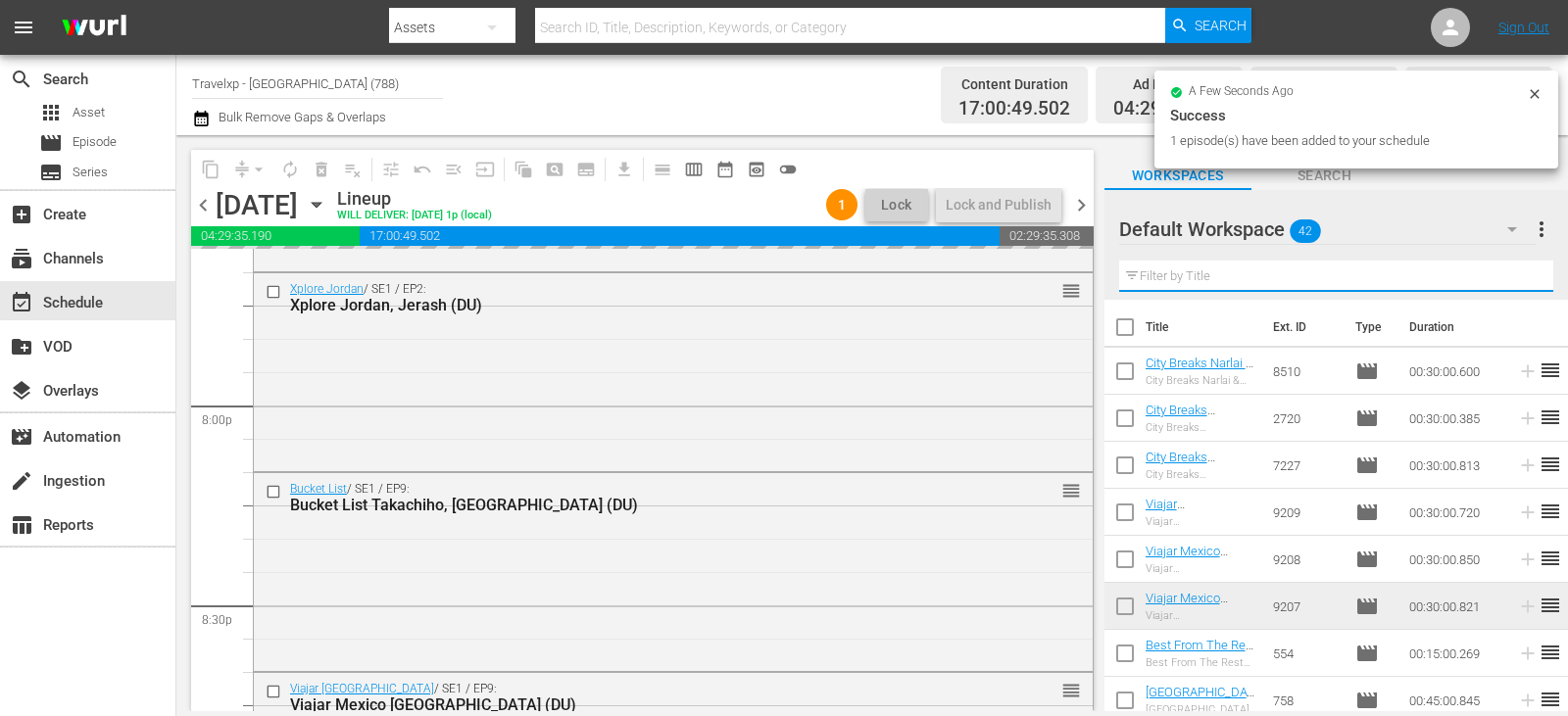
click at [1525, 280] on input "text" at bounding box center [1336, 276] width 434 height 32
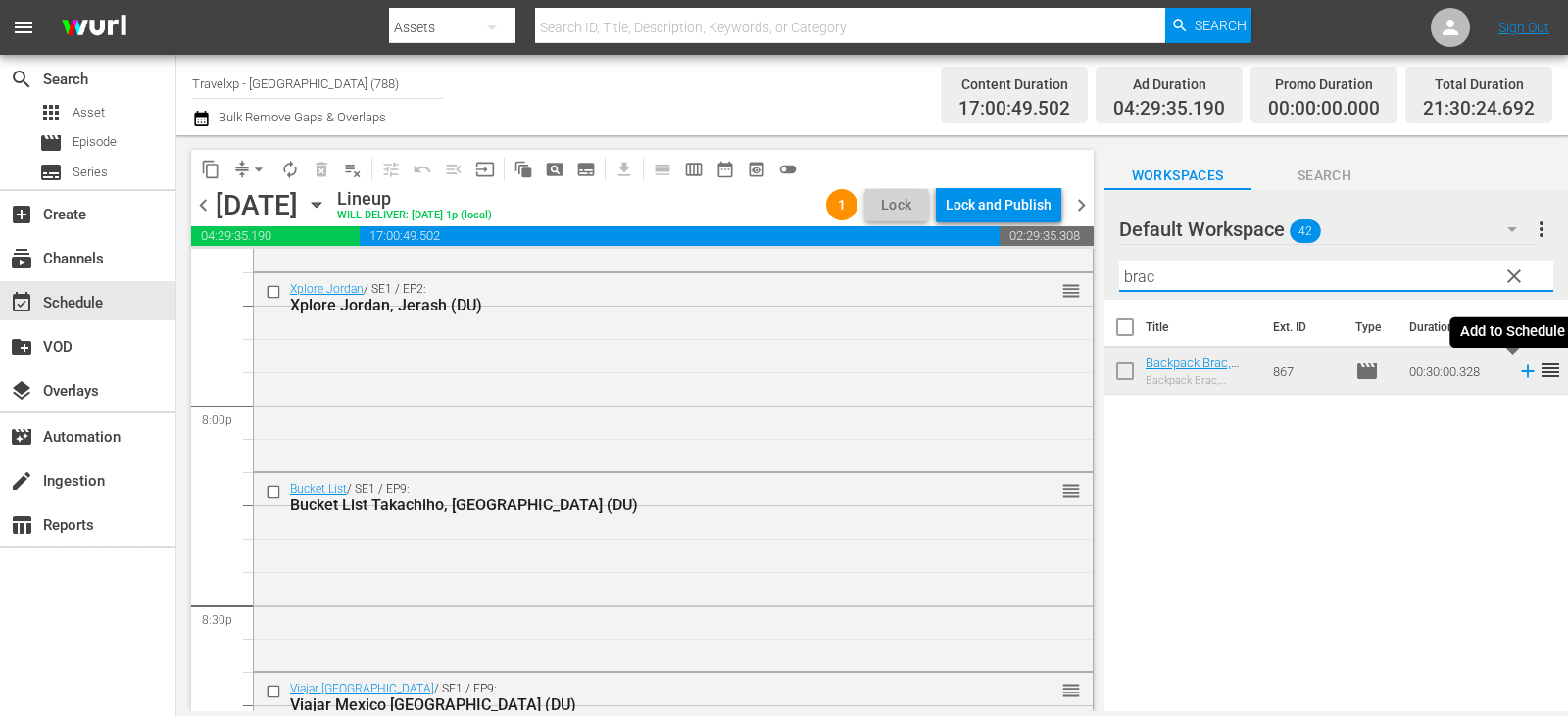
type input "brac"
click at [1521, 371] on icon at bounding box center [1527, 372] width 13 height 13
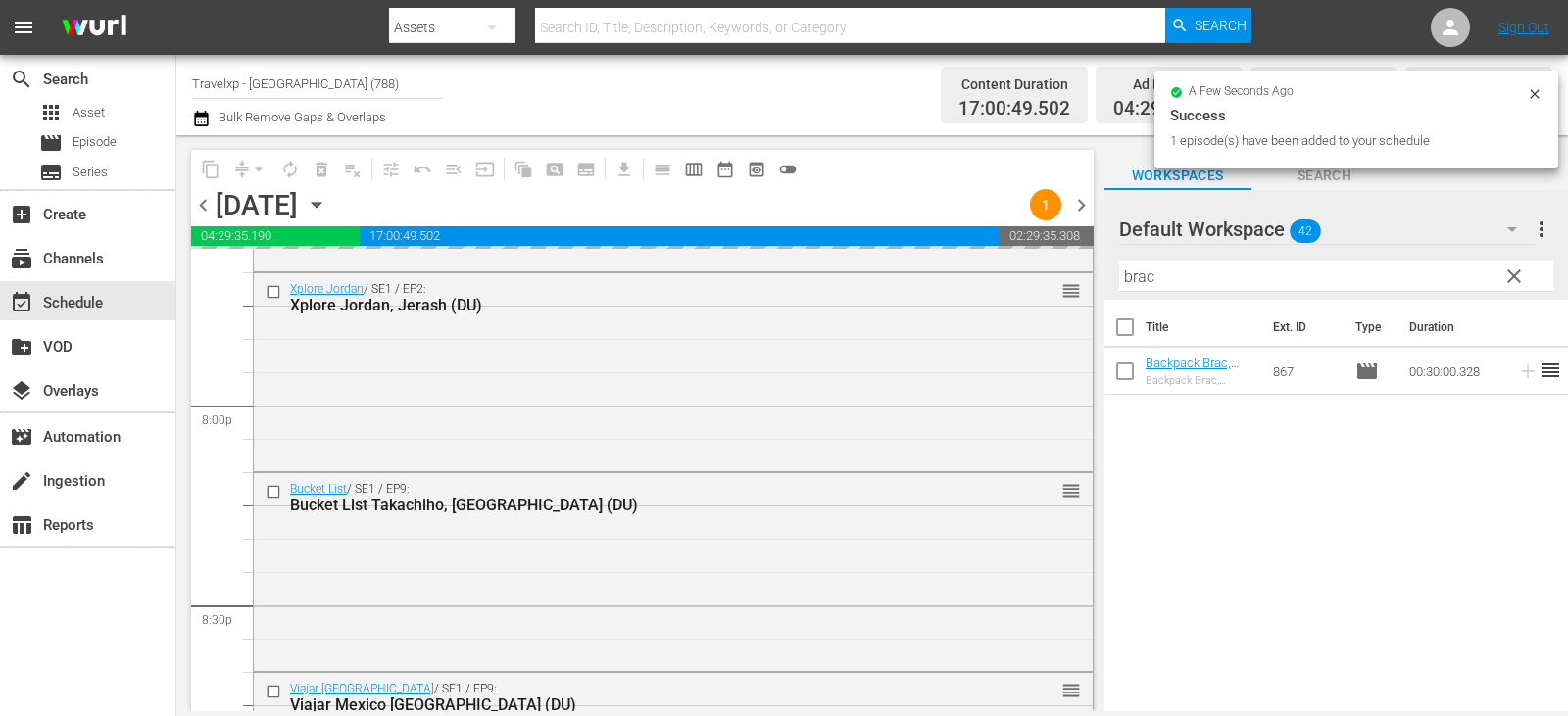
click at [1510, 275] on span "clear" at bounding box center [1514, 276] width 24 height 24
click at [1510, 275] on input "brac" at bounding box center [1336, 276] width 434 height 32
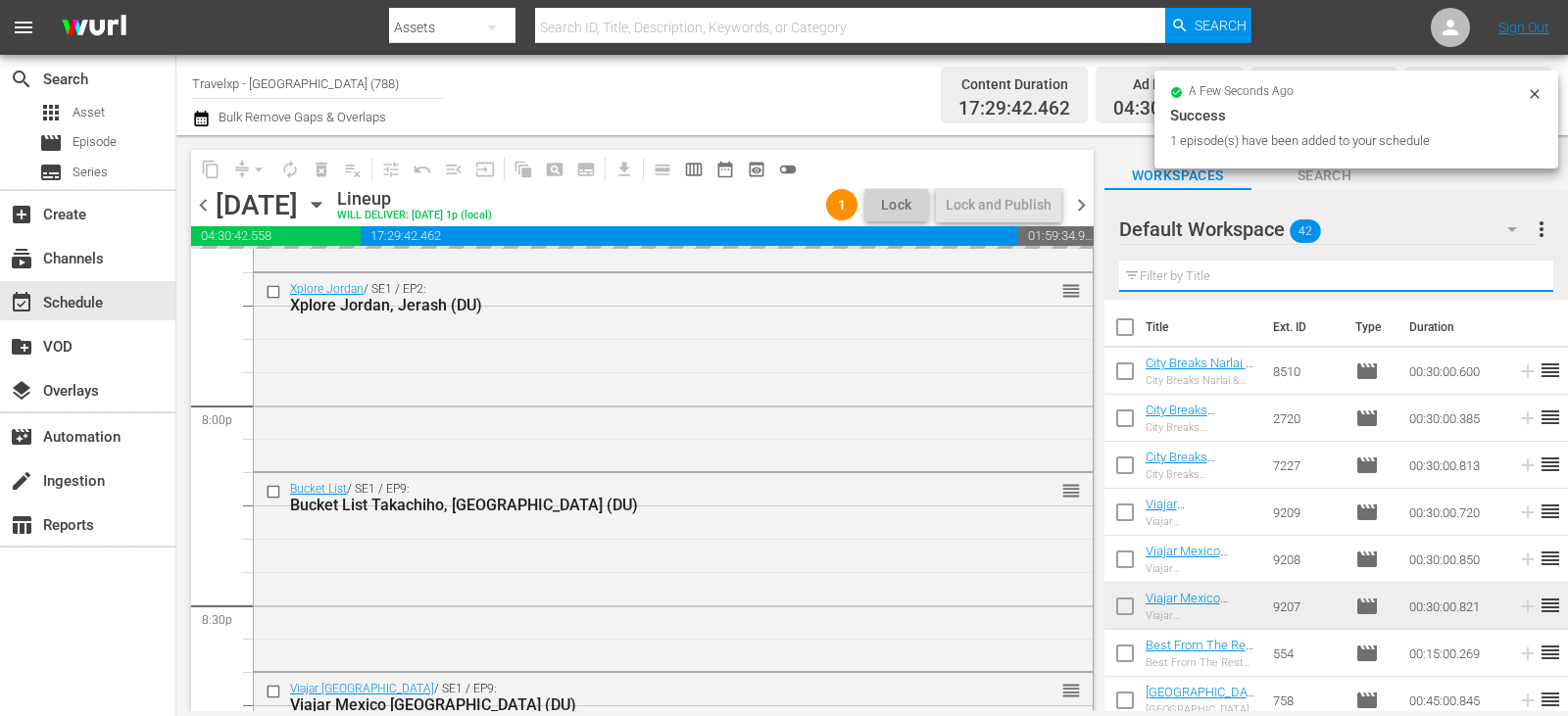
click at [1510, 275] on input "text" at bounding box center [1336, 276] width 434 height 32
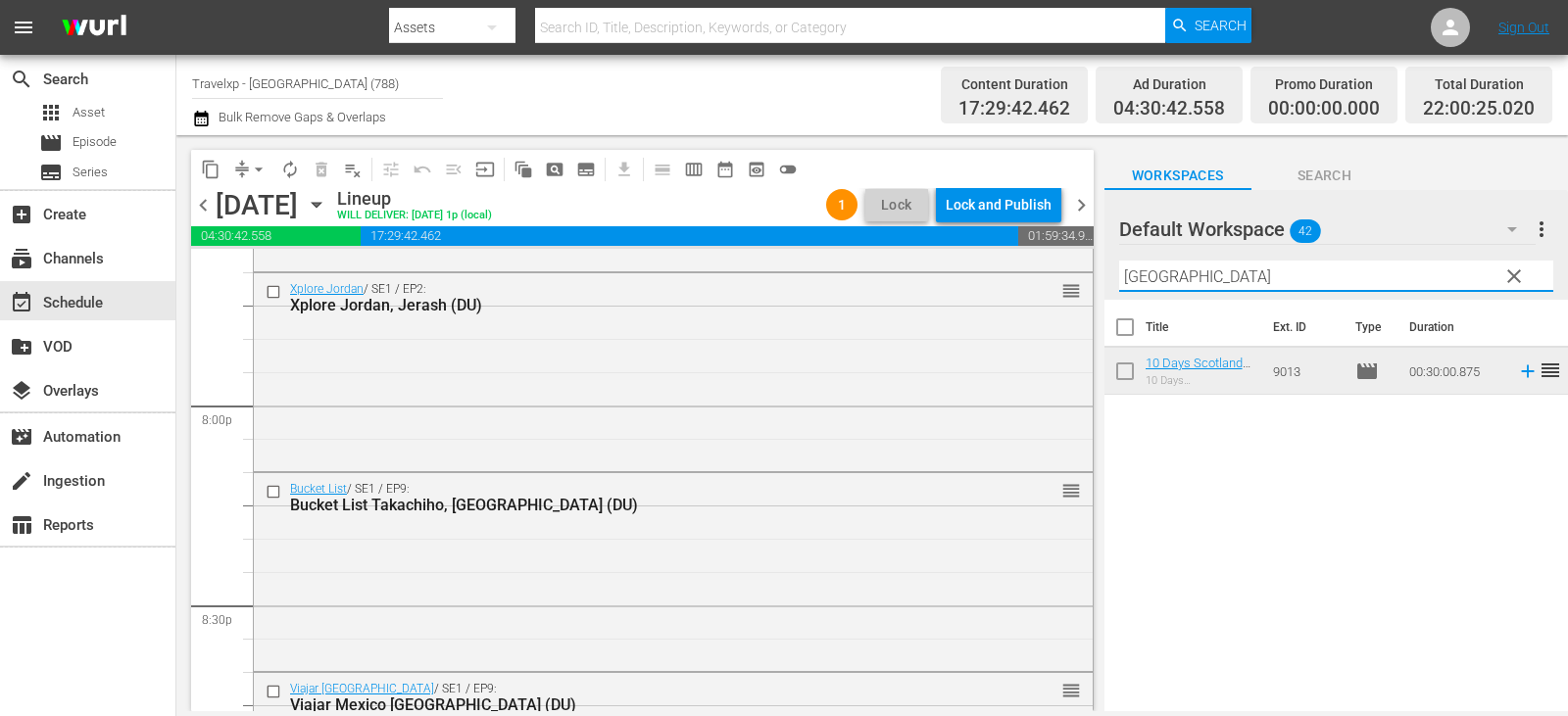
type input "[GEOGRAPHIC_DATA]"
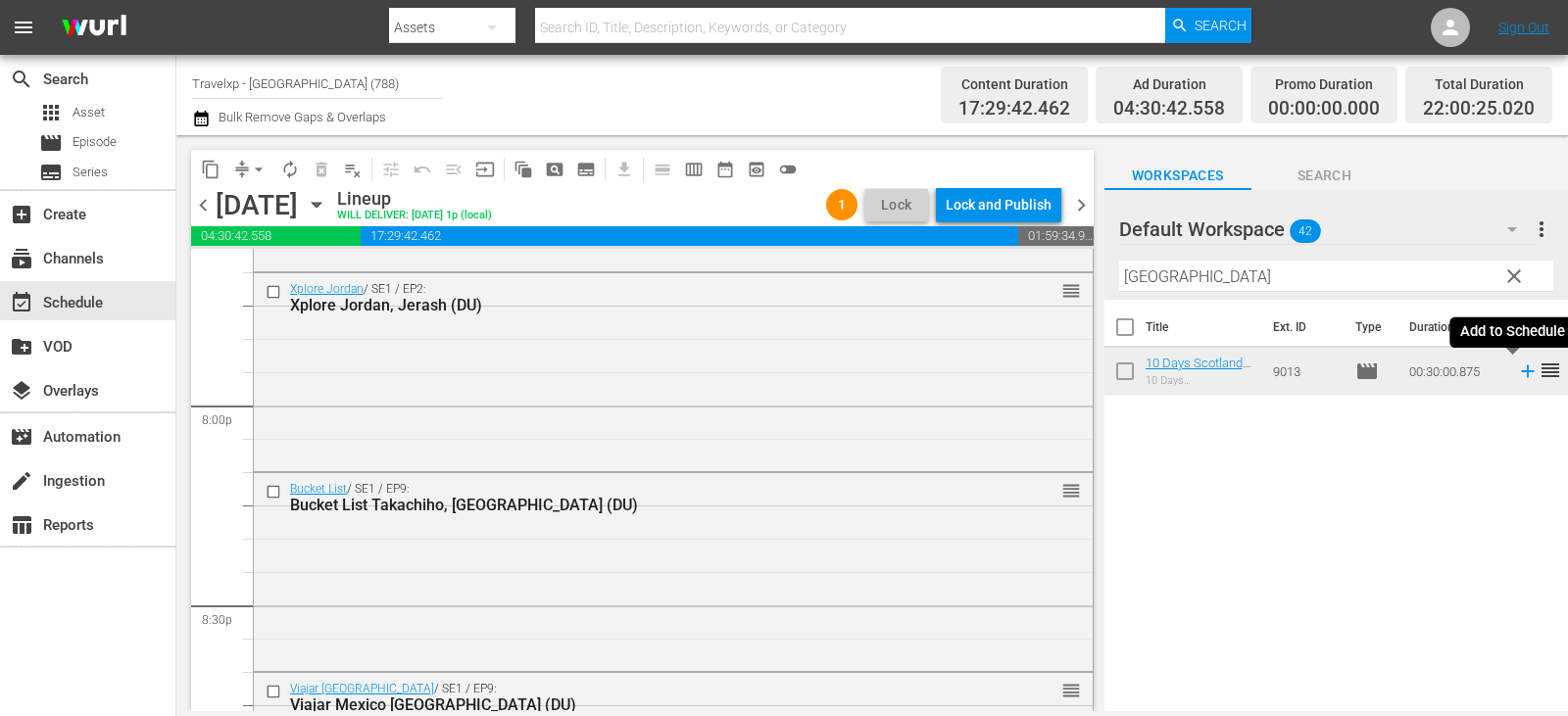
click at [1521, 373] on icon at bounding box center [1527, 372] width 13 height 13
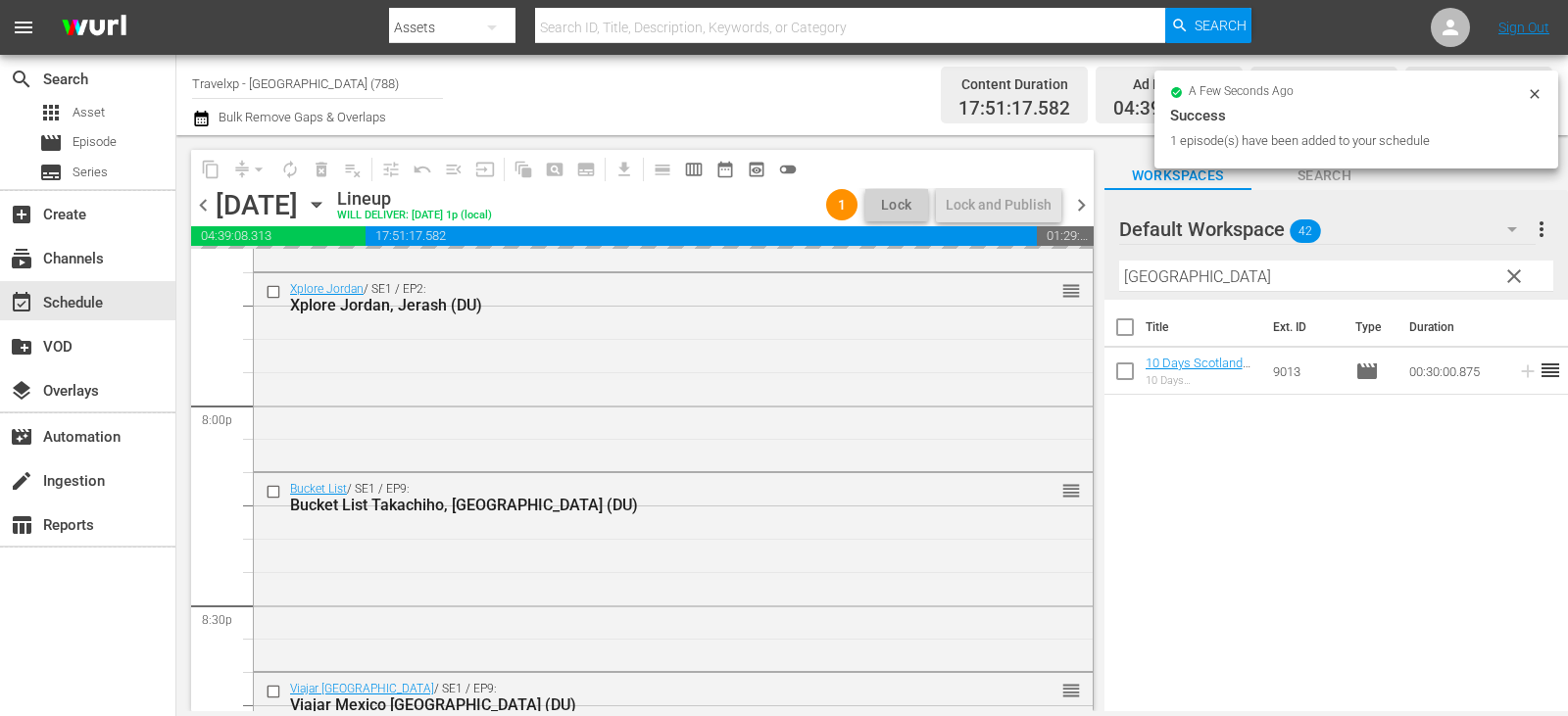
click at [1510, 273] on span "clear" at bounding box center [1514, 276] width 24 height 24
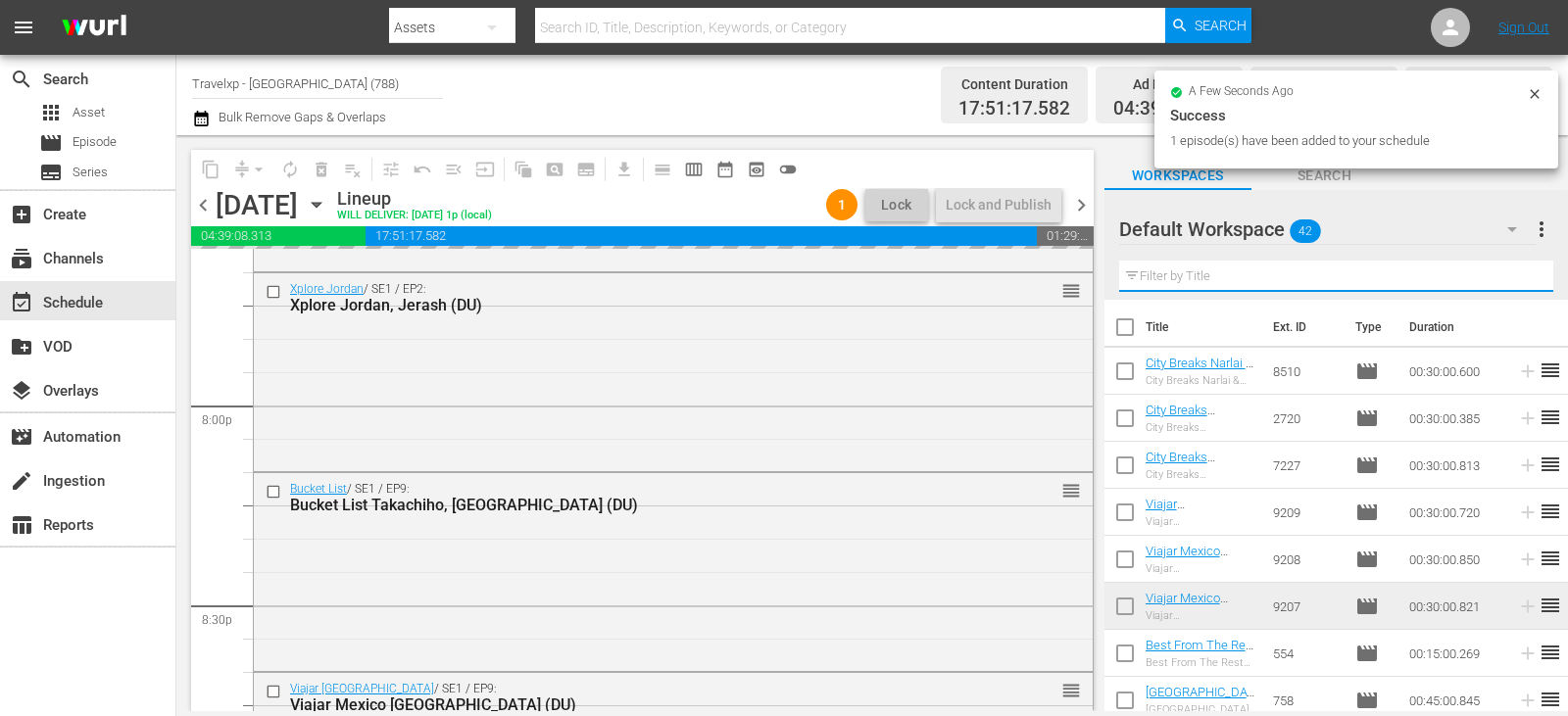
click at [1510, 273] on input "text" at bounding box center [1336, 276] width 434 height 32
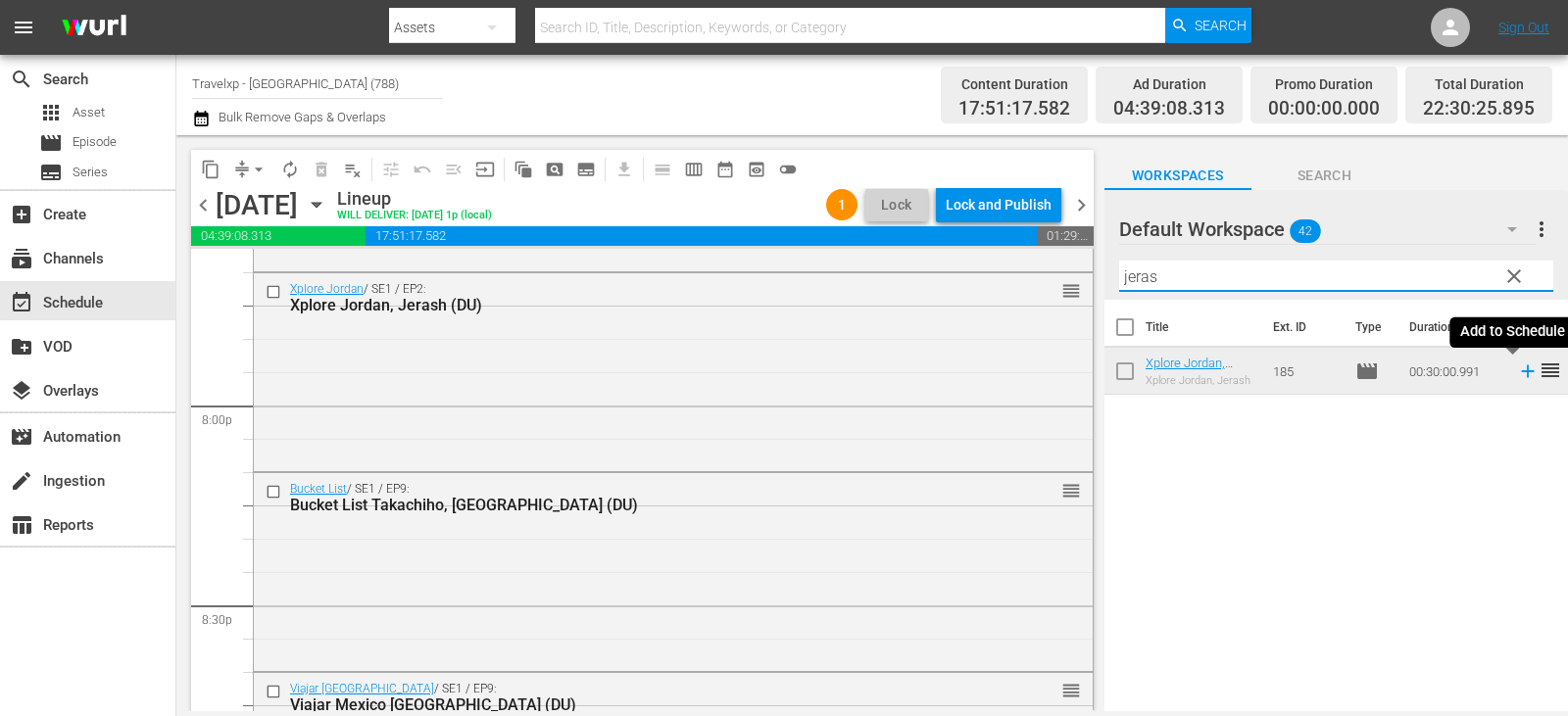
type input "jeras"
click at [1521, 379] on icon at bounding box center [1527, 372] width 13 height 13
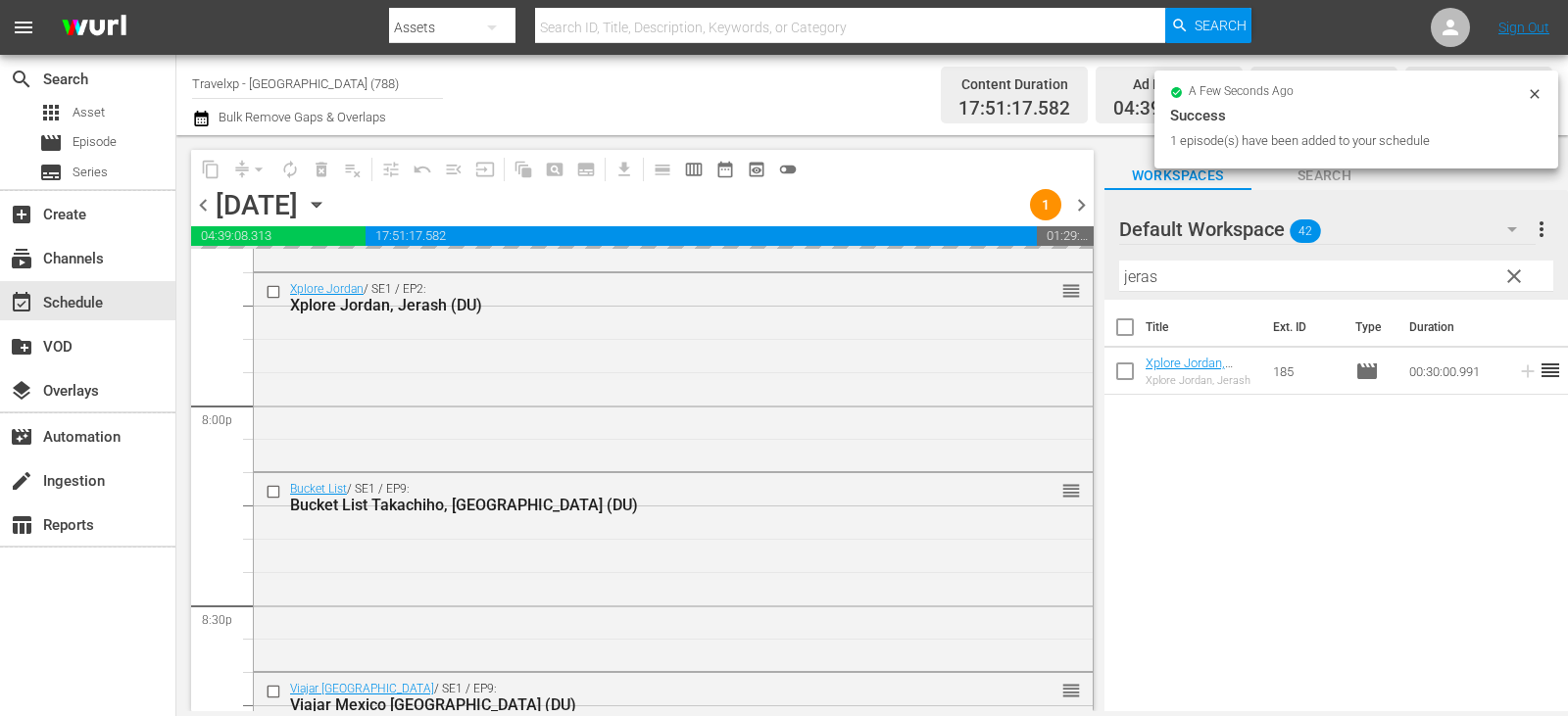
click at [1510, 273] on span "clear" at bounding box center [1514, 276] width 24 height 24
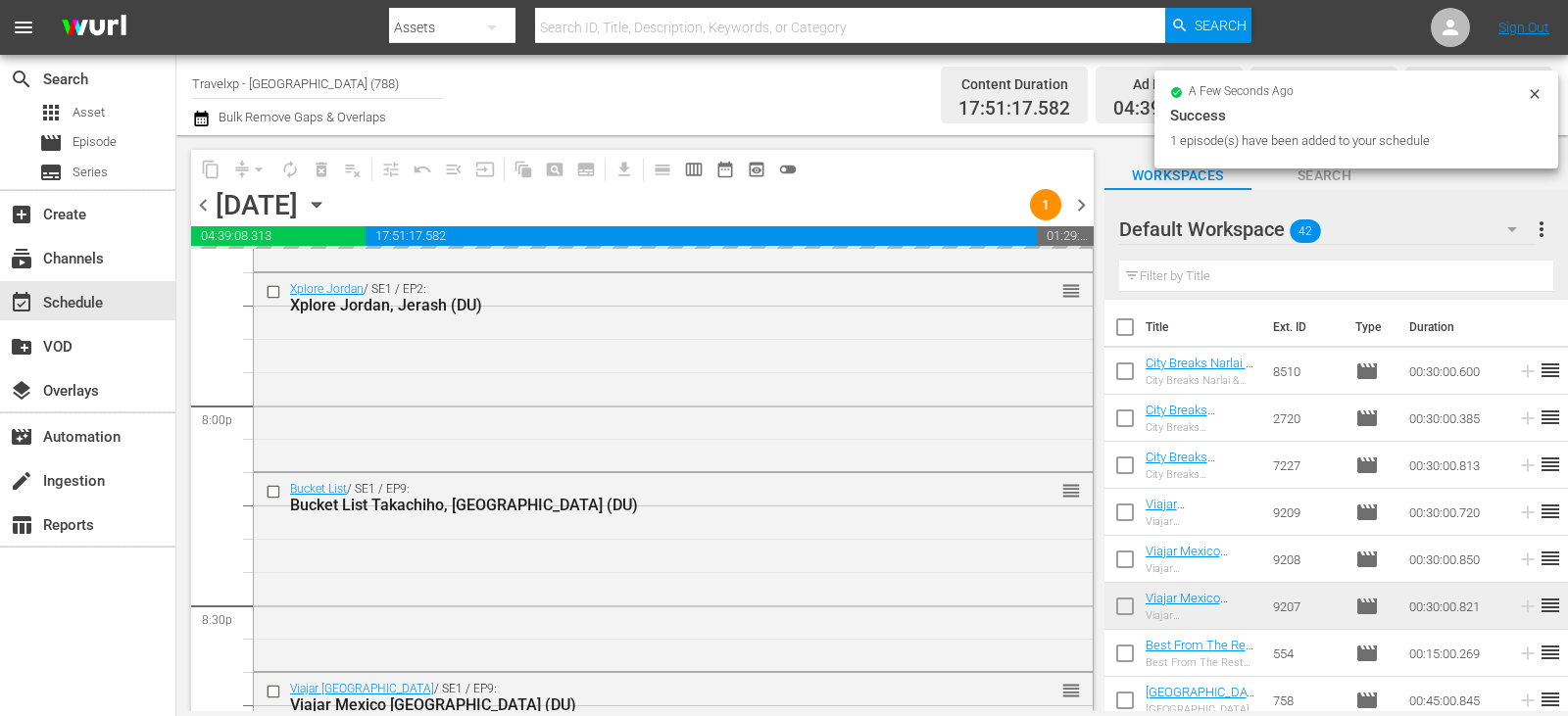
click at [1510, 273] on input "text" at bounding box center [1336, 276] width 434 height 32
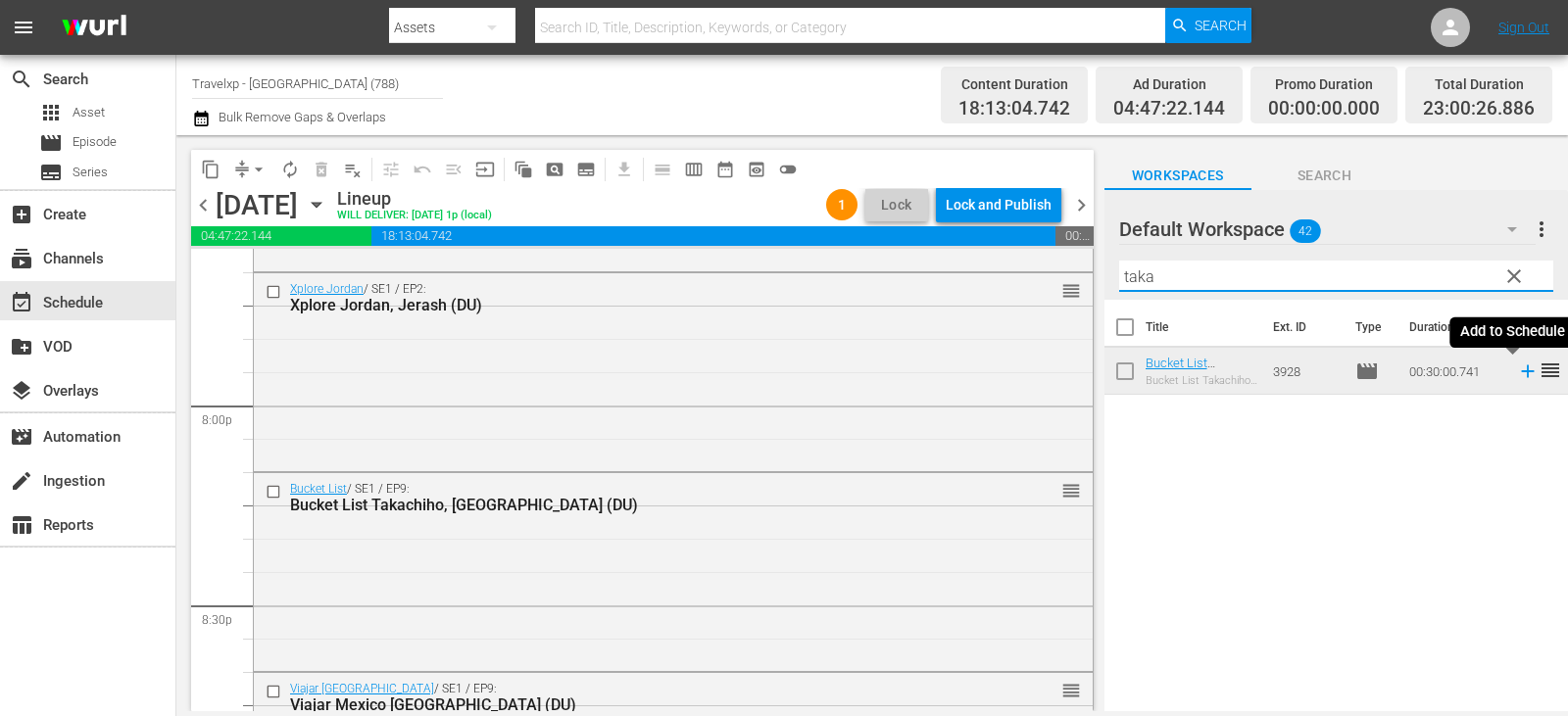
type input "taka"
click at [1521, 371] on icon at bounding box center [1527, 372] width 13 height 13
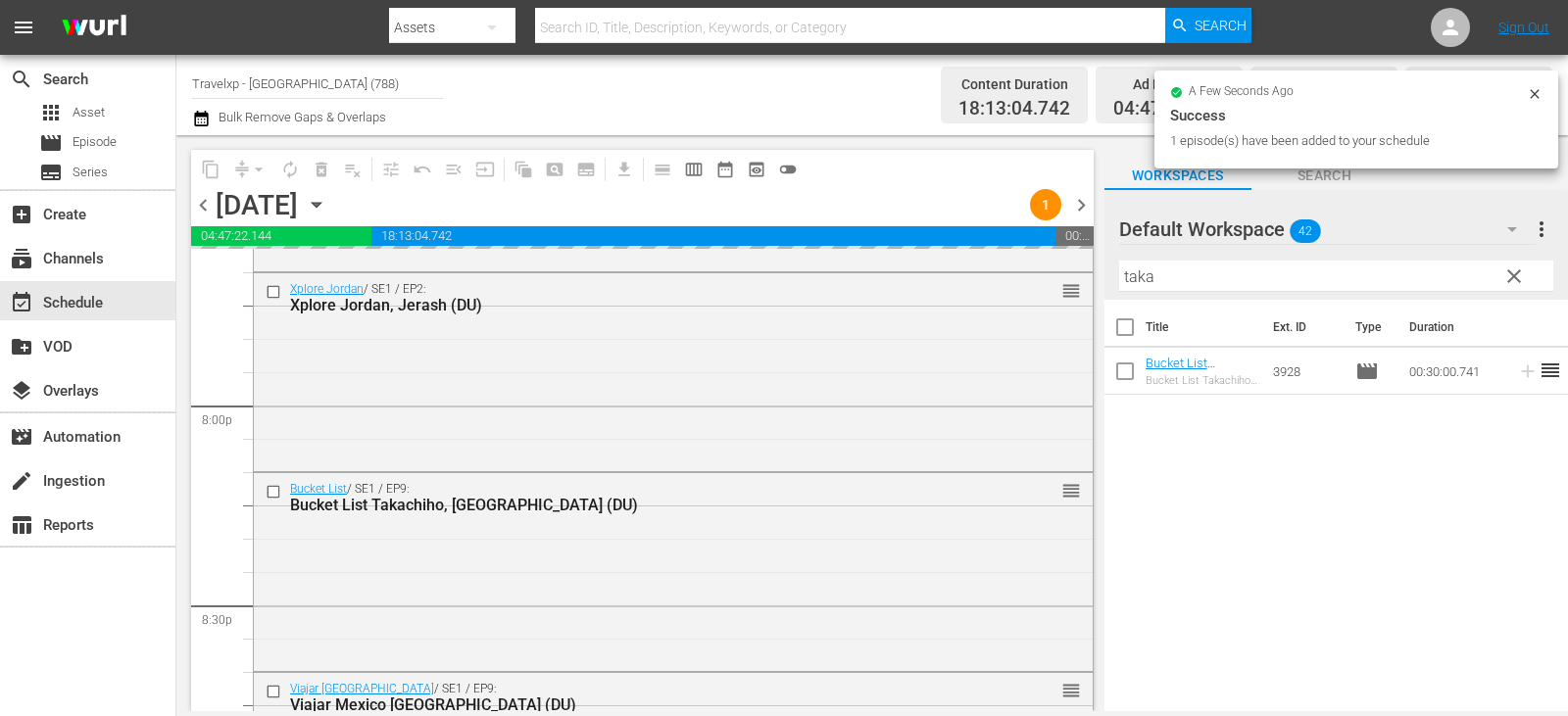
click at [1512, 279] on span "clear" at bounding box center [1514, 276] width 24 height 24
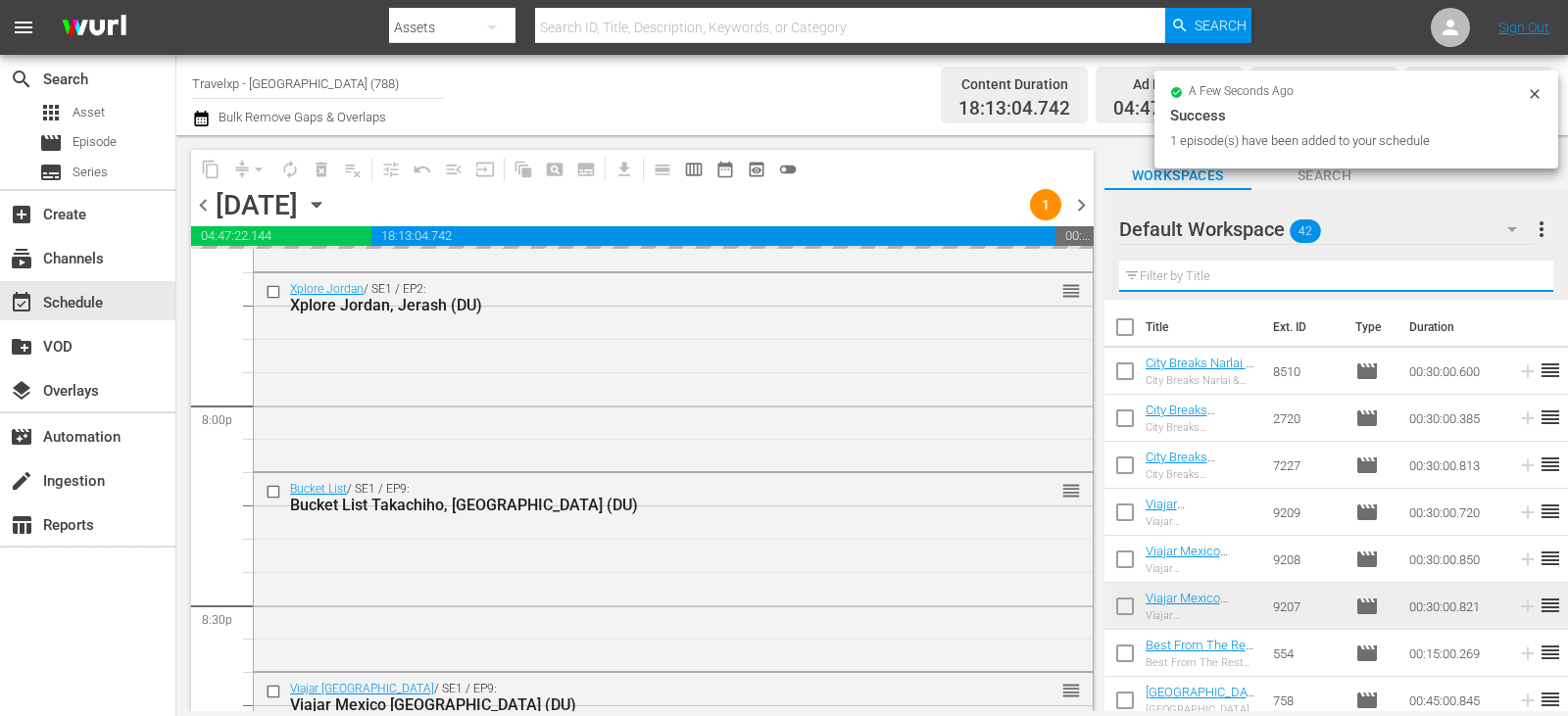
click at [1512, 279] on input "text" at bounding box center [1336, 276] width 434 height 32
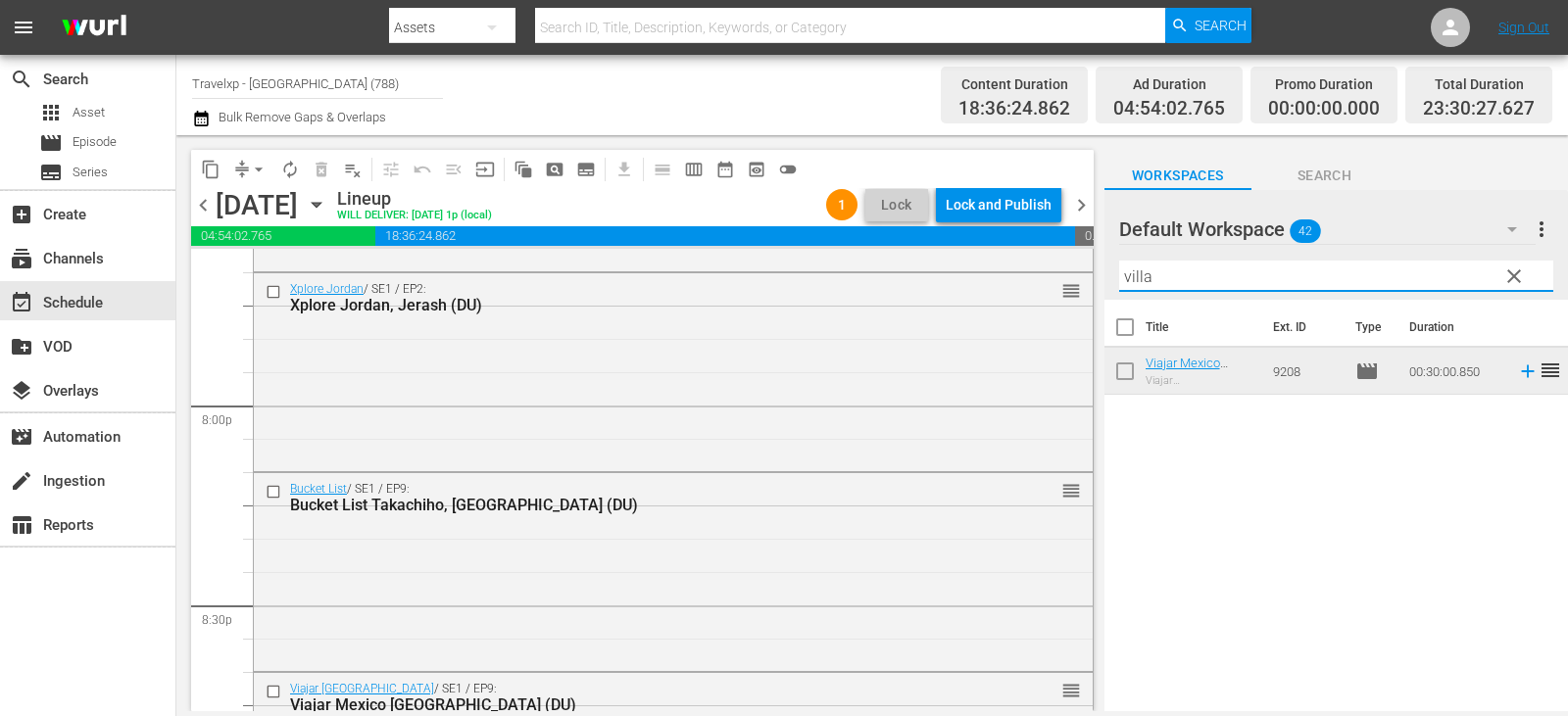
type input "villa"
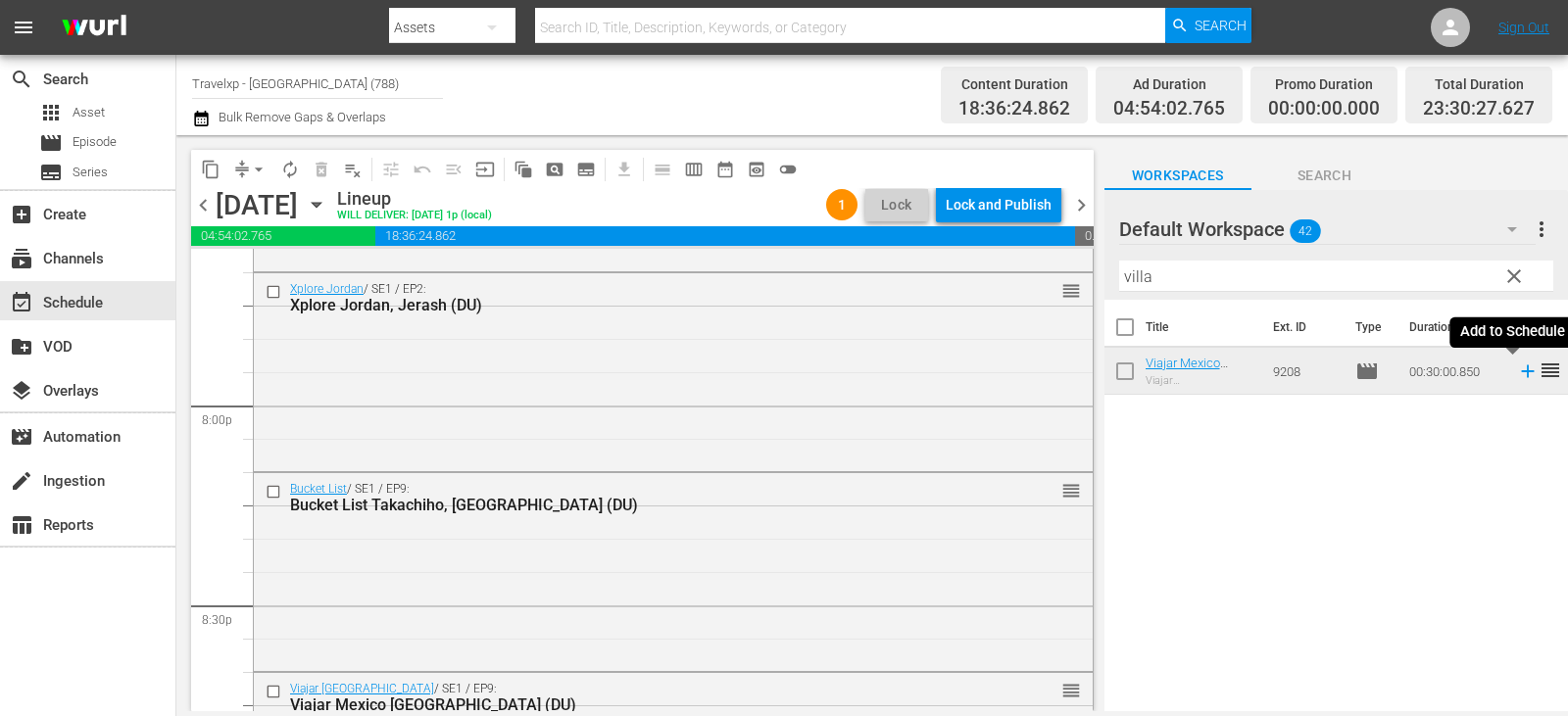
click at [1517, 374] on icon at bounding box center [1528, 372] width 22 height 22
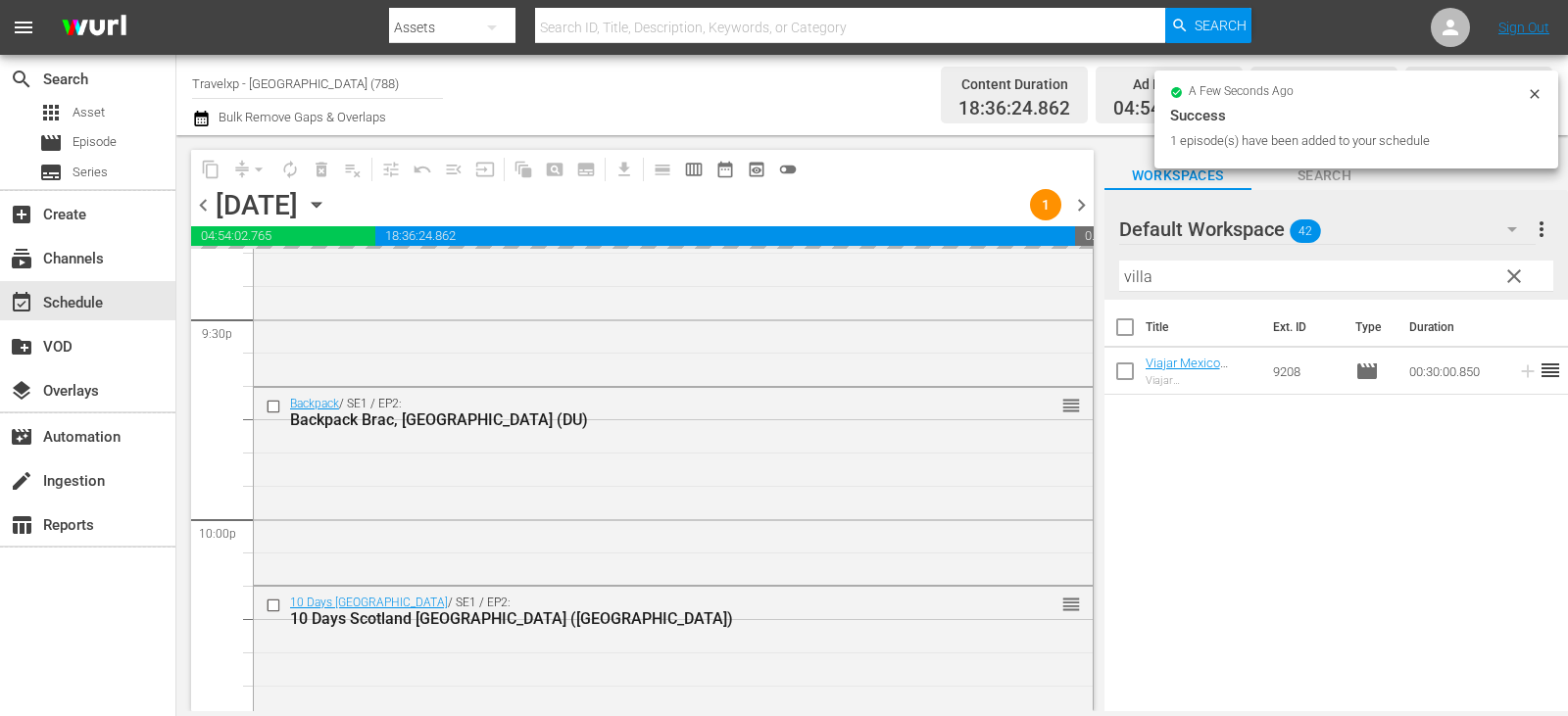
scroll to position [9133, 0]
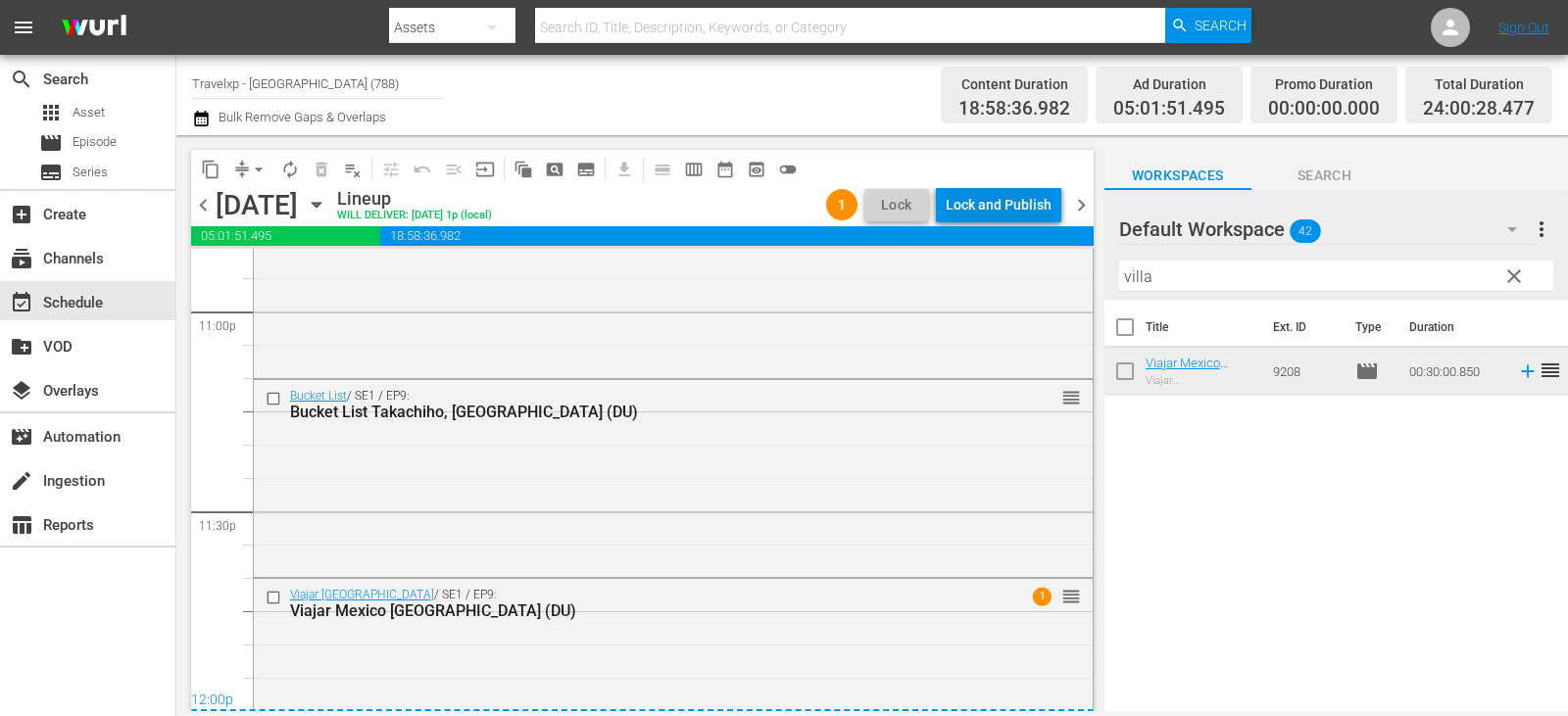
click at [968, 193] on div "Lock and Publish" at bounding box center [998, 205] width 106 height 36
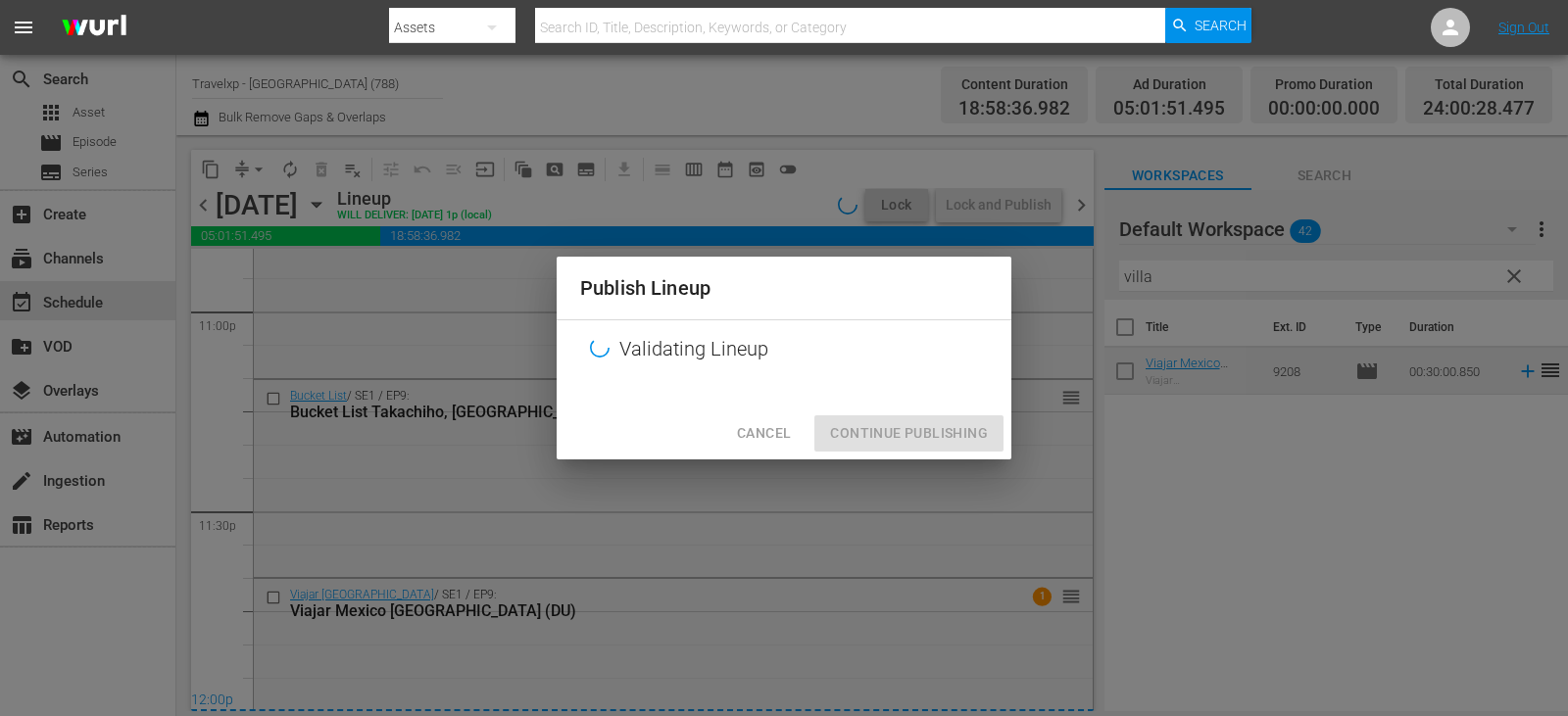
click at [853, 452] on div "Cancel Continue Publishing" at bounding box center [783, 433] width 455 height 52
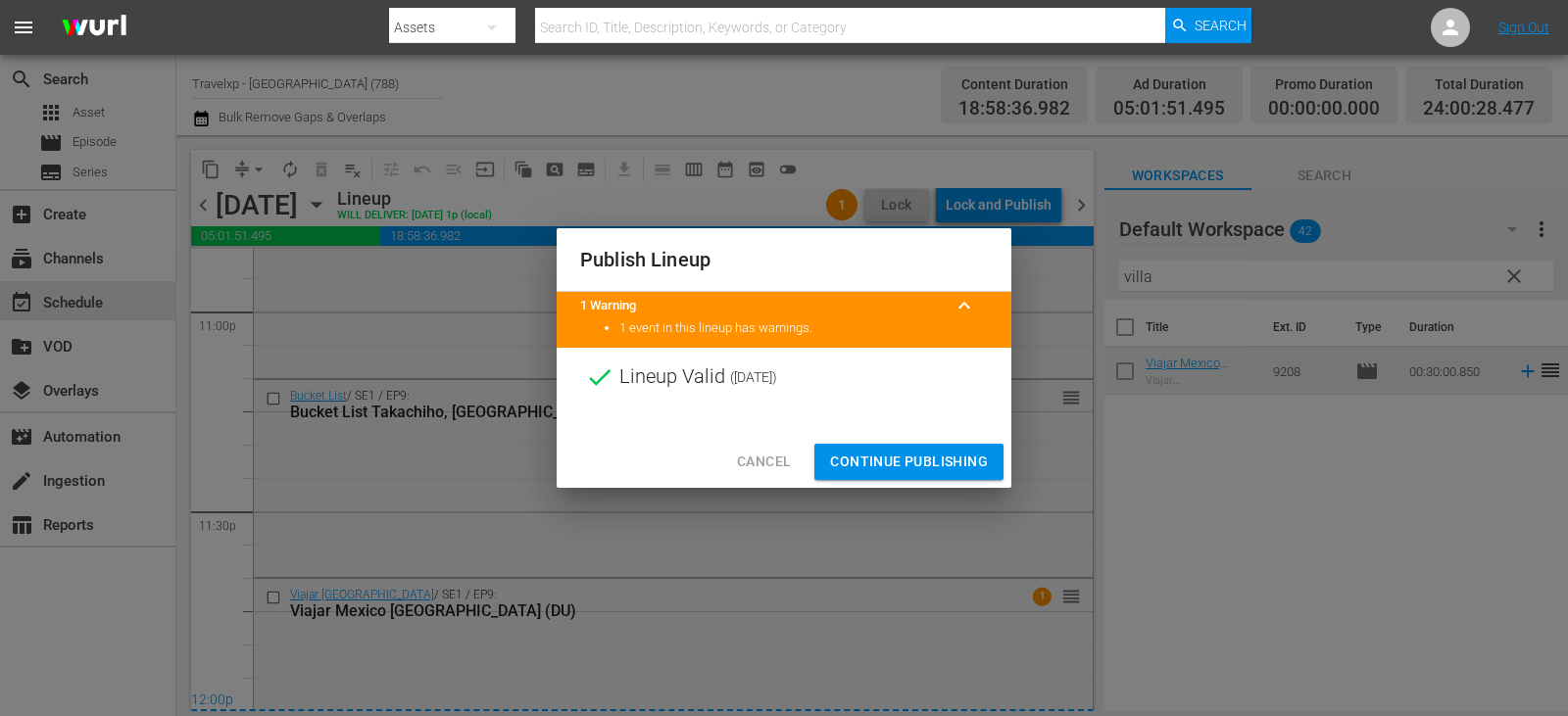
click at [853, 452] on span "Continue Publishing" at bounding box center [909, 462] width 158 height 25
